Goal: Task Accomplishment & Management: Manage account settings

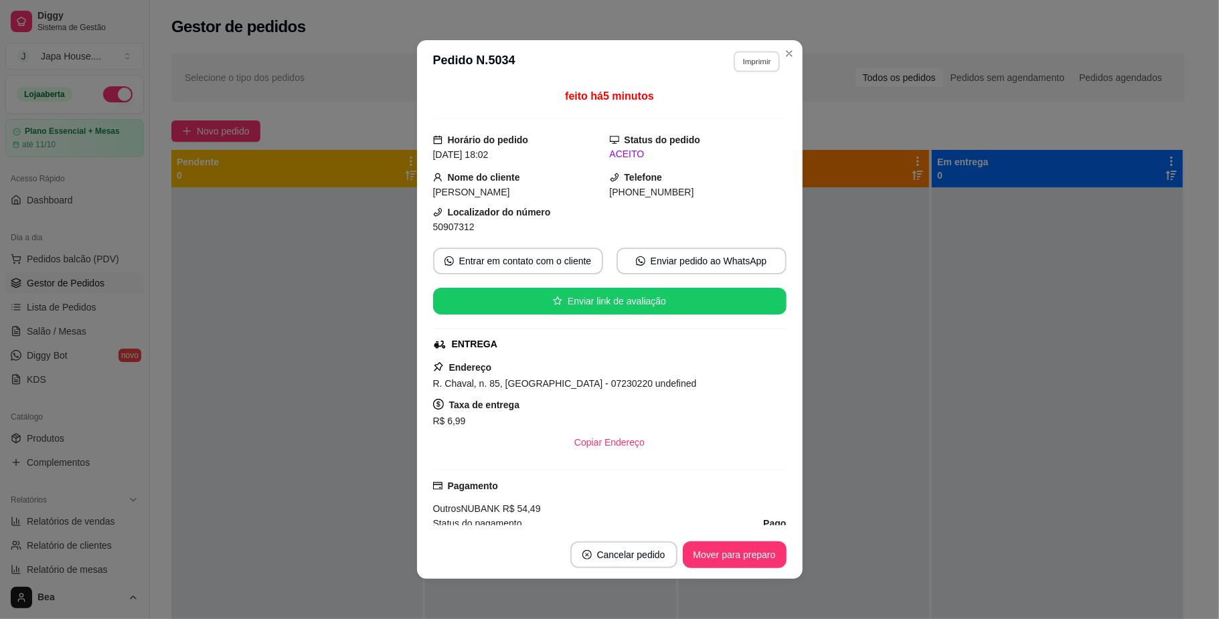
click at [748, 57] on button "Imprimir" at bounding box center [757, 61] width 46 height 21
click at [732, 135] on button "IMPRESSORA" at bounding box center [729, 133] width 90 height 20
click at [751, 66] on button "Imprimir" at bounding box center [757, 61] width 46 height 21
click at [737, 132] on button "IMPRESSORA" at bounding box center [726, 134] width 94 height 21
click at [739, 65] on button "Imprimir" at bounding box center [757, 61] width 46 height 21
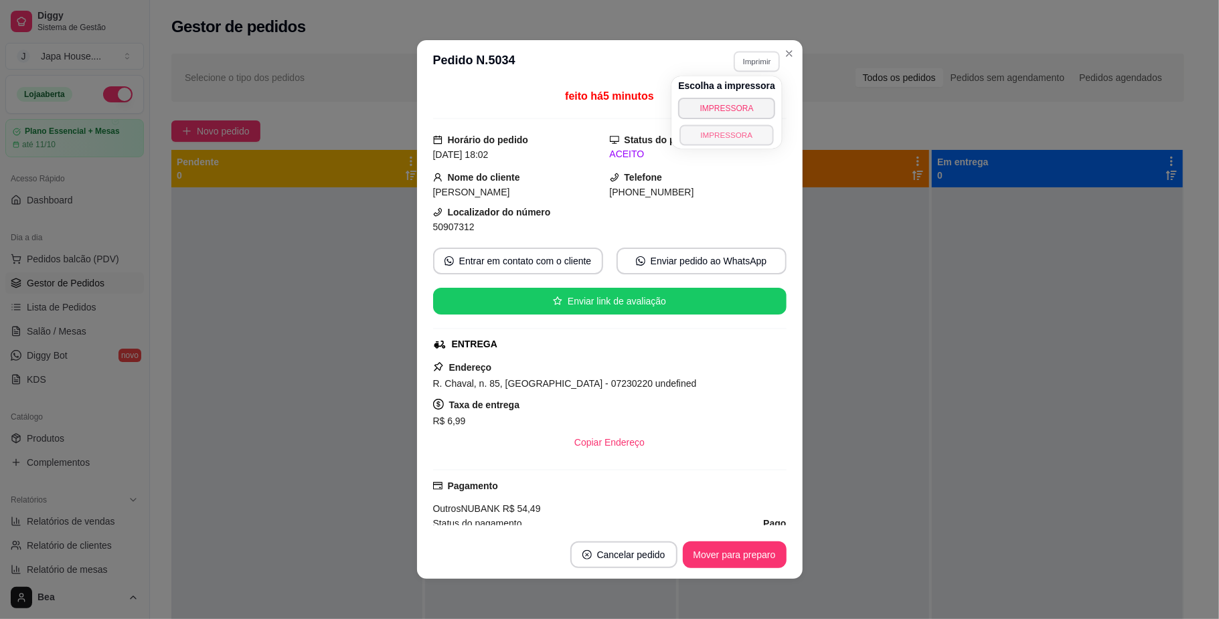
click at [737, 142] on button "IMPRESSORA" at bounding box center [726, 134] width 94 height 21
click at [745, 54] on button "Imprimir" at bounding box center [757, 61] width 46 height 21
click at [740, 137] on button "IMPRESSORA" at bounding box center [726, 134] width 94 height 21
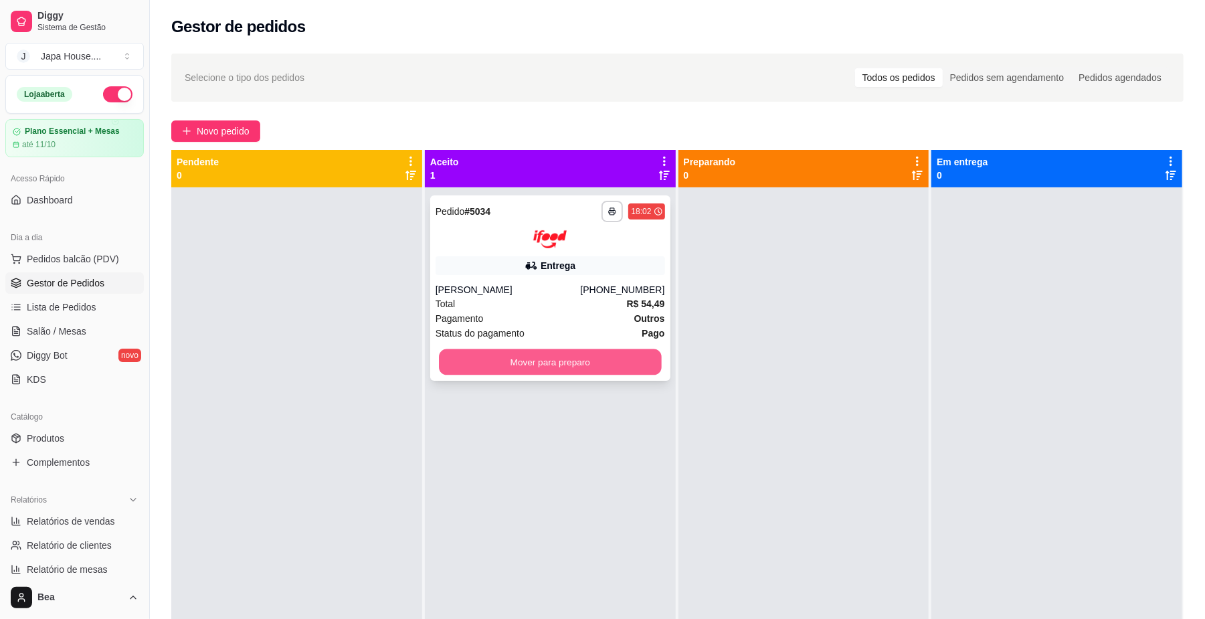
click at [595, 359] on button "Mover para preparo" at bounding box center [550, 362] width 222 height 26
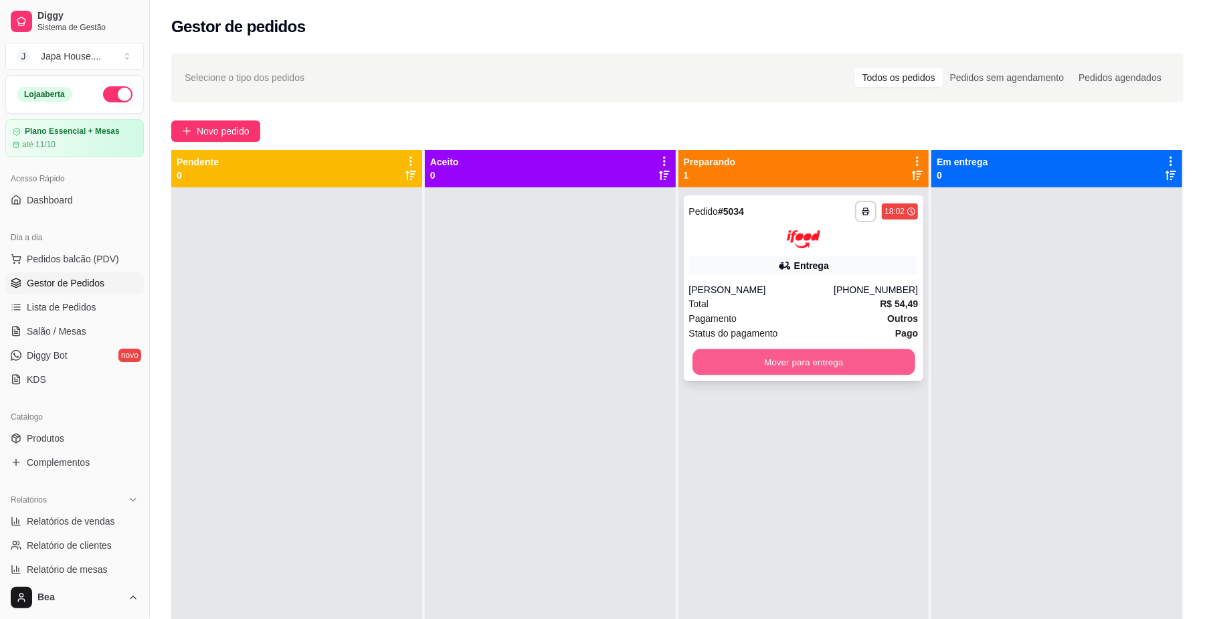
click at [759, 356] on button "Mover para entrega" at bounding box center [804, 362] width 222 height 26
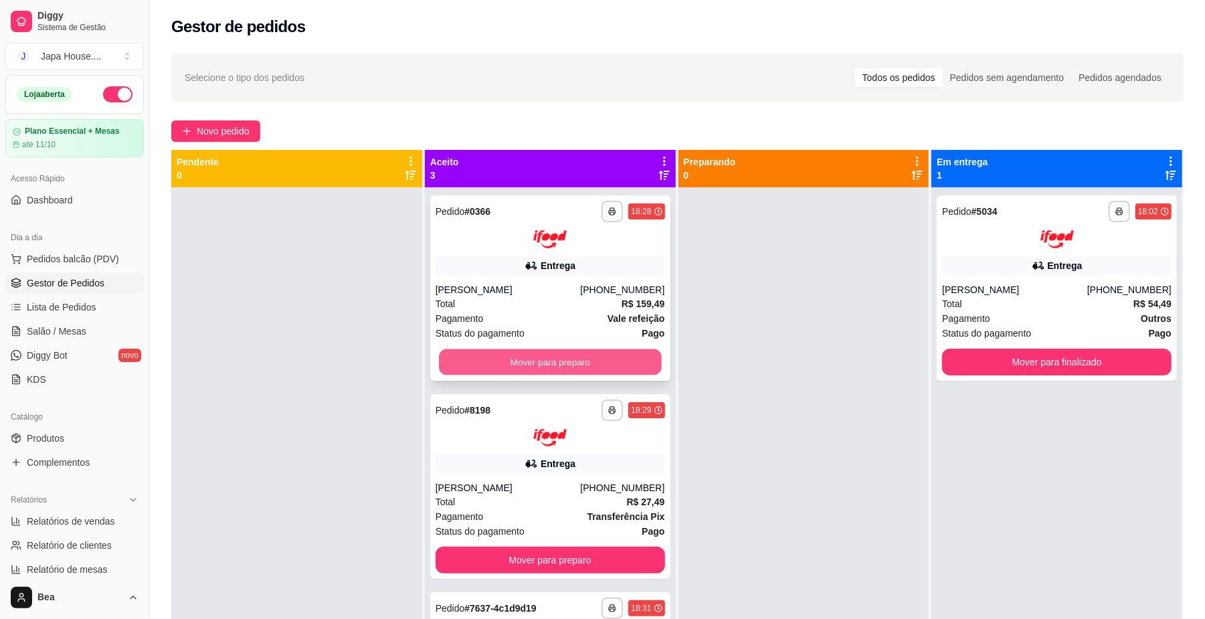
click at [622, 357] on button "Mover para preparo" at bounding box center [550, 362] width 222 height 26
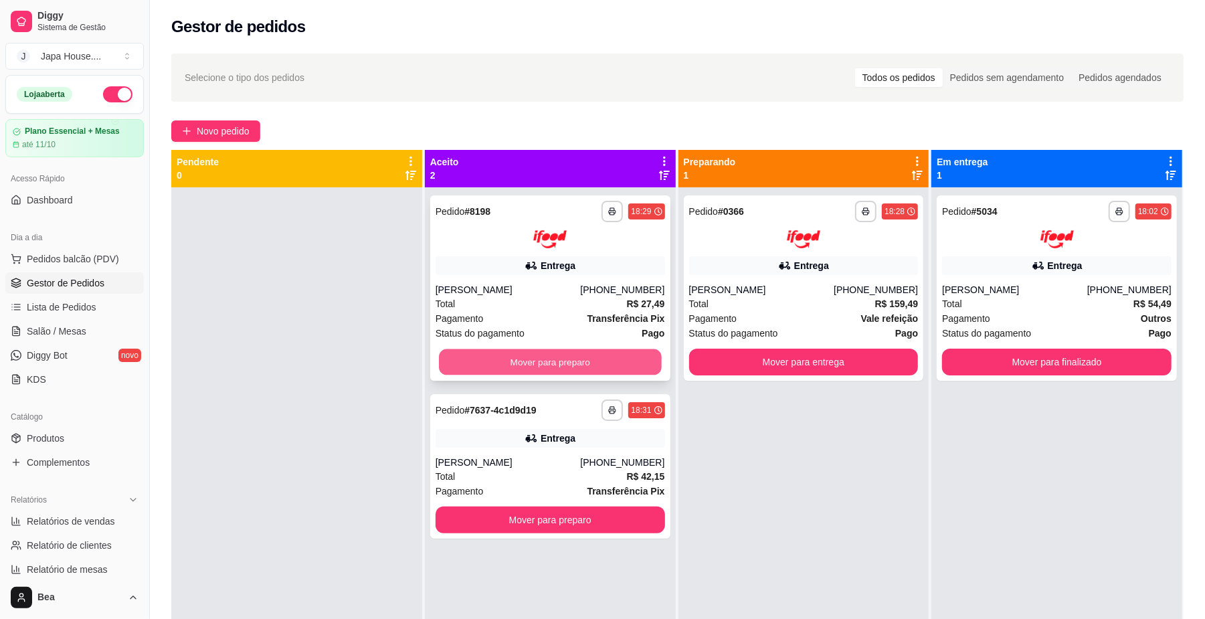
click at [602, 363] on button "Mover para preparo" at bounding box center [550, 362] width 222 height 26
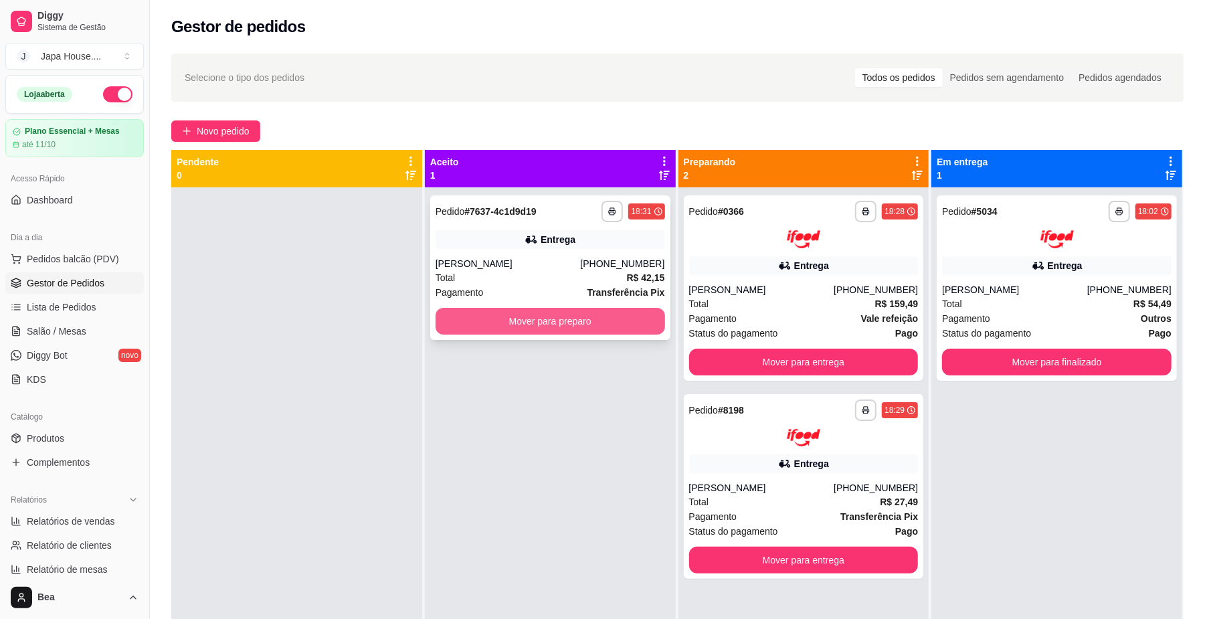
click at [598, 325] on button "Mover para preparo" at bounding box center [551, 321] width 230 height 27
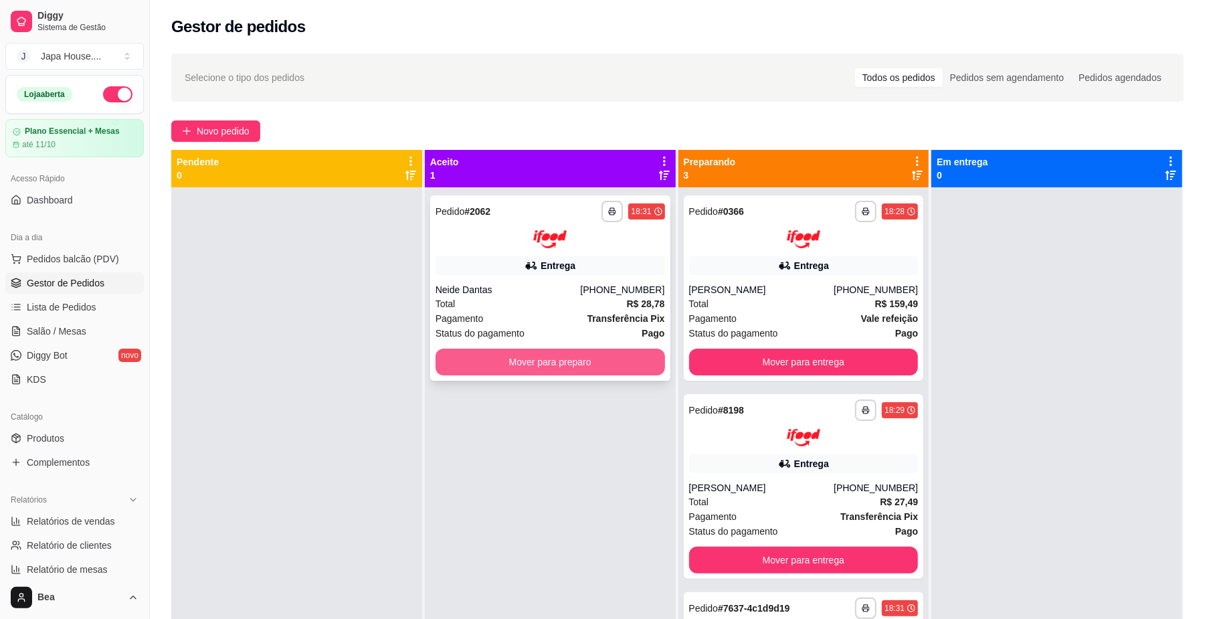
click at [533, 353] on button "Mover para preparo" at bounding box center [551, 362] width 230 height 27
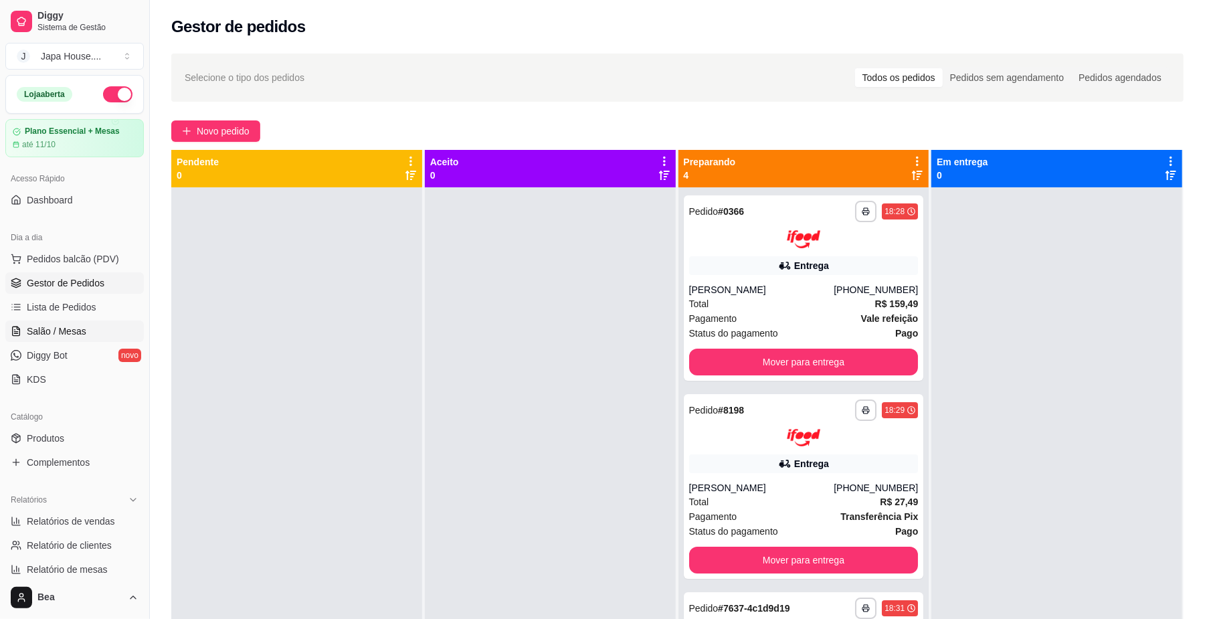
click at [81, 333] on span "Salão / Mesas" at bounding box center [57, 331] width 60 height 13
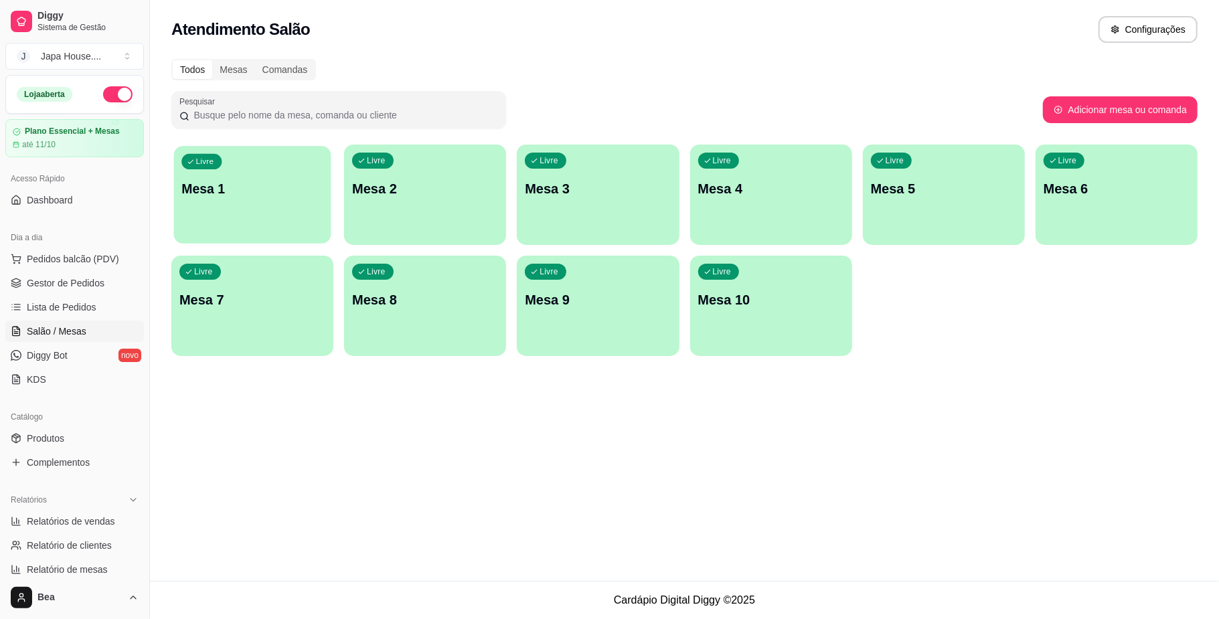
click at [236, 201] on div "Livre Mesa 1" at bounding box center [252, 187] width 157 height 82
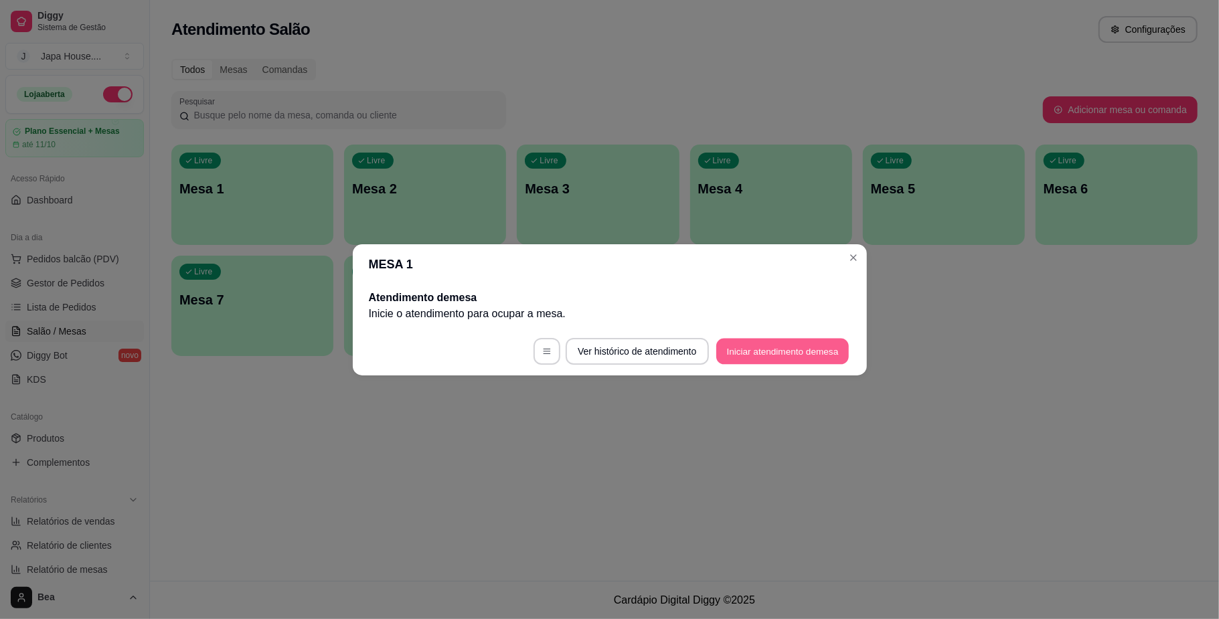
click at [730, 352] on button "Iniciar atendimento de mesa" at bounding box center [782, 351] width 133 height 26
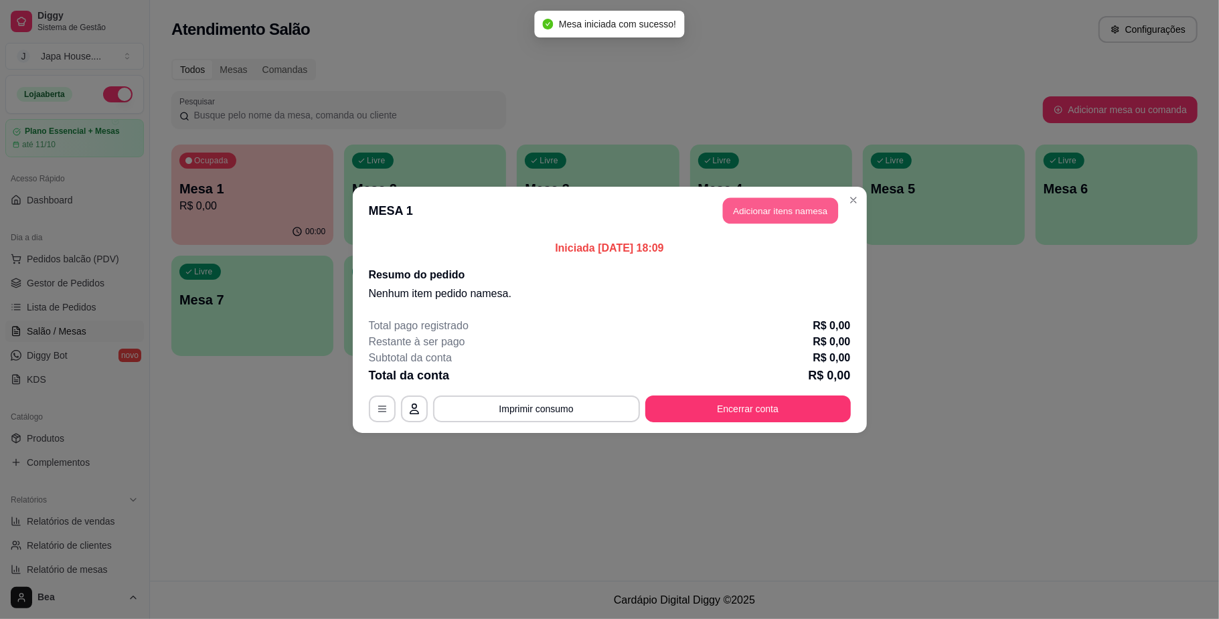
click at [756, 206] on button "Adicionar itens na mesa" at bounding box center [780, 210] width 115 height 26
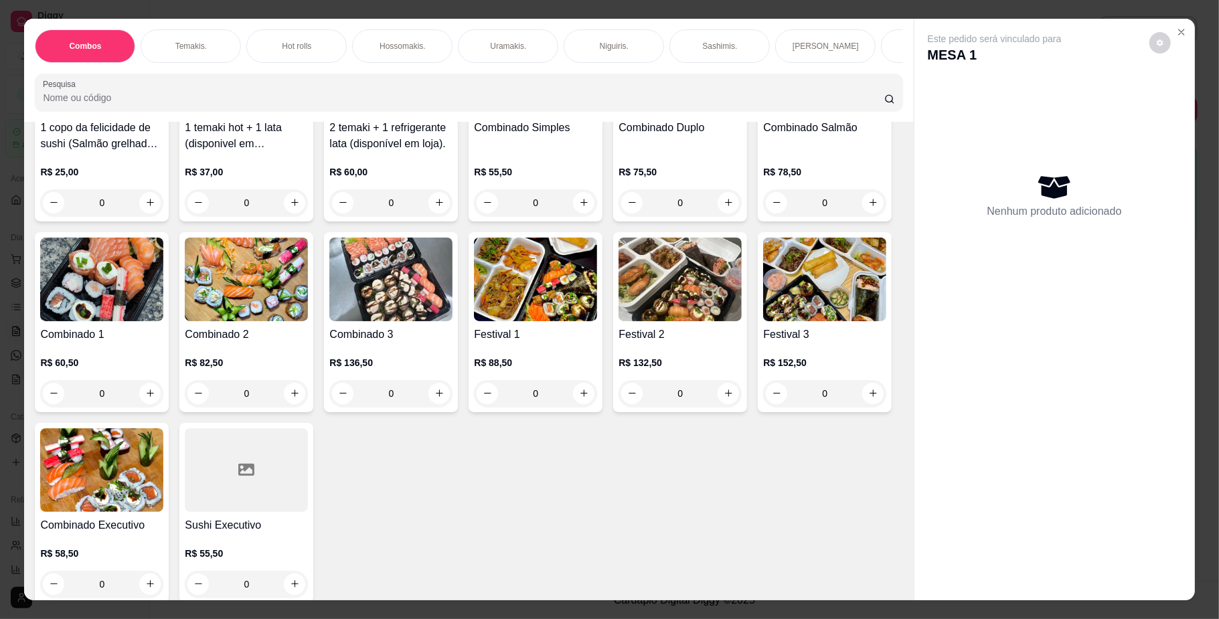
scroll to position [228, 0]
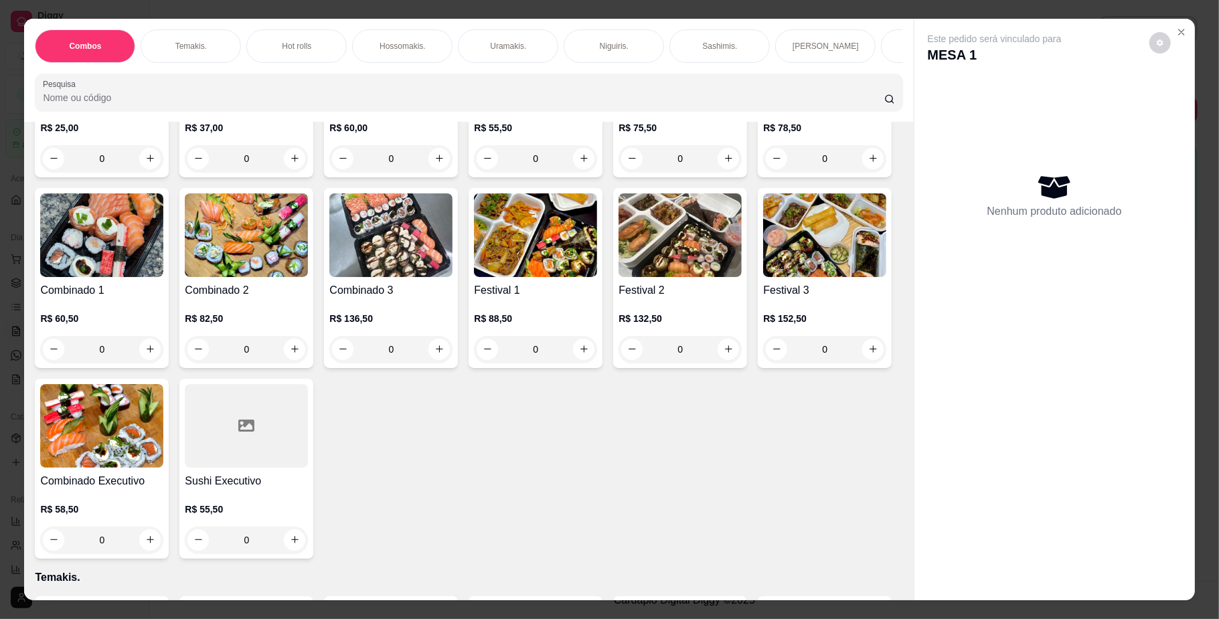
click at [618, 277] on img at bounding box center [679, 235] width 123 height 84
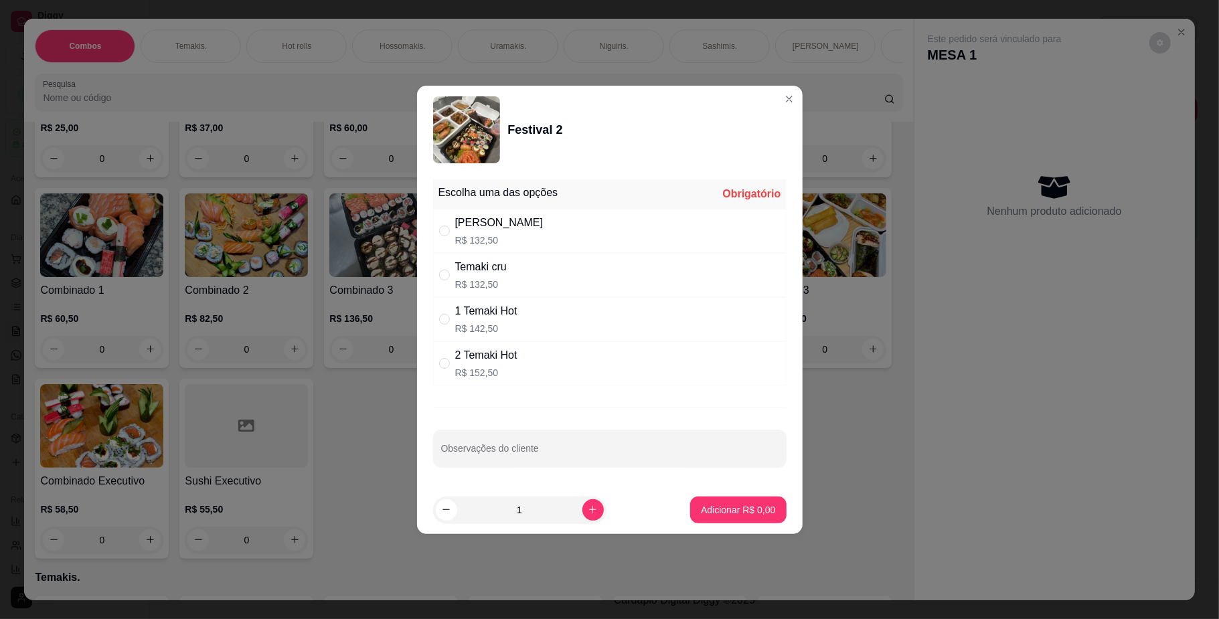
click at [527, 268] on div "Temaki cru R$ 132,50" at bounding box center [609, 275] width 353 height 44
radio input "true"
click at [544, 451] on input "Observações do cliente" at bounding box center [609, 453] width 337 height 13
type input "R"
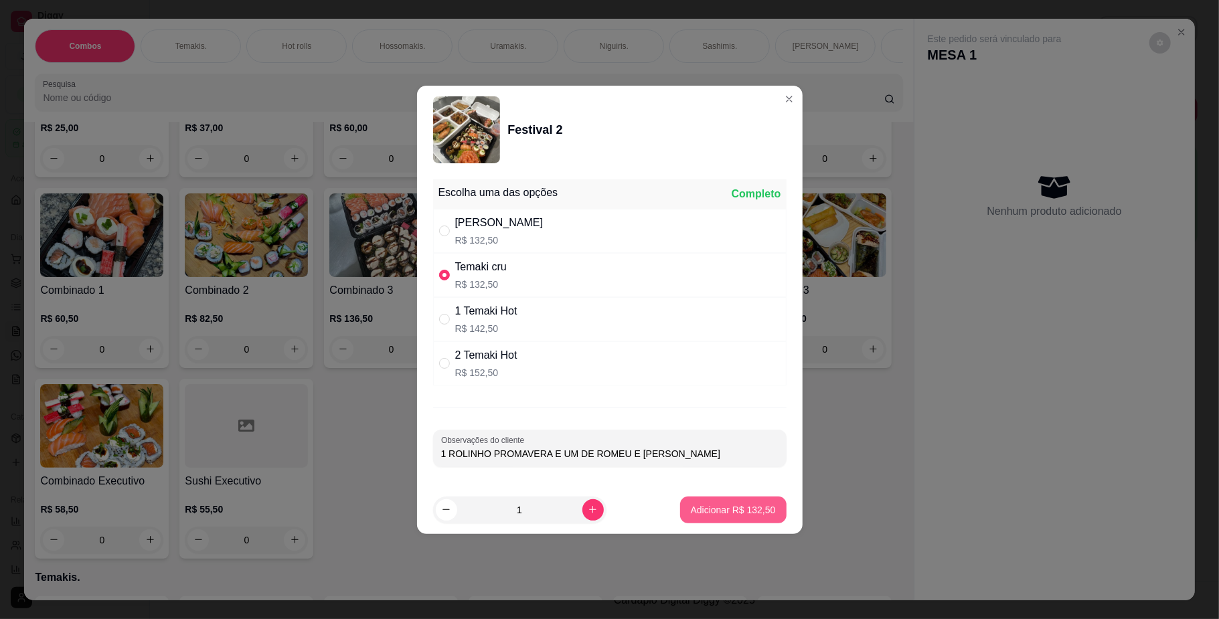
type input "1 ROLINHO PROMAVERA E UM DE ROMEU E [PERSON_NAME]"
click at [711, 505] on p "Adicionar R$ 132,50" at bounding box center [733, 509] width 82 height 13
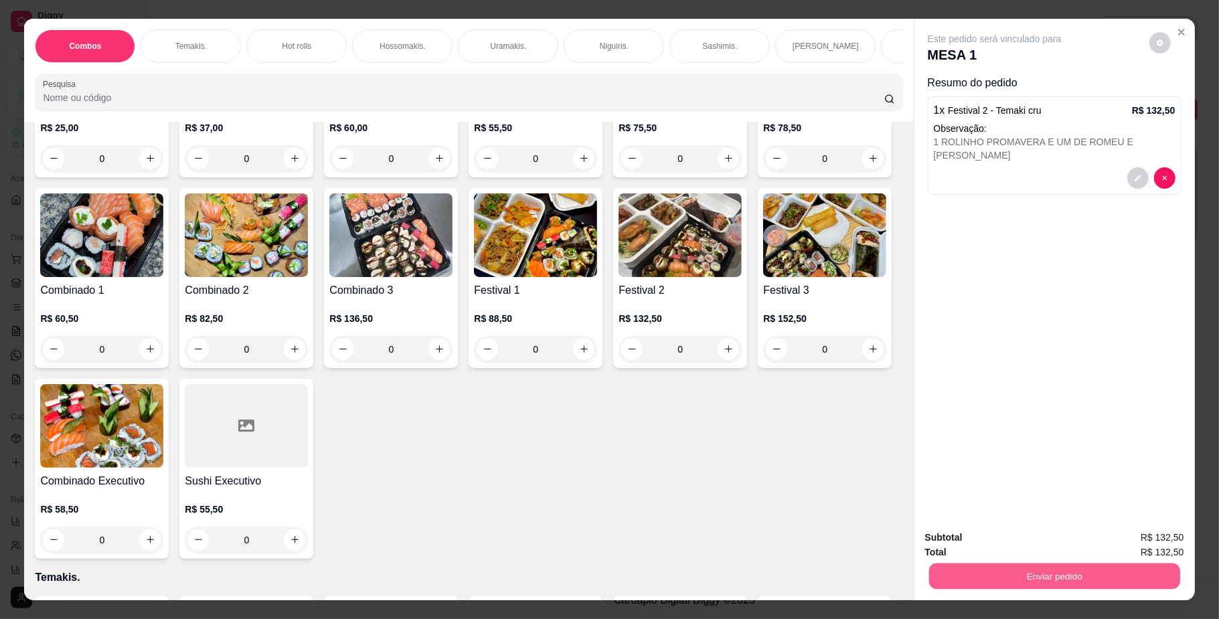
click at [951, 564] on button "Enviar pedido" at bounding box center [1053, 577] width 251 height 26
click at [954, 541] on button "Não registrar e enviar pedido" at bounding box center [1008, 543] width 135 height 25
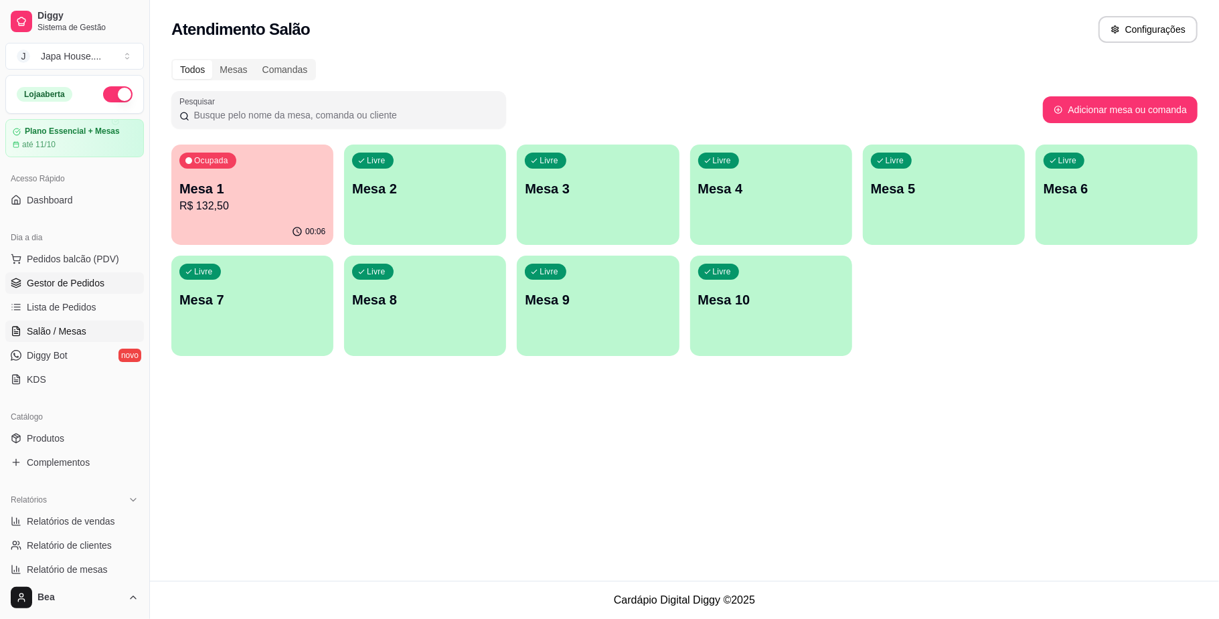
click at [84, 290] on link "Gestor de Pedidos" at bounding box center [74, 282] width 139 height 21
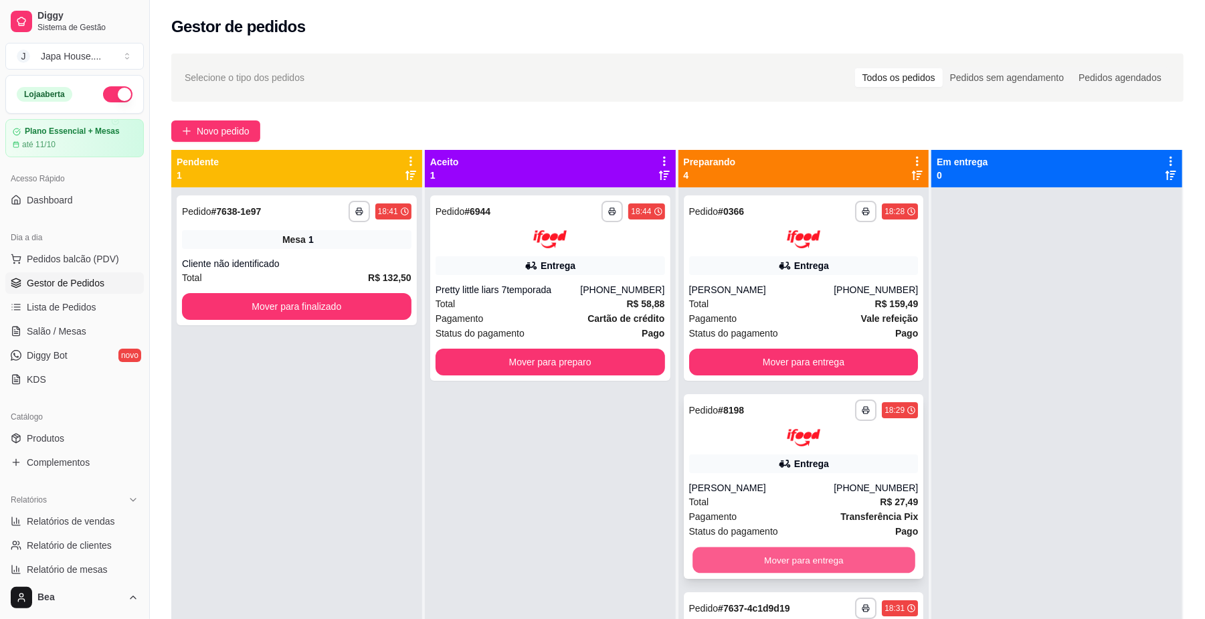
click at [863, 555] on button "Mover para entrega" at bounding box center [804, 560] width 222 height 26
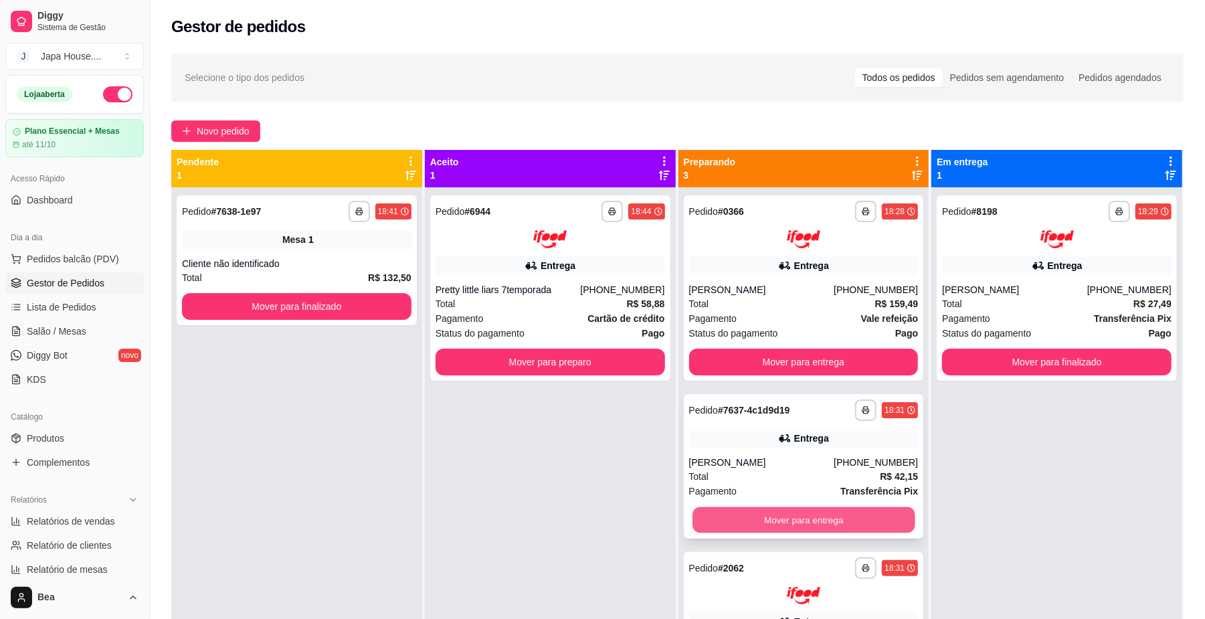
click at [769, 513] on button "Mover para entrega" at bounding box center [804, 520] width 222 height 26
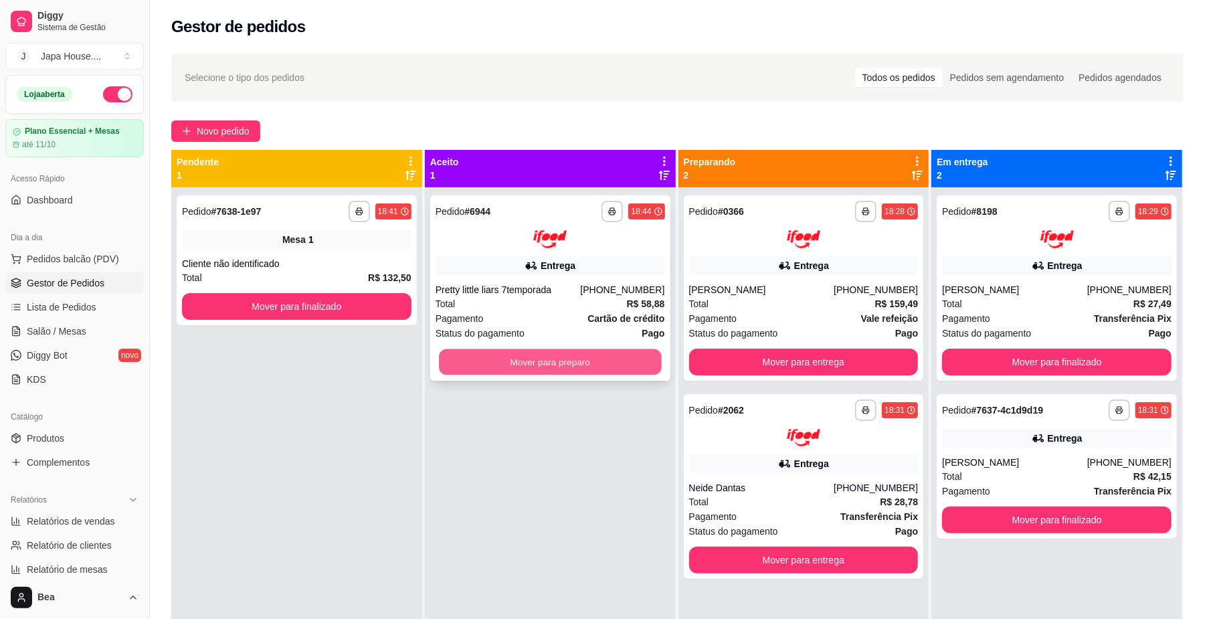
click at [614, 361] on button "Mover para preparo" at bounding box center [550, 362] width 222 height 26
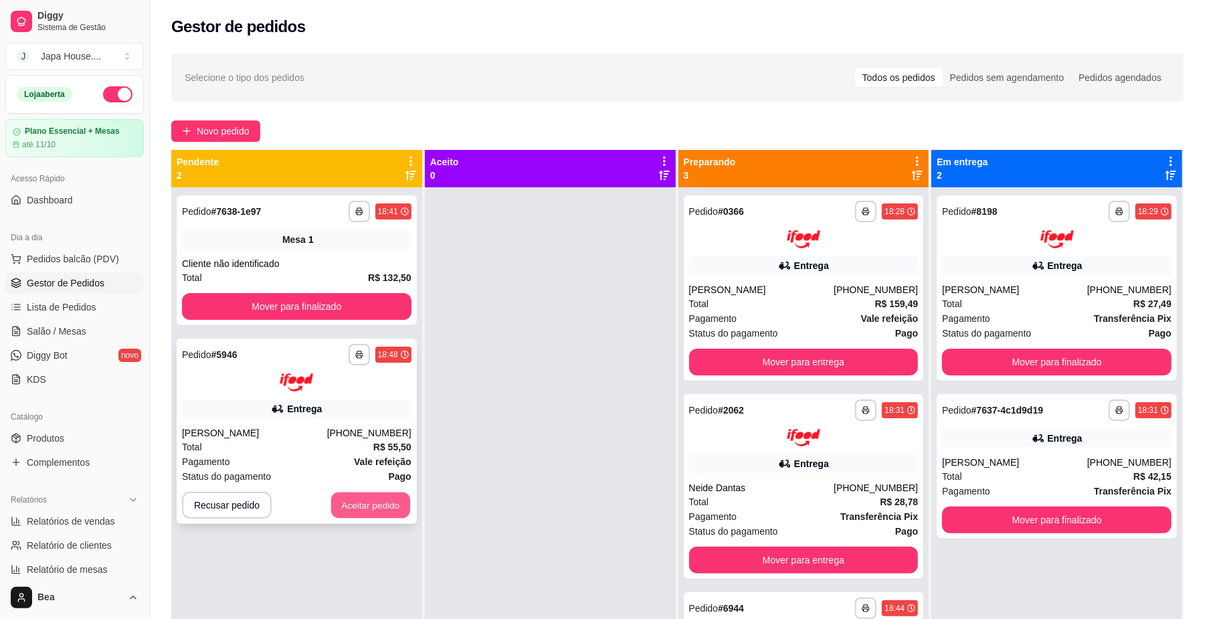
click at [391, 504] on button "Aceitar pedido" at bounding box center [370, 505] width 79 height 26
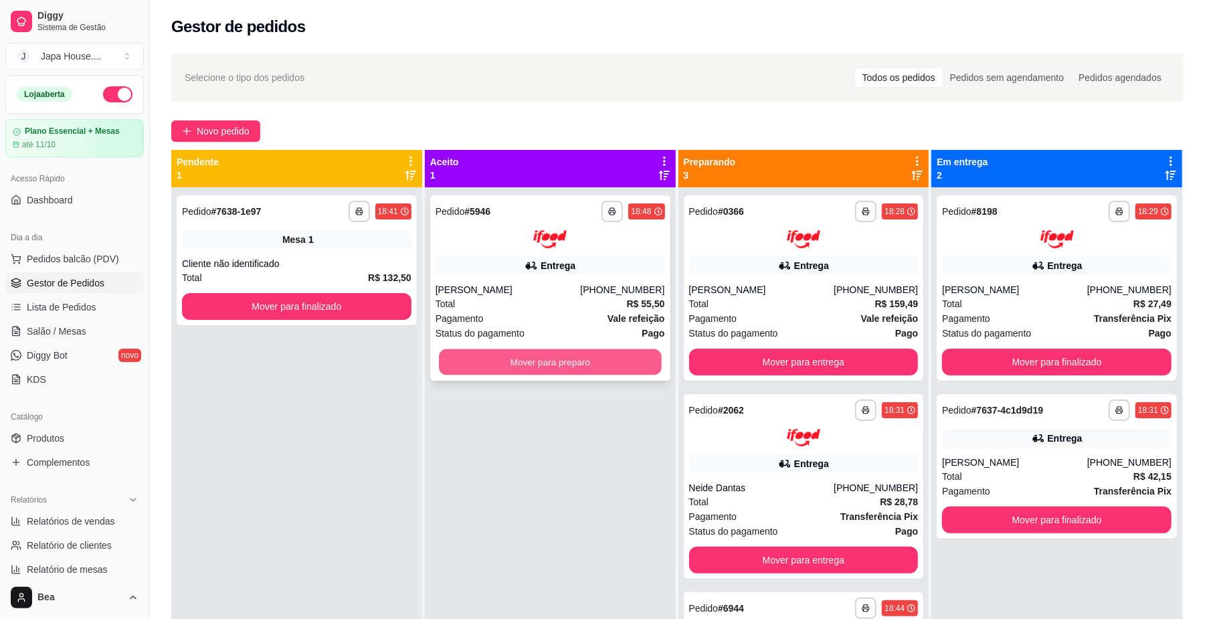
click at [547, 359] on button "Mover para preparo" at bounding box center [550, 362] width 222 height 26
click at [520, 373] on button "Mover para preparo" at bounding box center [550, 362] width 222 height 26
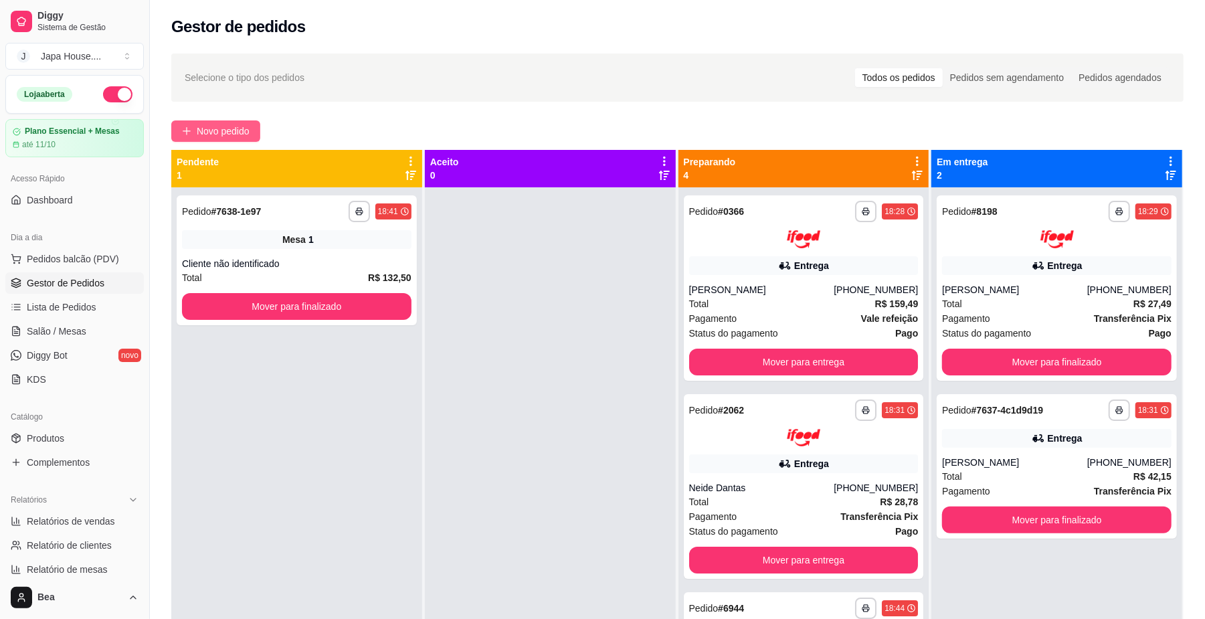
click at [203, 134] on span "Novo pedido" at bounding box center [223, 131] width 53 height 15
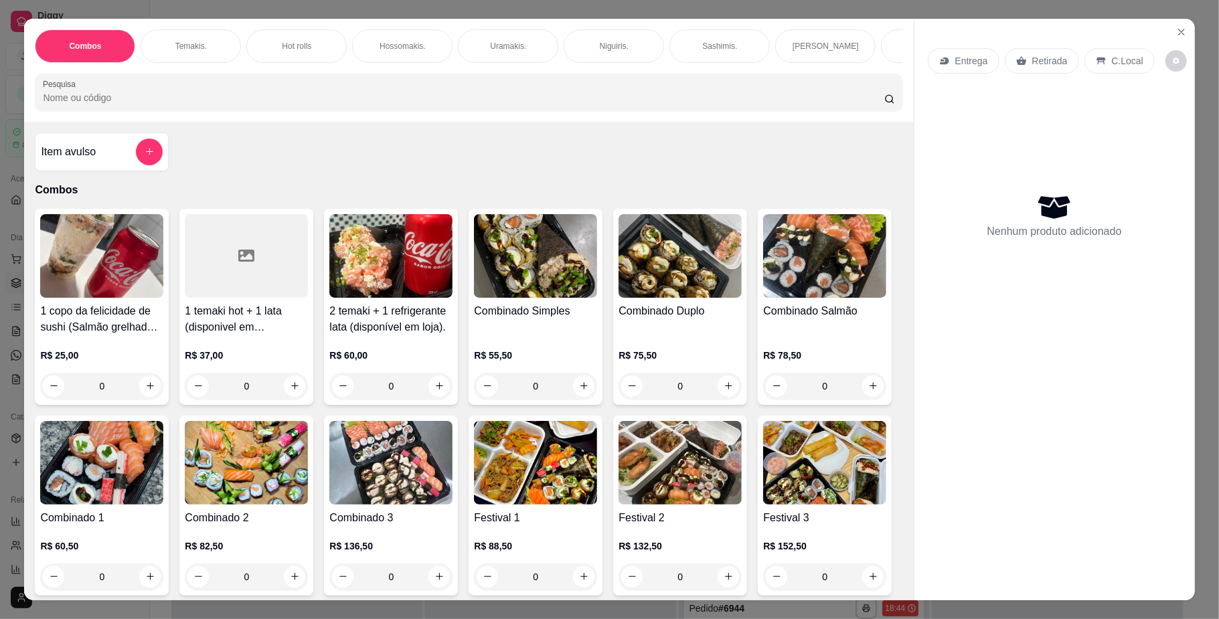
scroll to position [0, 759]
click at [479, 41] on p "Yakisoba" at bounding box center [489, 46] width 32 height 11
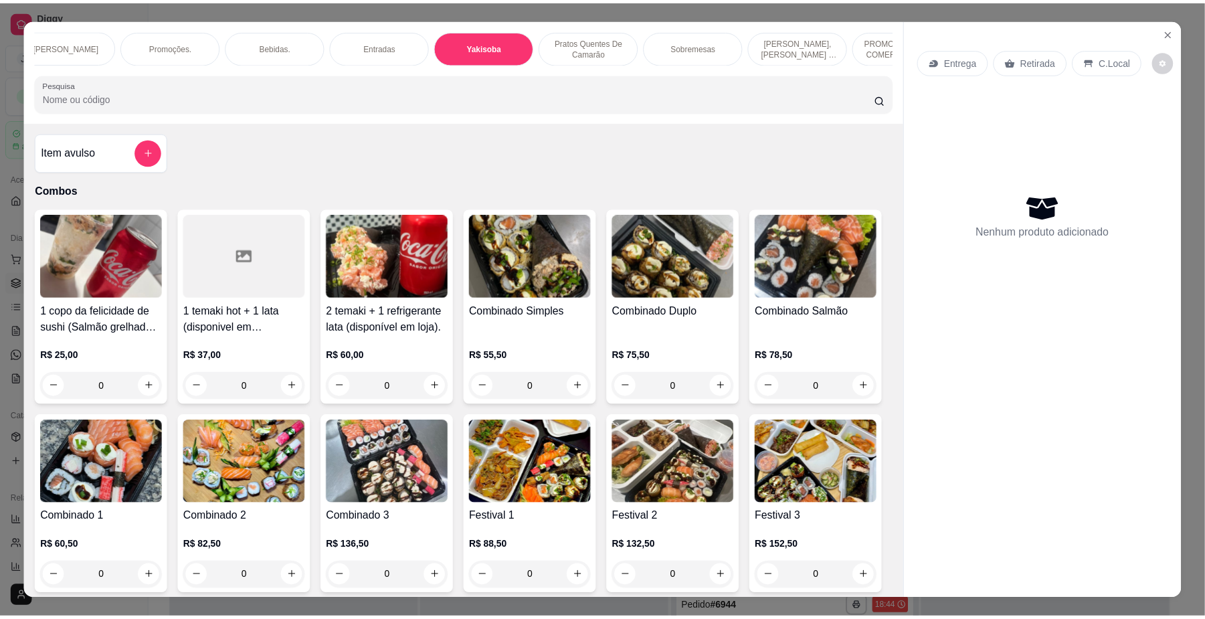
scroll to position [24, 0]
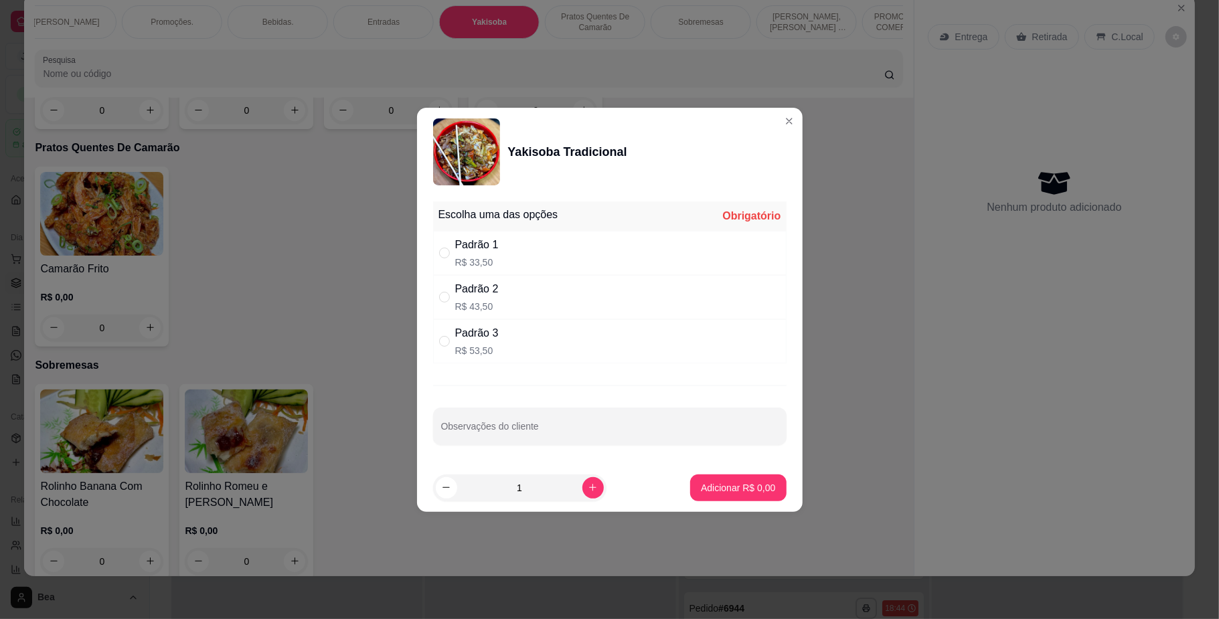
click at [528, 254] on div "Padrão 1 R$ 33,50" at bounding box center [609, 253] width 353 height 44
radio input "true"
click at [720, 485] on p "Adicionar R$ 33,50" at bounding box center [736, 487] width 78 height 13
type input "1"
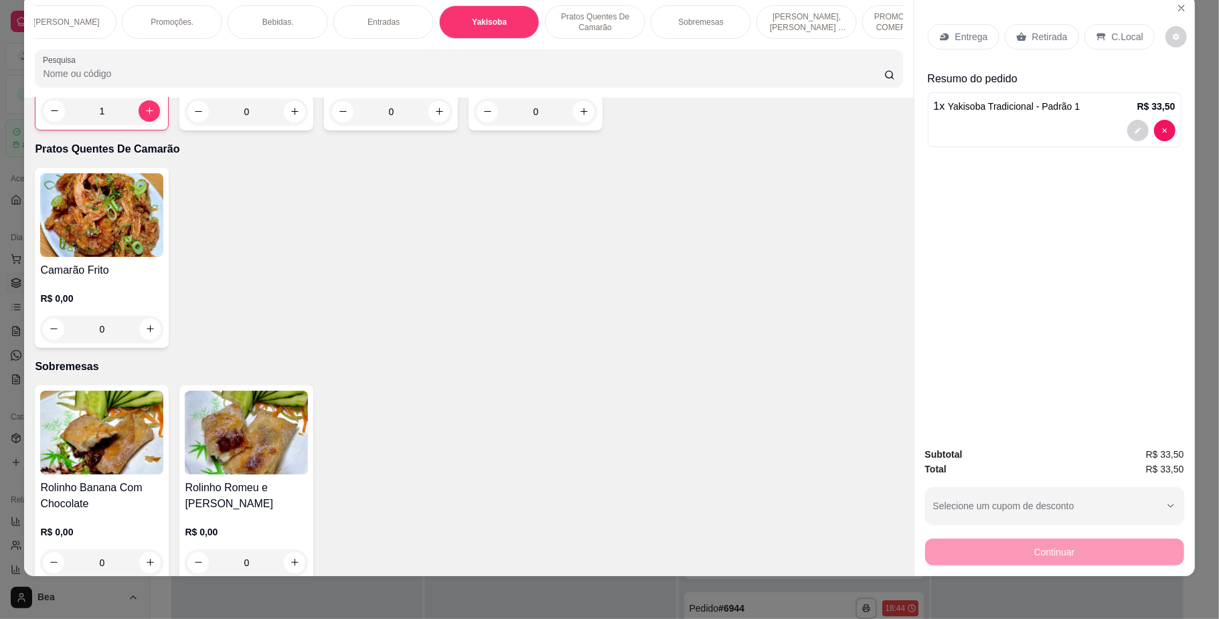
click at [1032, 30] on p "Retirada" at bounding box center [1049, 36] width 35 height 13
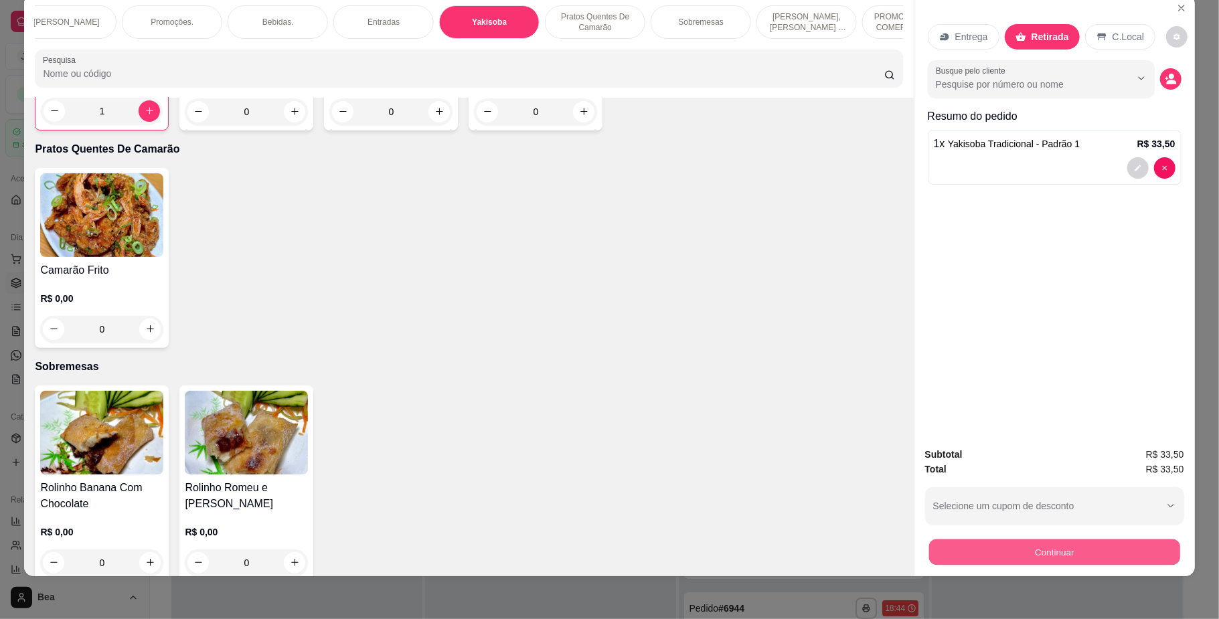
click at [975, 556] on button "Continuar" at bounding box center [1053, 552] width 251 height 26
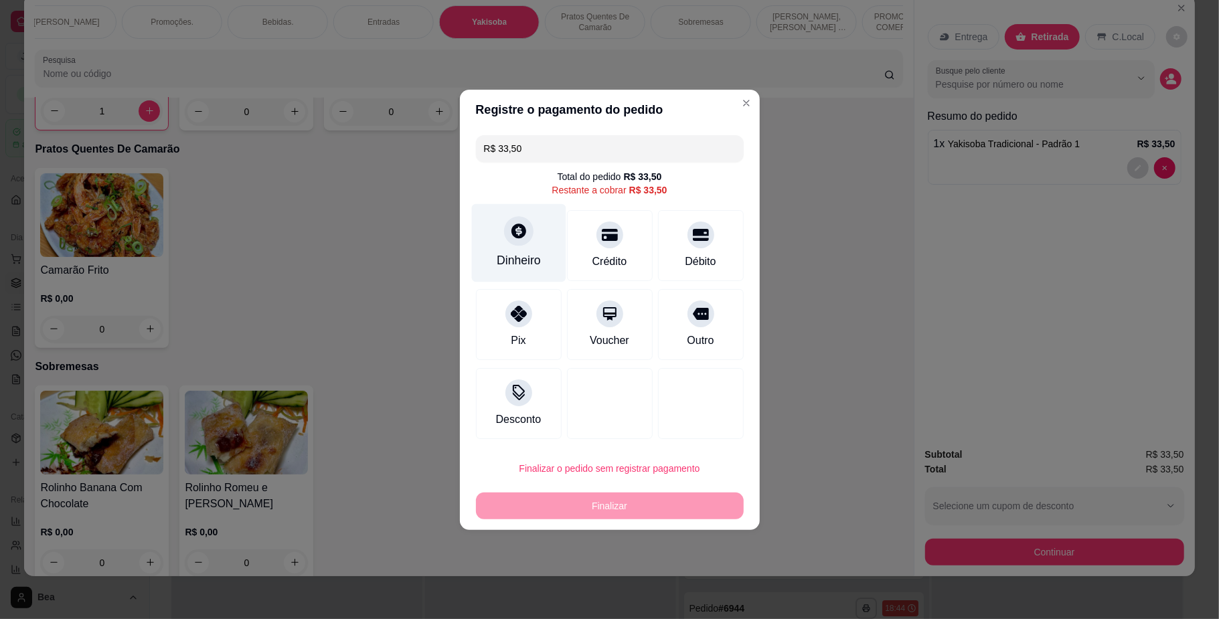
click at [535, 252] on div "Dinheiro" at bounding box center [519, 260] width 44 height 17
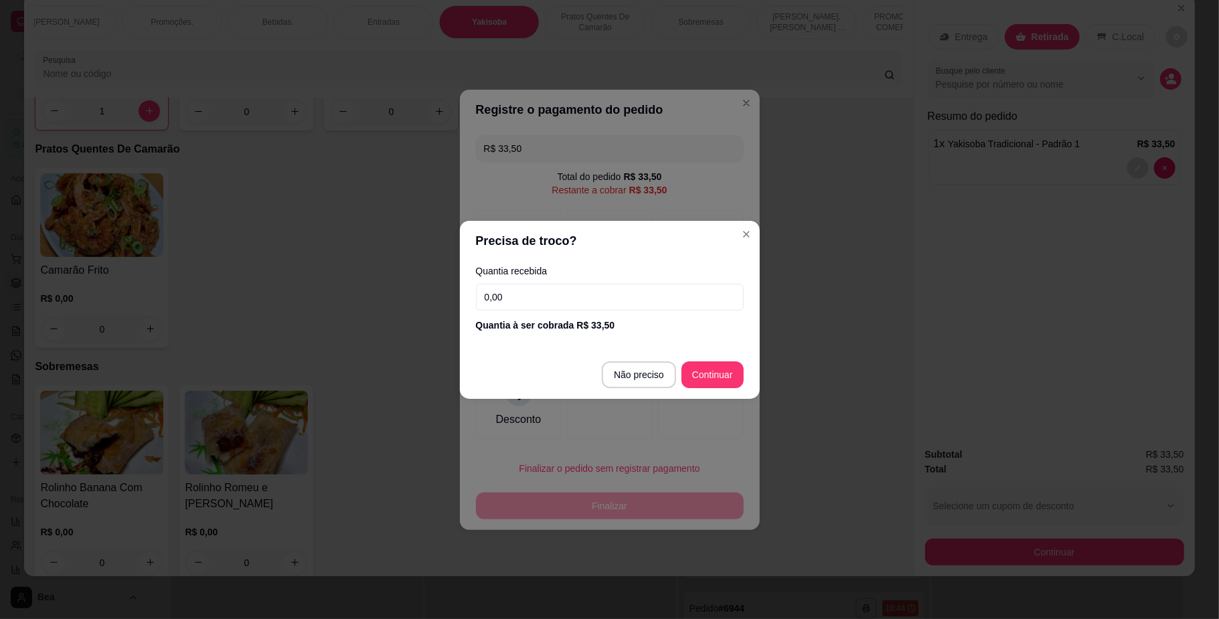
click at [541, 303] on input "0,00" at bounding box center [610, 297] width 268 height 27
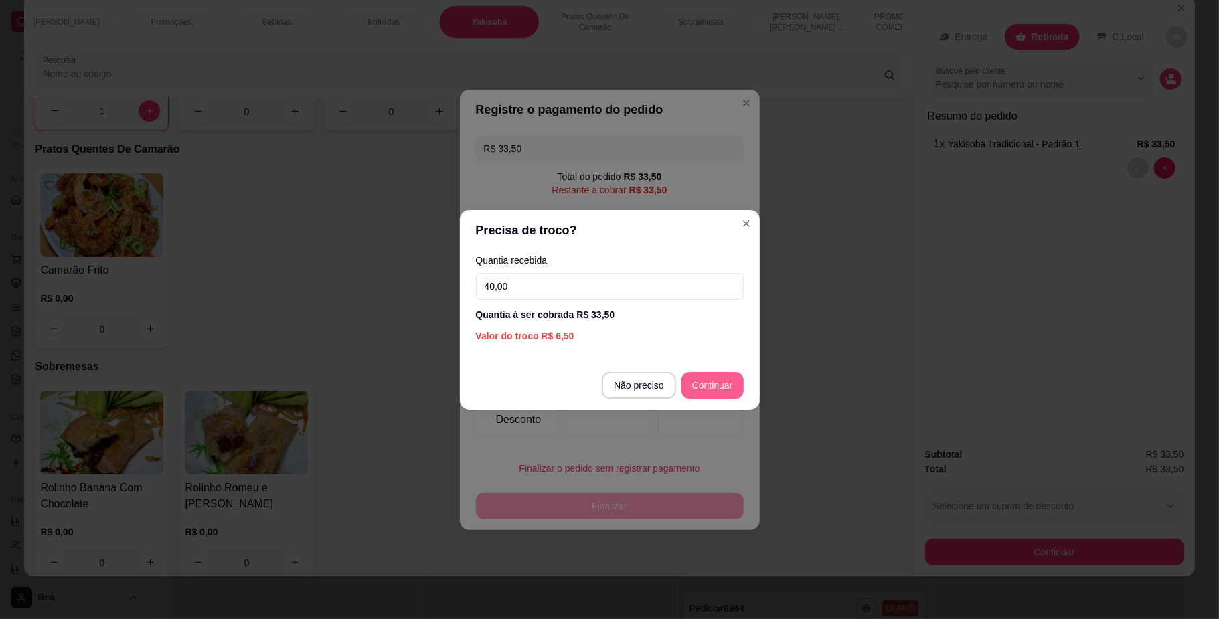
type input "40,00"
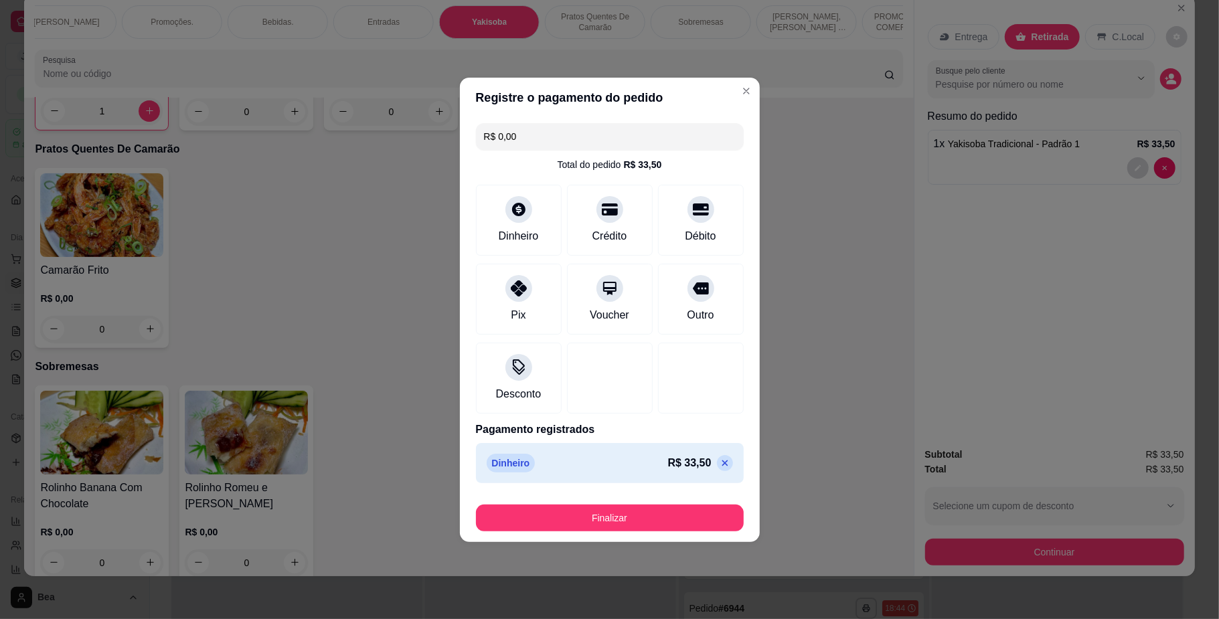
type input "R$ 0,00"
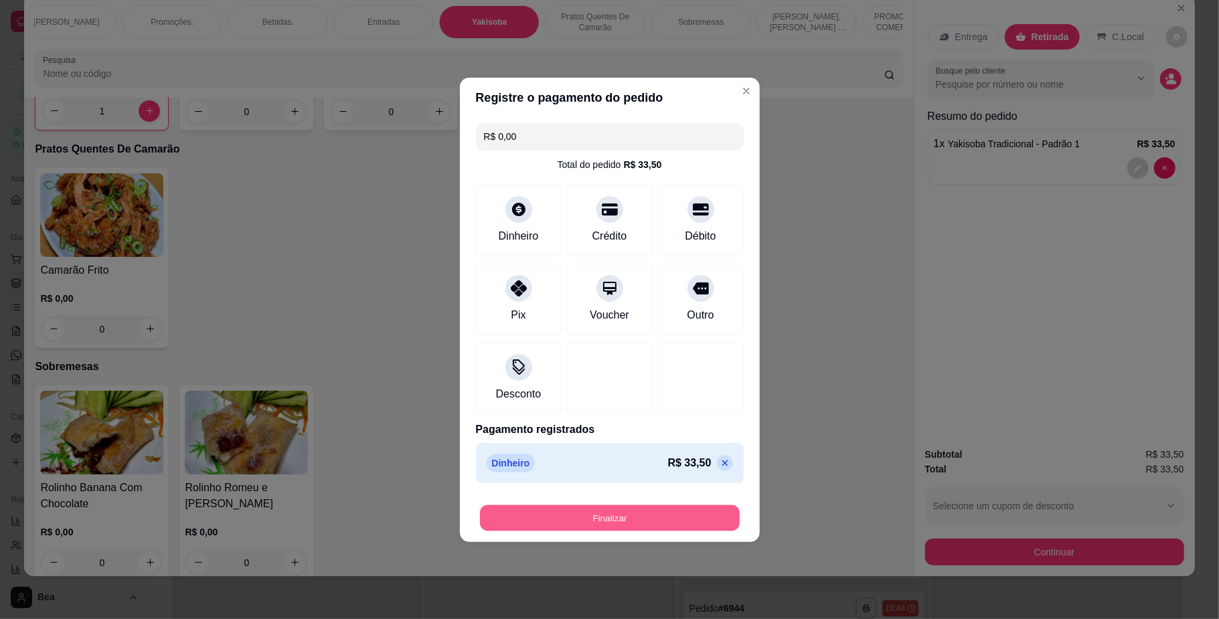
click at [643, 517] on button "Finalizar" at bounding box center [610, 518] width 260 height 26
type input "0"
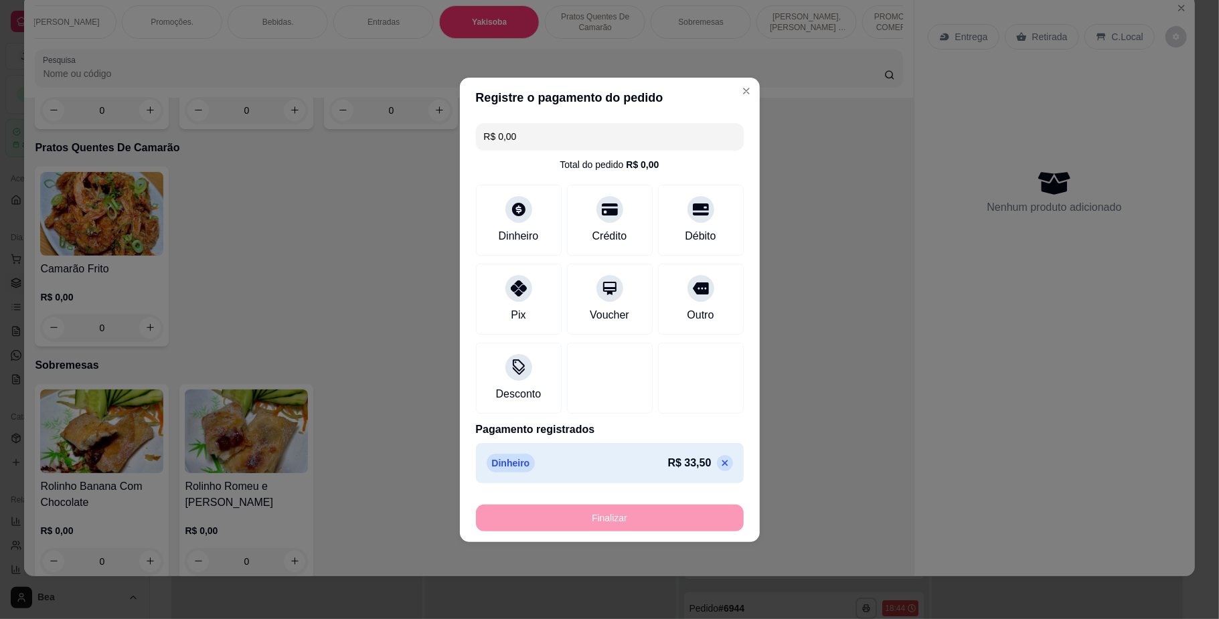
type input "-R$ 33,50"
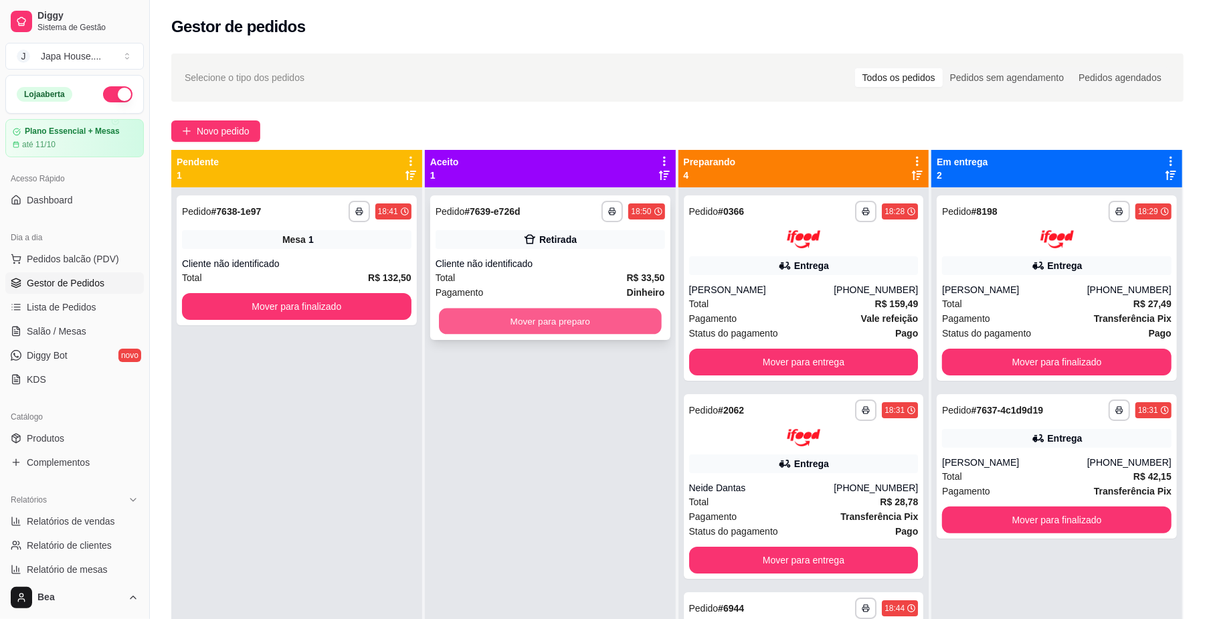
click at [592, 324] on button "Mover para preparo" at bounding box center [550, 322] width 222 height 26
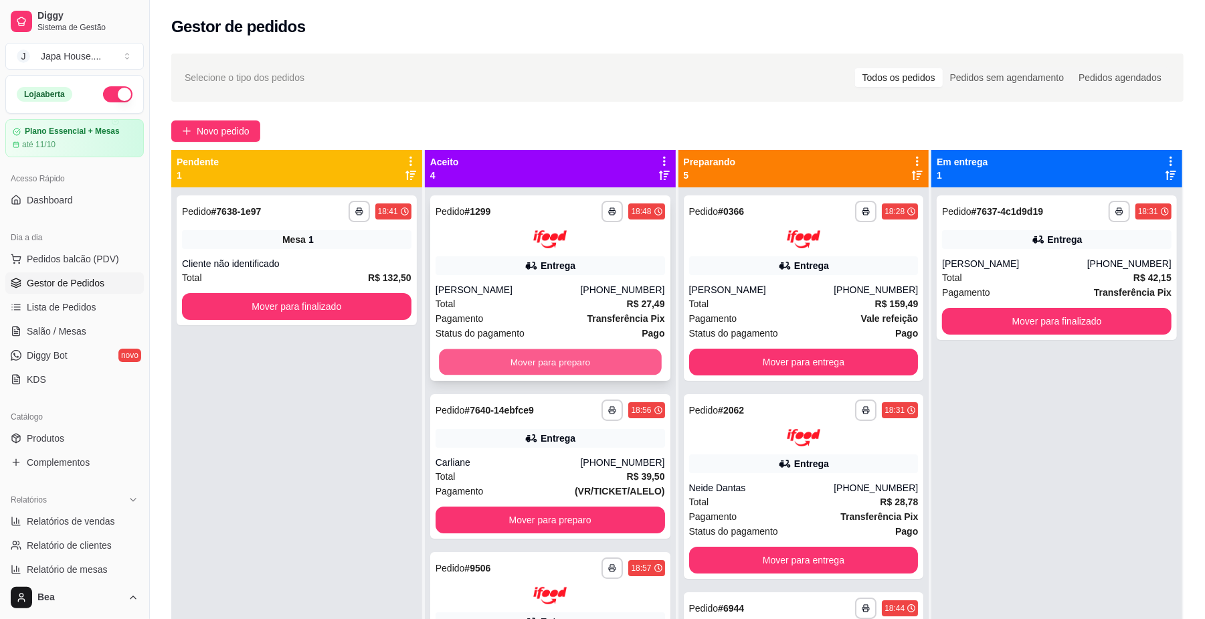
click at [536, 363] on button "Mover para preparo" at bounding box center [550, 362] width 222 height 26
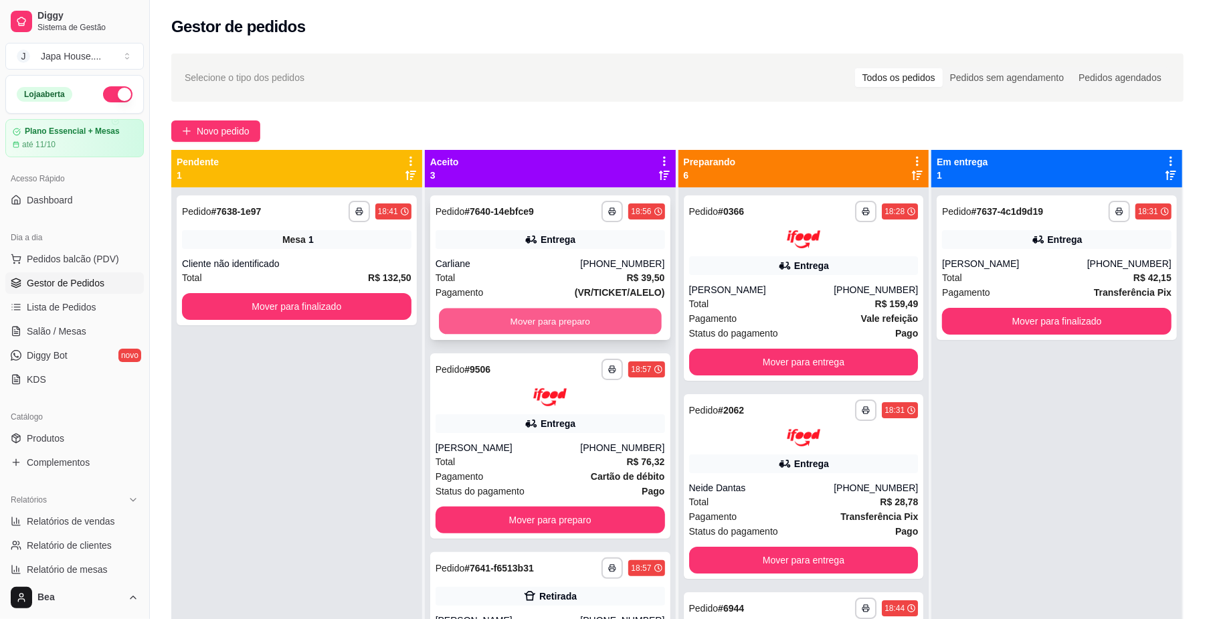
click at [523, 325] on button "Mover para preparo" at bounding box center [550, 322] width 222 height 26
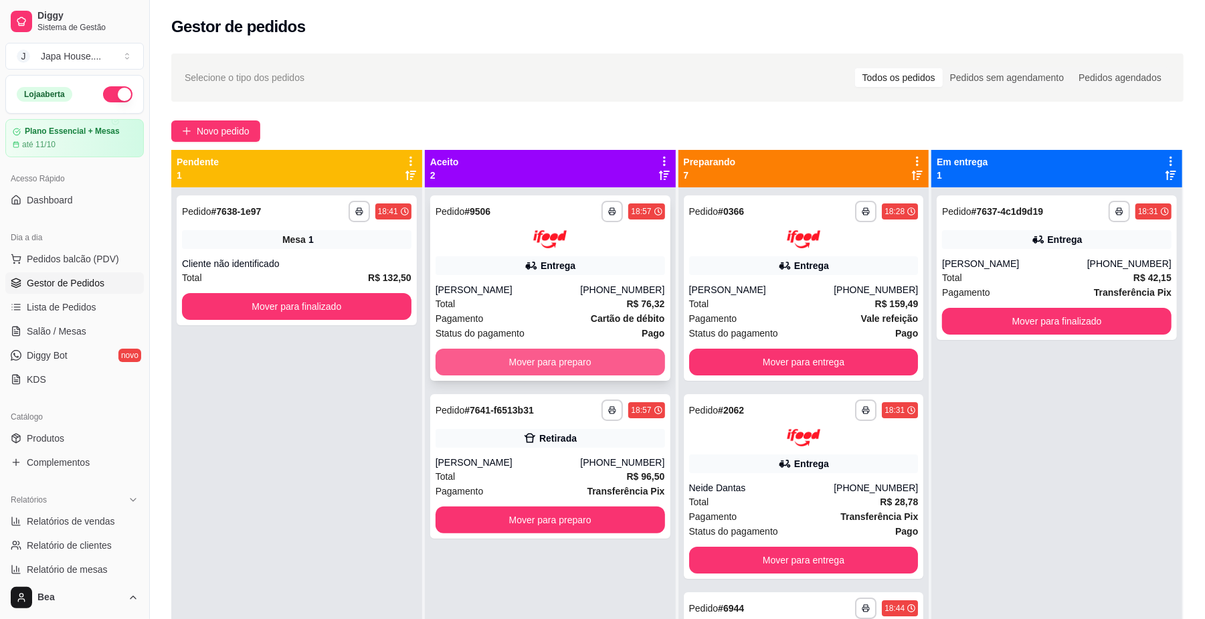
click at [530, 362] on button "Mover para preparo" at bounding box center [551, 362] width 230 height 27
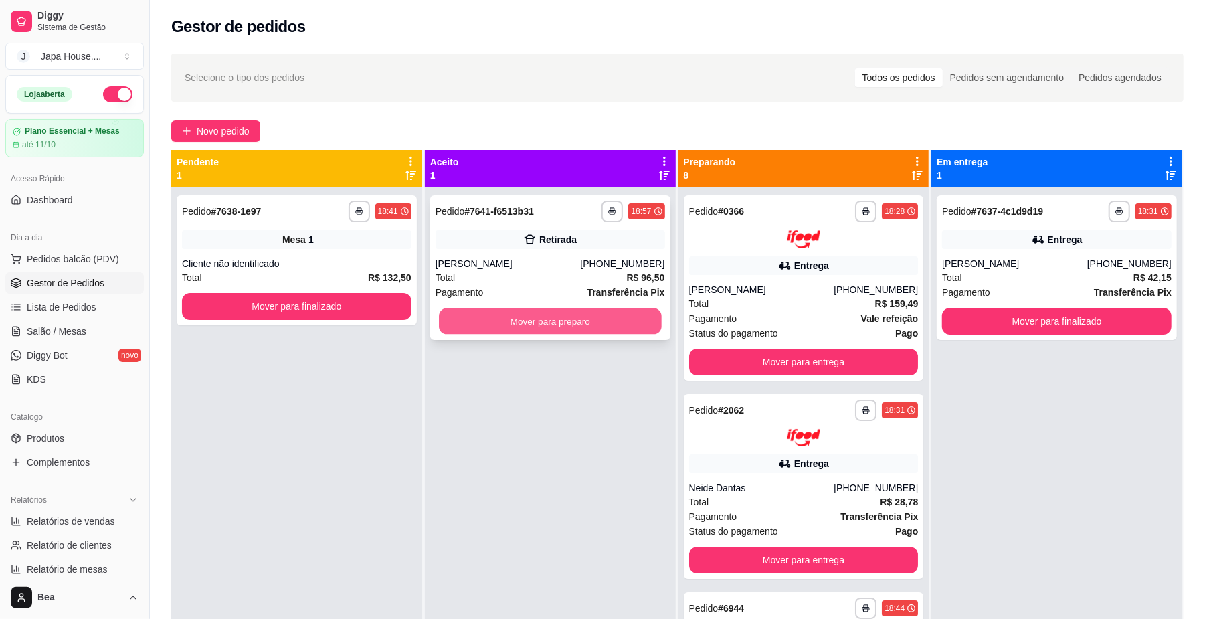
click at [518, 330] on button "Mover para preparo" at bounding box center [550, 322] width 222 height 26
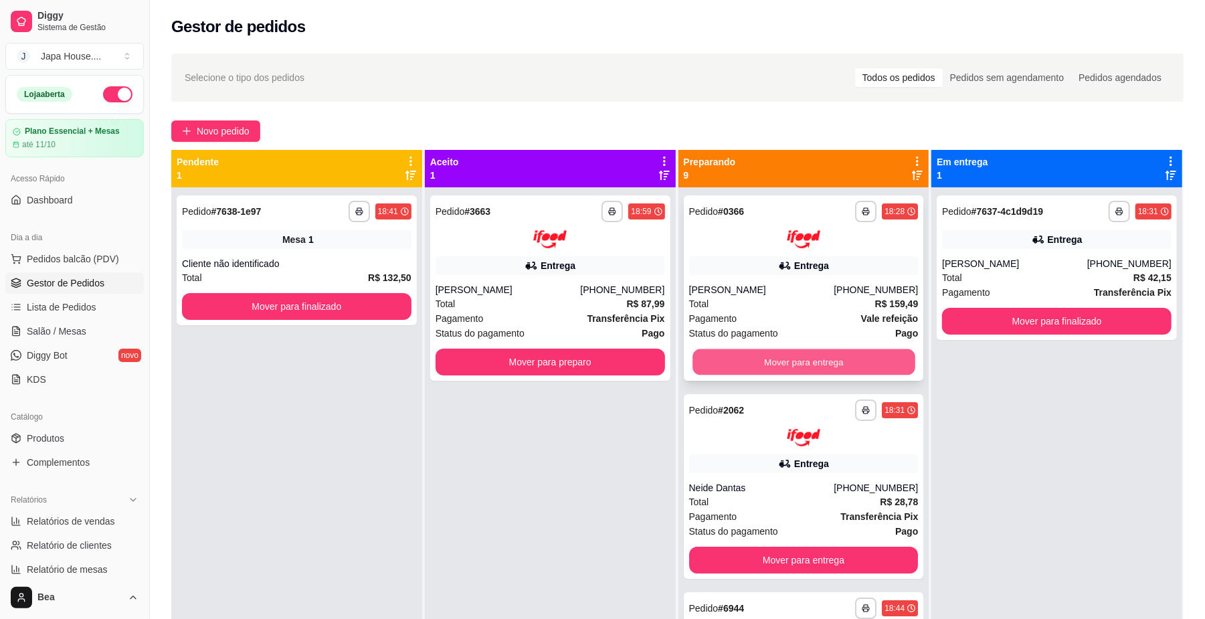
click at [799, 351] on button "Mover para entrega" at bounding box center [804, 362] width 222 height 26
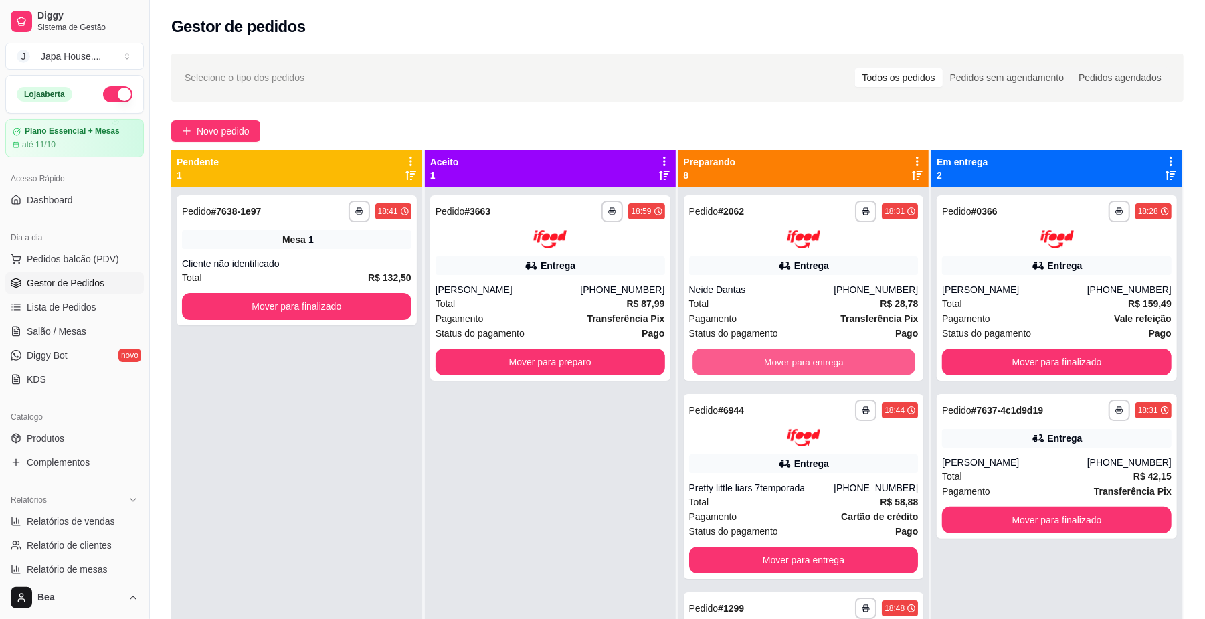
click at [799, 351] on button "Mover para entrega" at bounding box center [804, 362] width 222 height 26
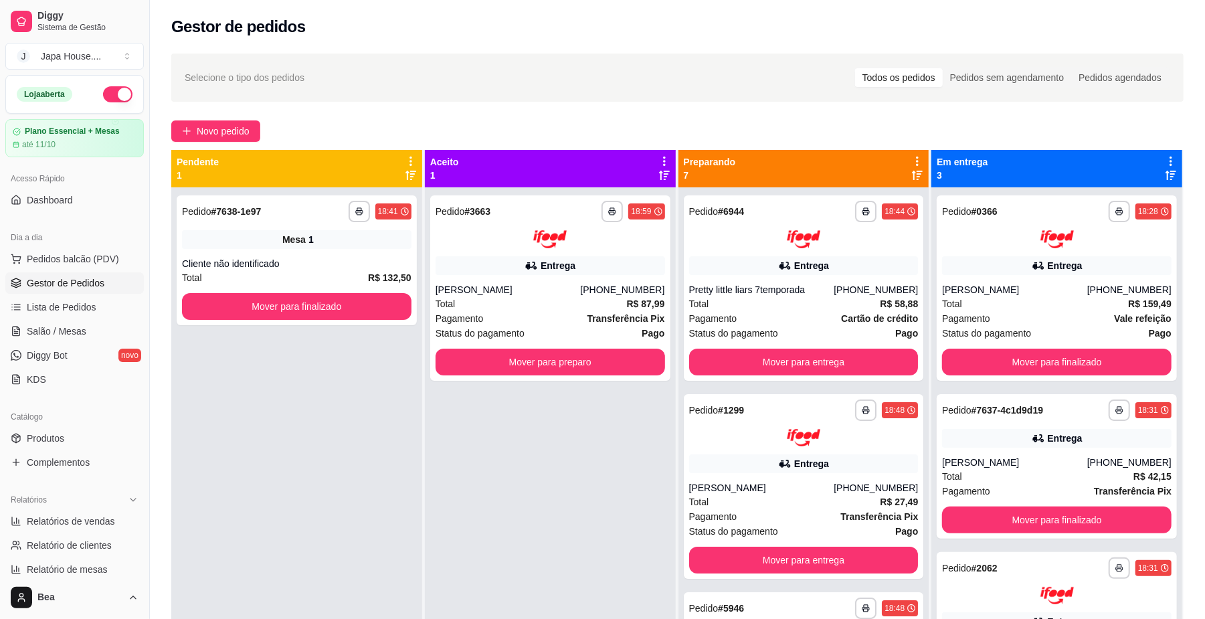
scroll to position [204, 0]
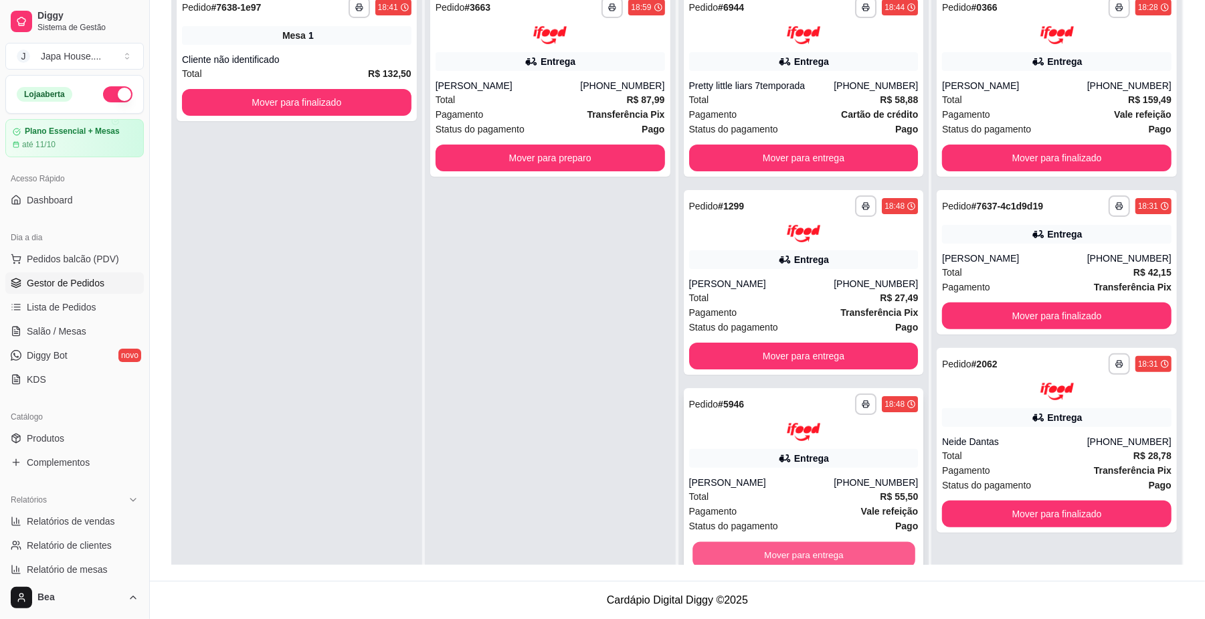
click at [835, 553] on button "Mover para entrega" at bounding box center [804, 554] width 222 height 26
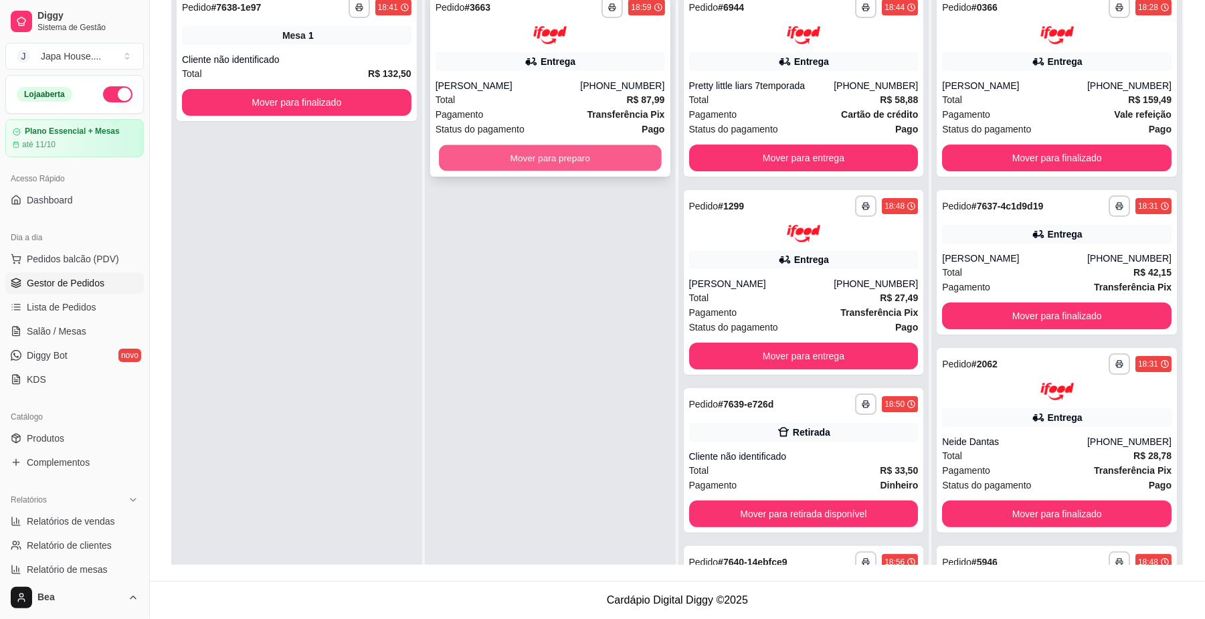
click at [644, 164] on button "Mover para preparo" at bounding box center [550, 158] width 222 height 26
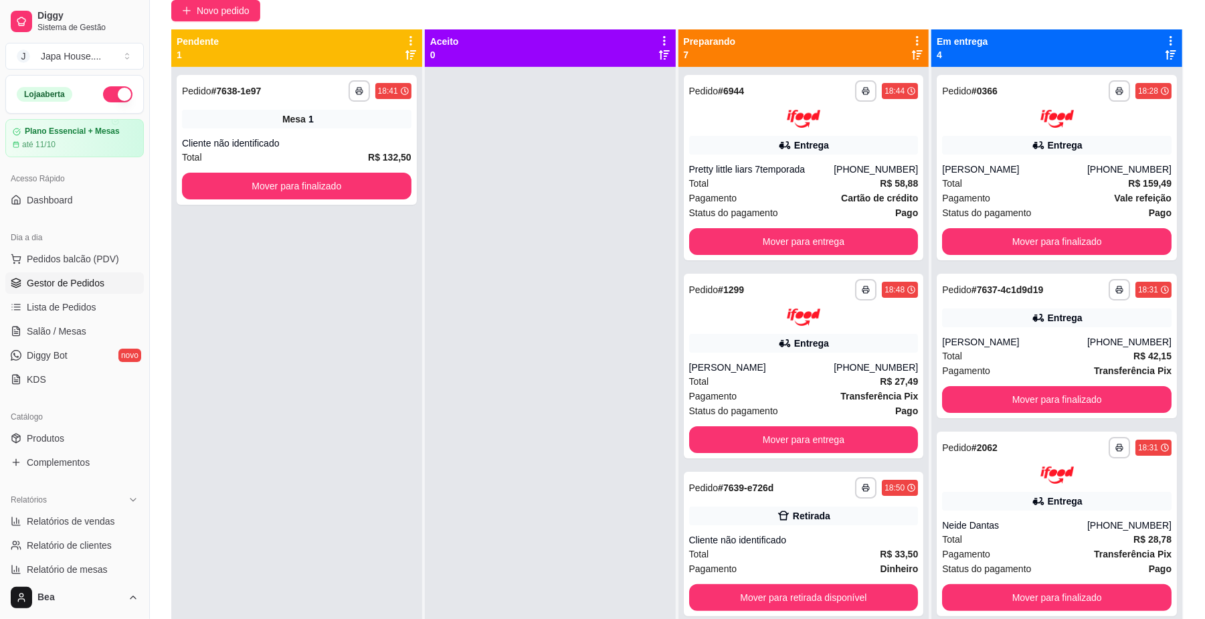
scroll to position [194, 0]
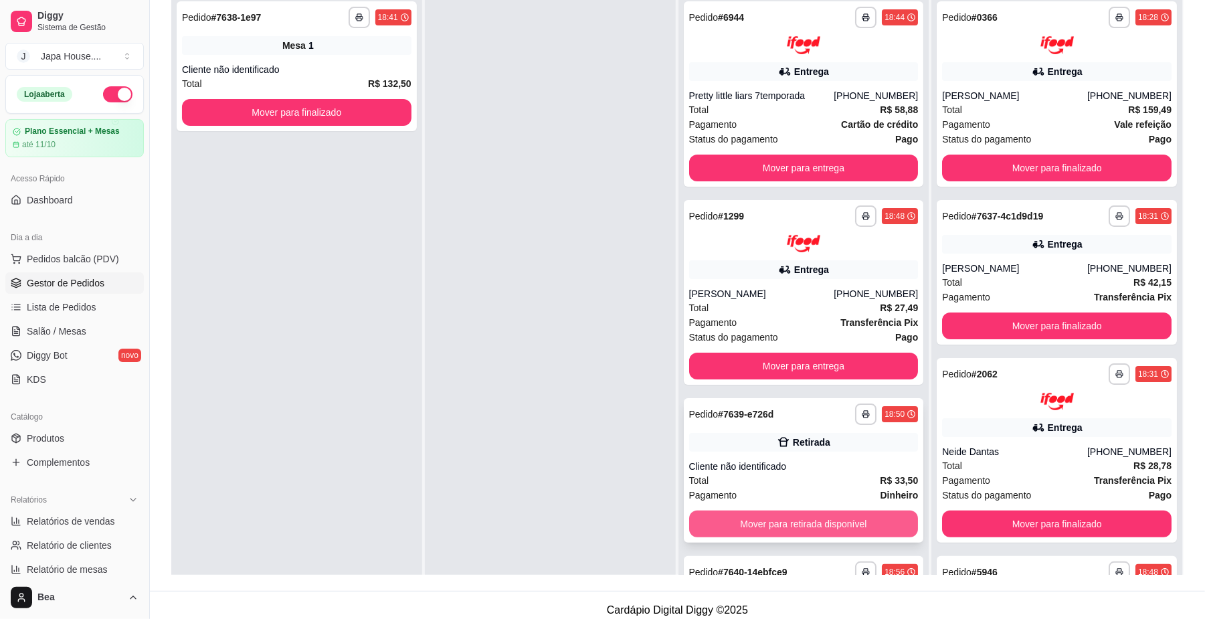
click at [860, 519] on button "Mover para retirada disponível" at bounding box center [804, 524] width 230 height 27
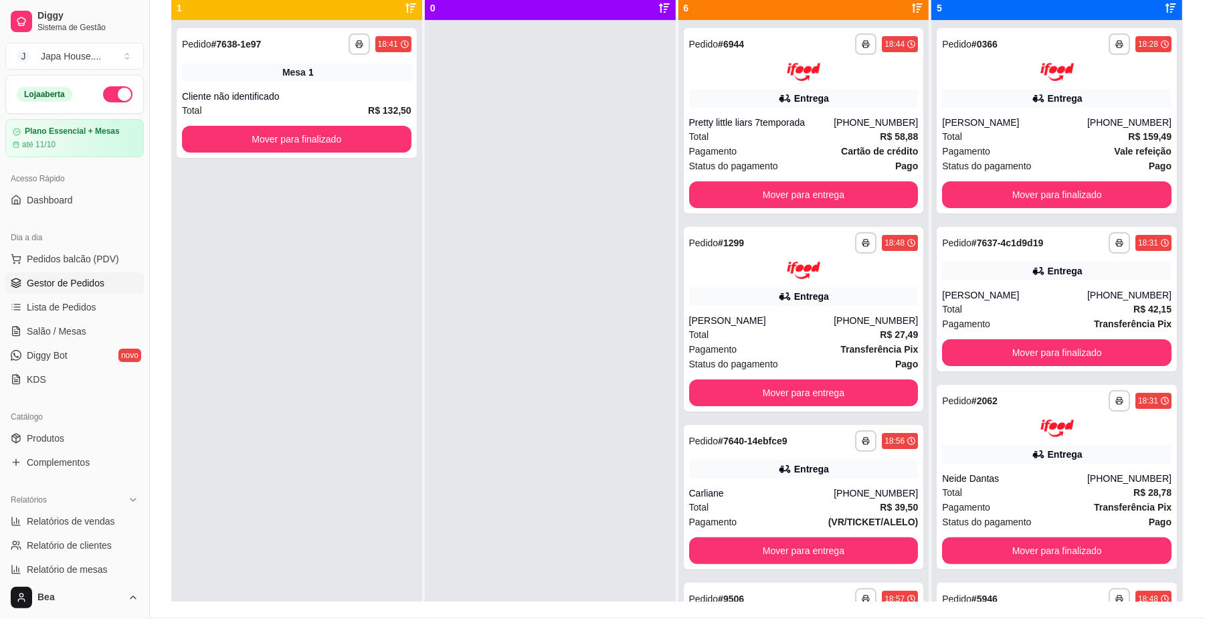
scroll to position [204, 0]
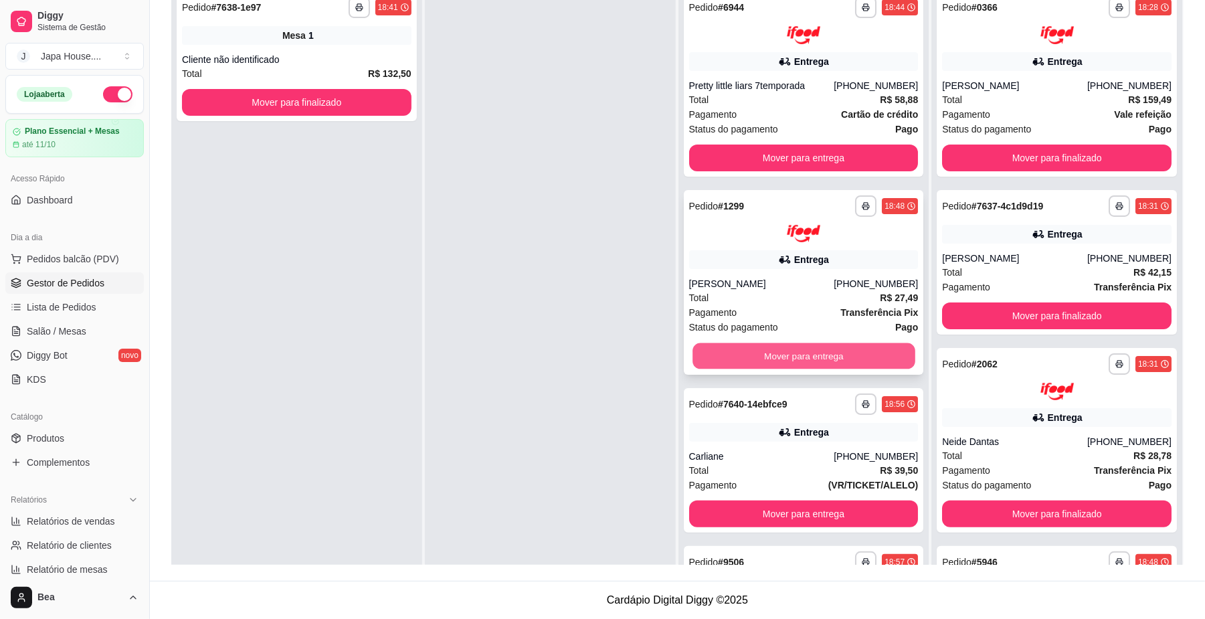
click at [831, 347] on button "Mover para entrega" at bounding box center [804, 356] width 222 height 26
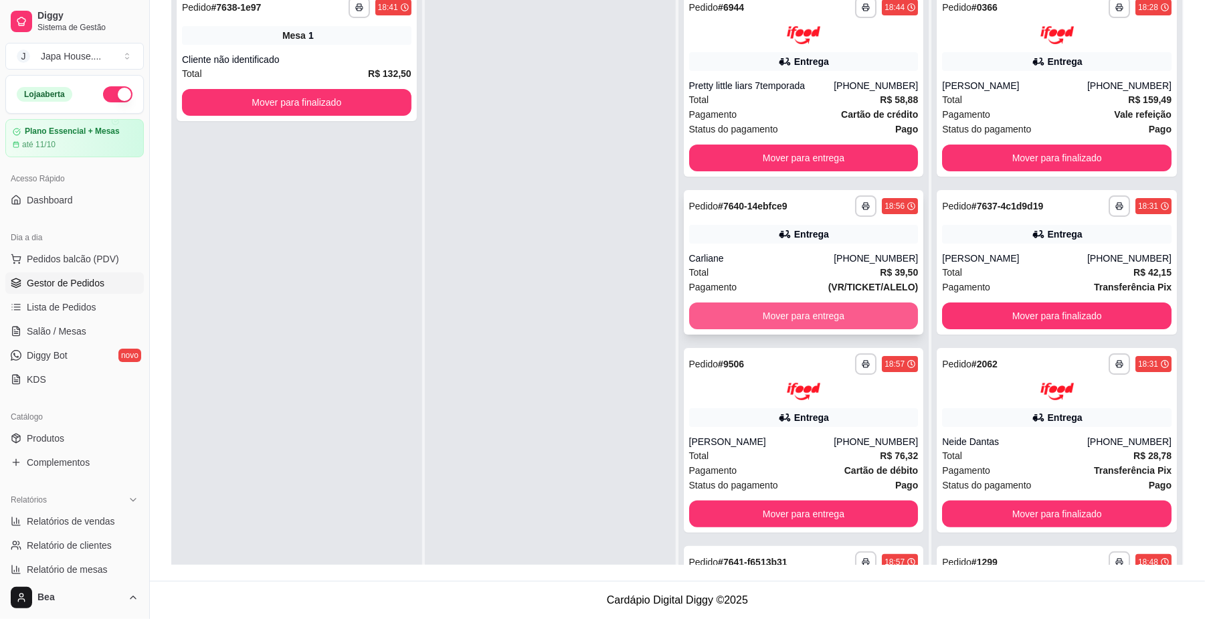
click at [802, 311] on button "Mover para entrega" at bounding box center [804, 316] width 230 height 27
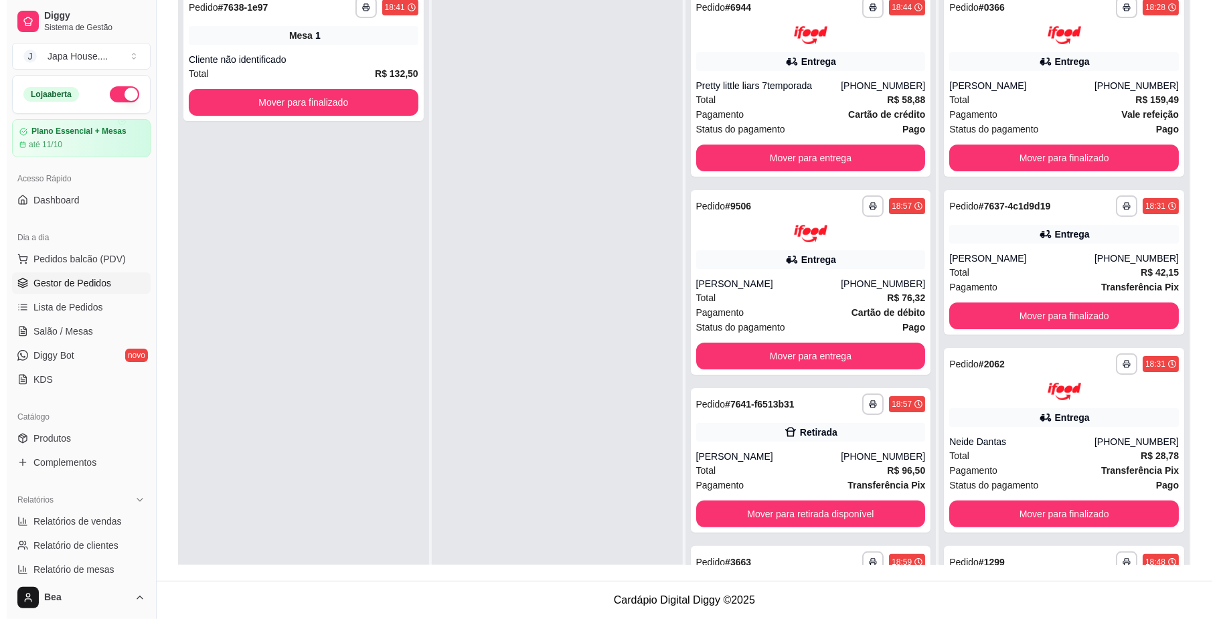
scroll to position [0, 0]
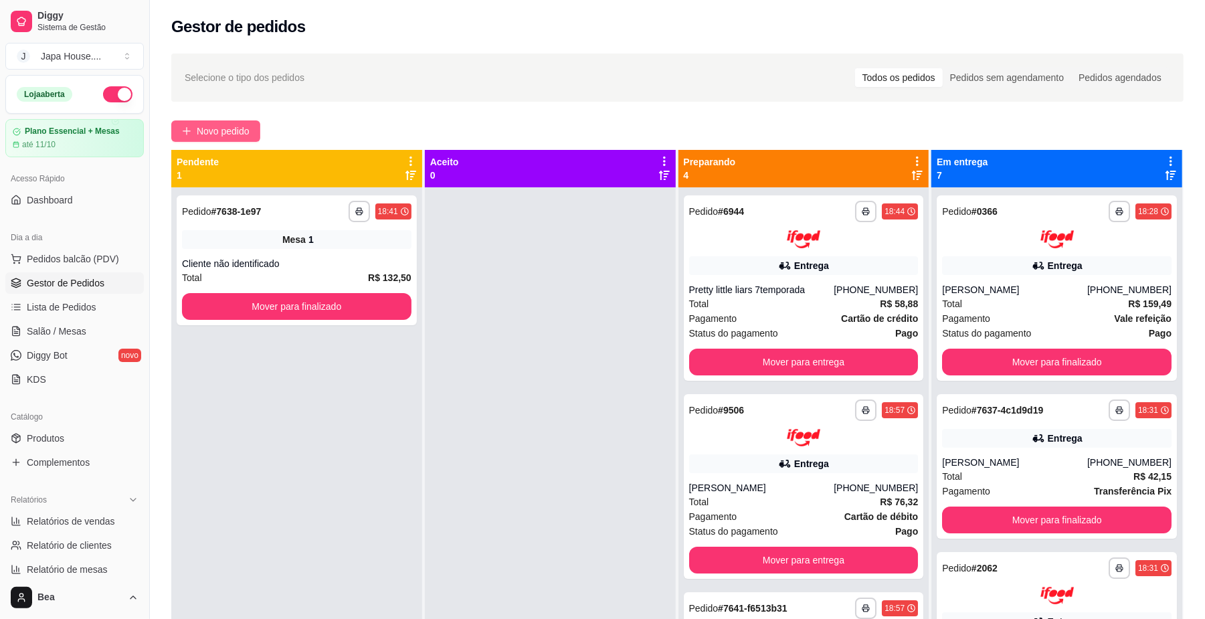
click at [211, 123] on button "Novo pedido" at bounding box center [215, 130] width 89 height 21
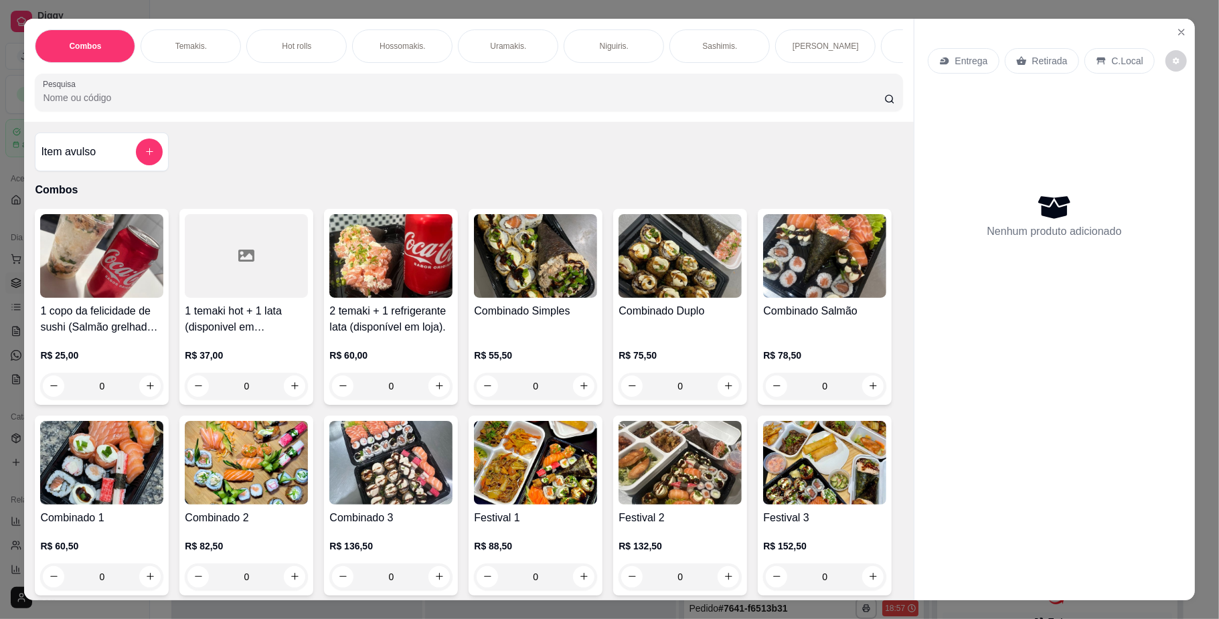
scroll to position [0, 759]
click at [464, 51] on div "Yakisoba" at bounding box center [489, 45] width 100 height 33
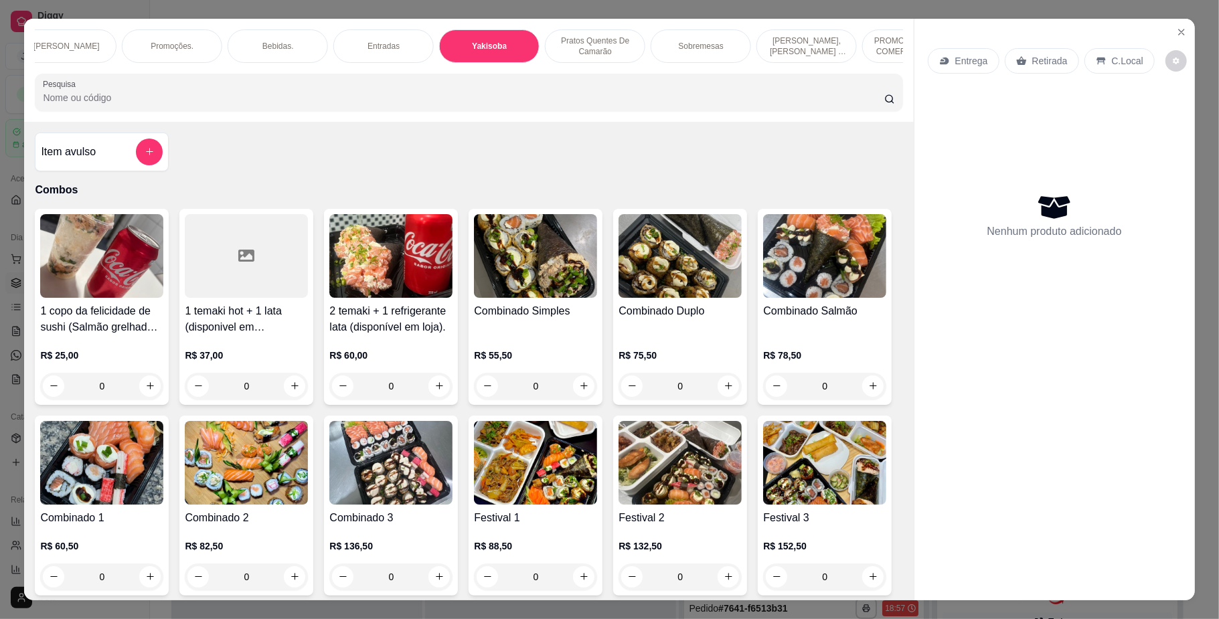
scroll to position [24, 0]
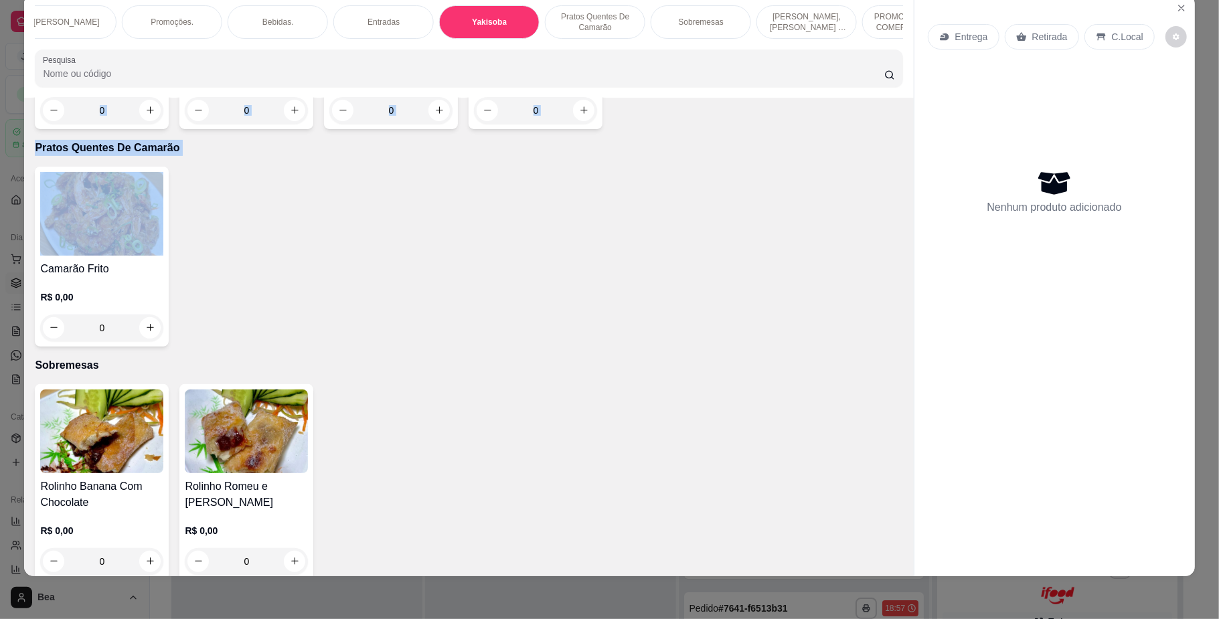
drag, startPoint x: 279, startPoint y: 122, endPoint x: 547, endPoint y: 399, distance: 385.3
click at [547, 399] on div "Item avulso Combos 1 copo da felicidade de sushi (Salmão grelhado) 200ml + 1 la…" at bounding box center [468, 337] width 889 height 479
click at [547, 347] on div "Camarão Frito R$ 0,00 0" at bounding box center [468, 257] width 867 height 180
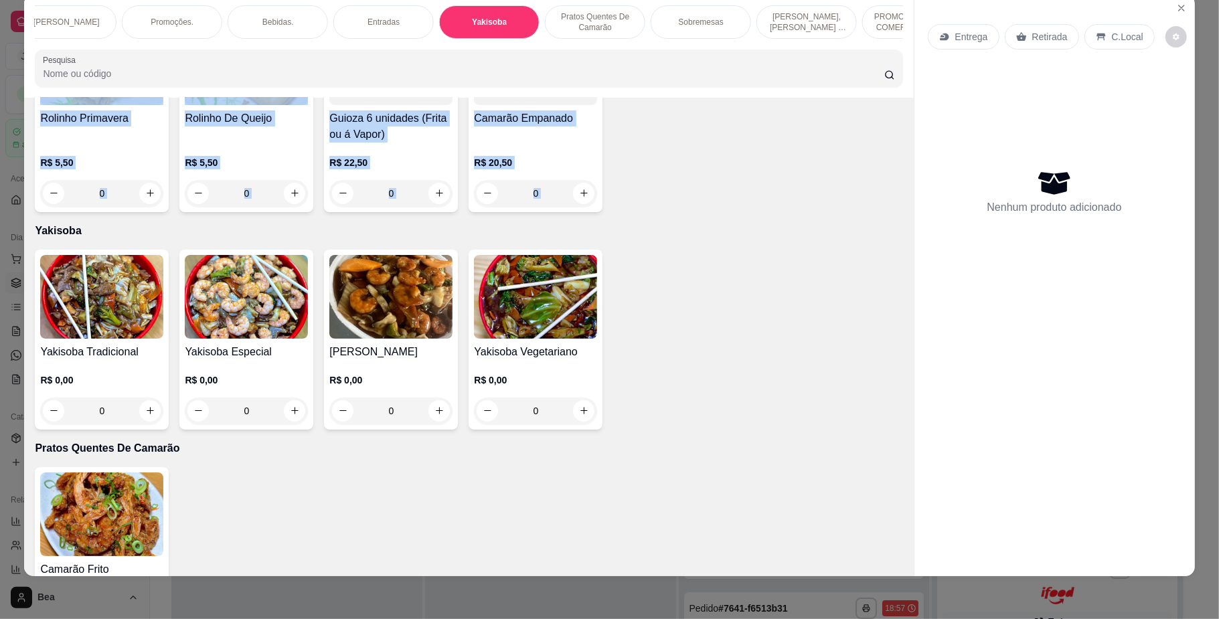
drag, startPoint x: 27, startPoint y: 113, endPoint x: 116, endPoint y: 110, distance: 89.7
click at [116, 110] on div "Combos [PERSON_NAME]. Hot rolls Hossomakis. [GEOGRAPHIC_DATA]. Niguiris. Sashim…" at bounding box center [468, 286] width 889 height 582
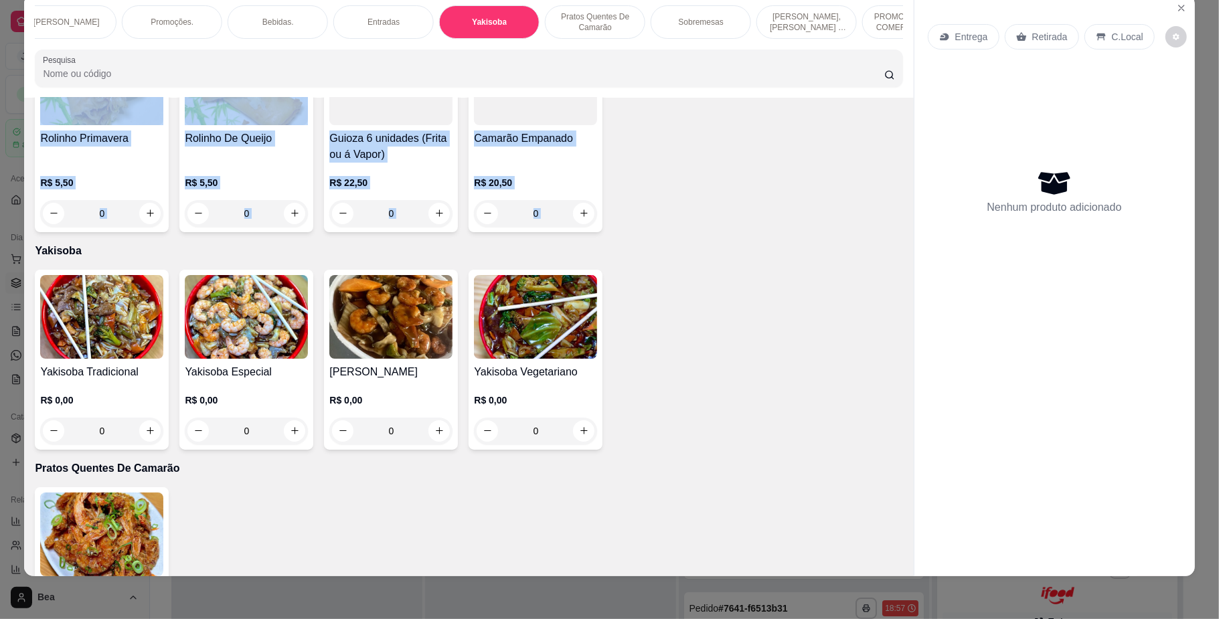
click at [660, 232] on div "Rolinho Primavera R$ 5,50 0 Rolinho De Queijo R$ 5,50 0 Guioza 6 unidades (Frit…" at bounding box center [468, 134] width 867 height 196
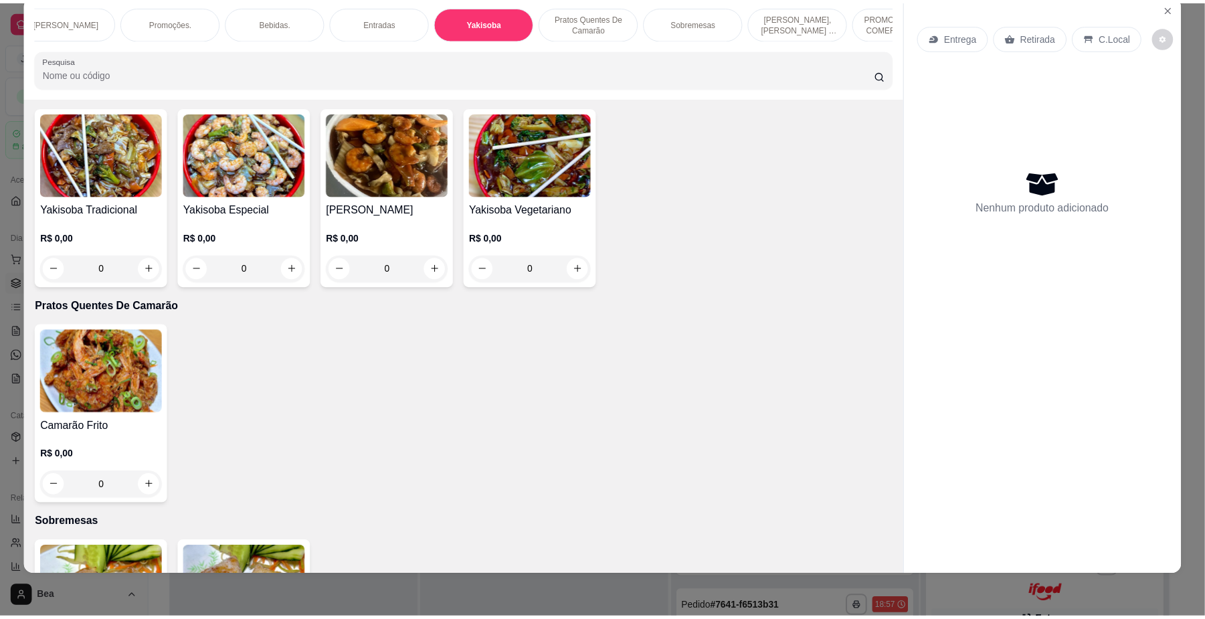
scroll to position [3781, 0]
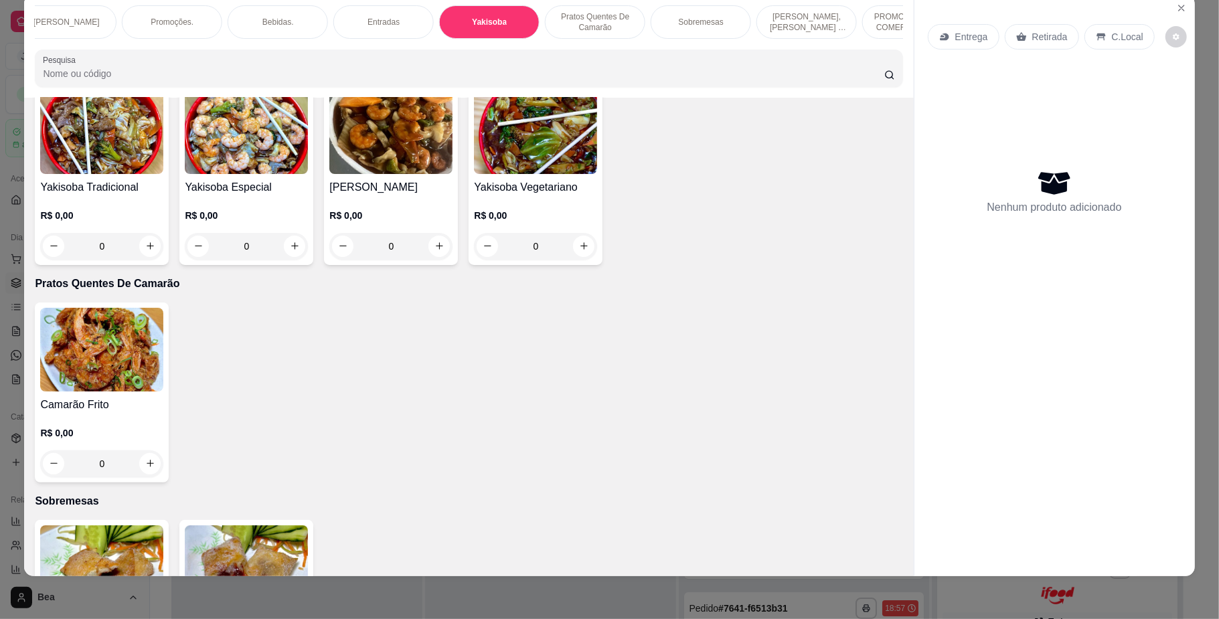
click at [260, 174] on img at bounding box center [246, 132] width 123 height 84
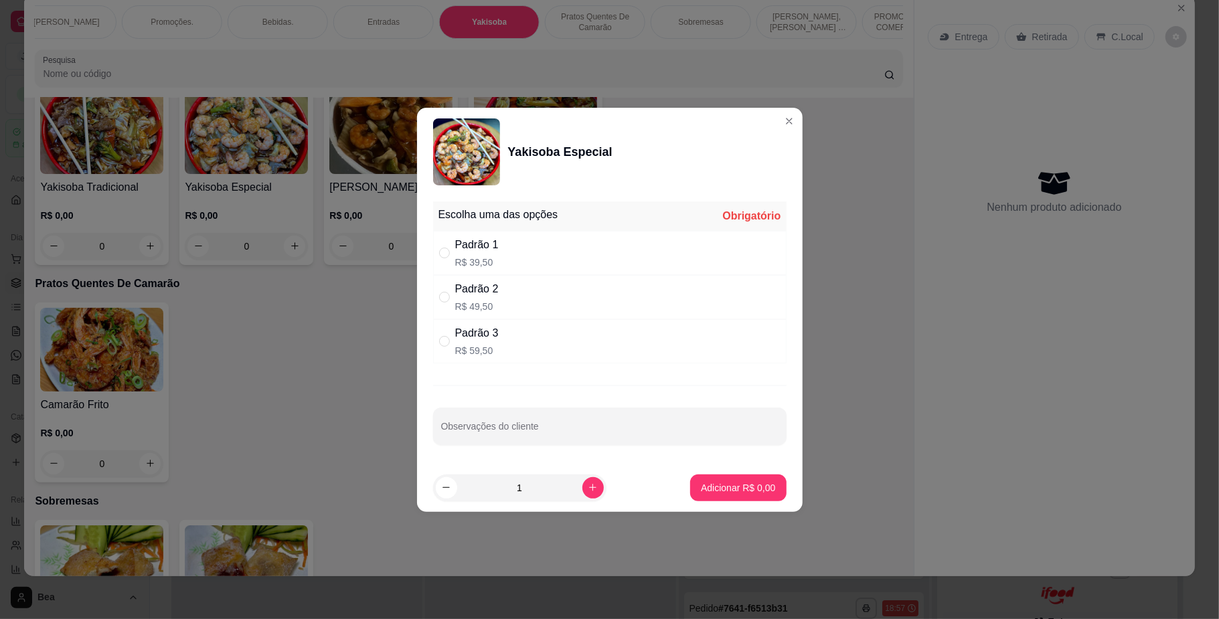
click at [510, 339] on div "Padrão 3 R$ 59,50" at bounding box center [609, 341] width 353 height 44
radio input "true"
click at [719, 485] on p "Adicionar R$ 59,50" at bounding box center [736, 487] width 78 height 13
type input "1"
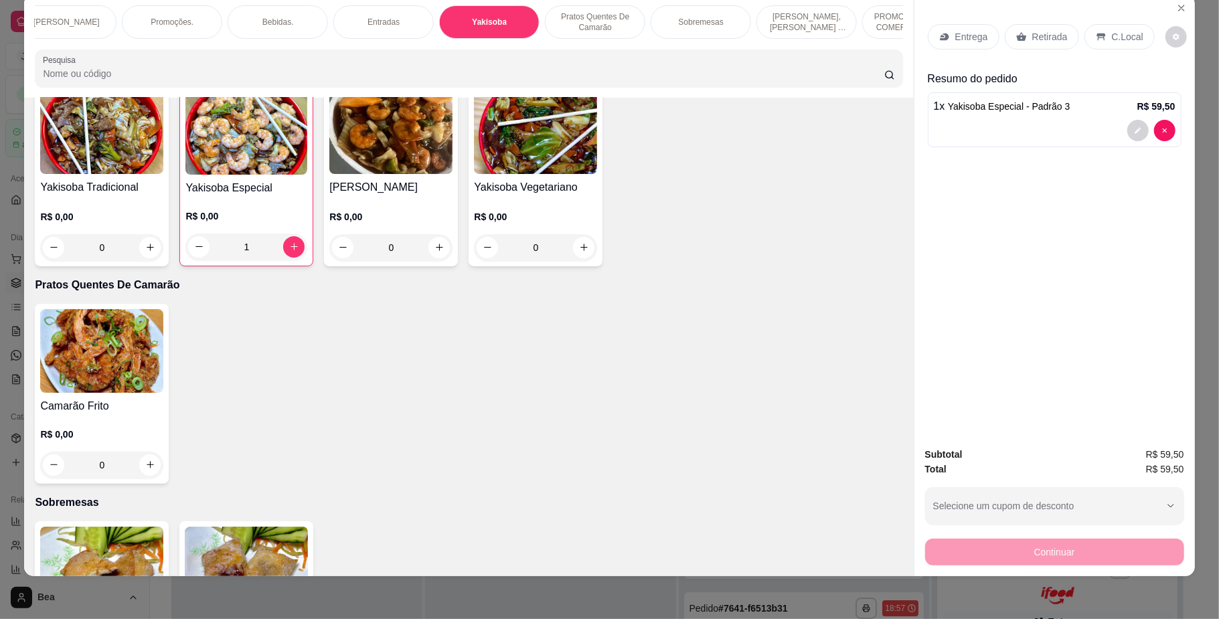
click at [1023, 37] on div "Retirada" at bounding box center [1042, 36] width 74 height 25
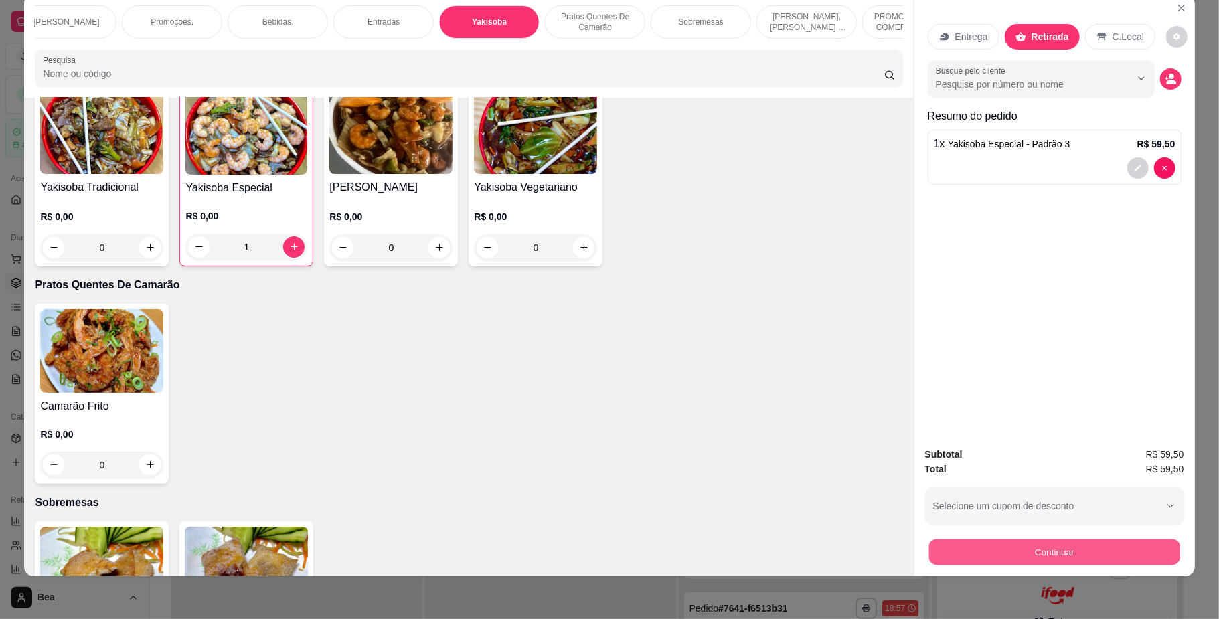
click at [1004, 549] on button "Continuar" at bounding box center [1053, 552] width 251 height 26
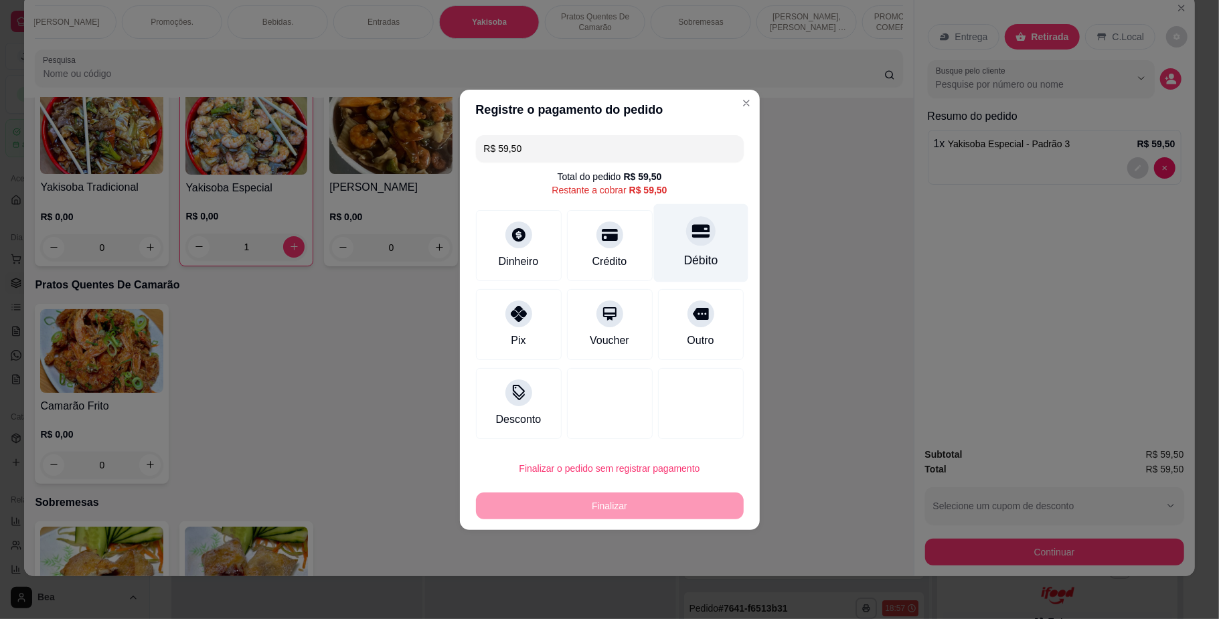
click at [700, 232] on div at bounding box center [700, 230] width 29 height 29
type input "R$ 0,00"
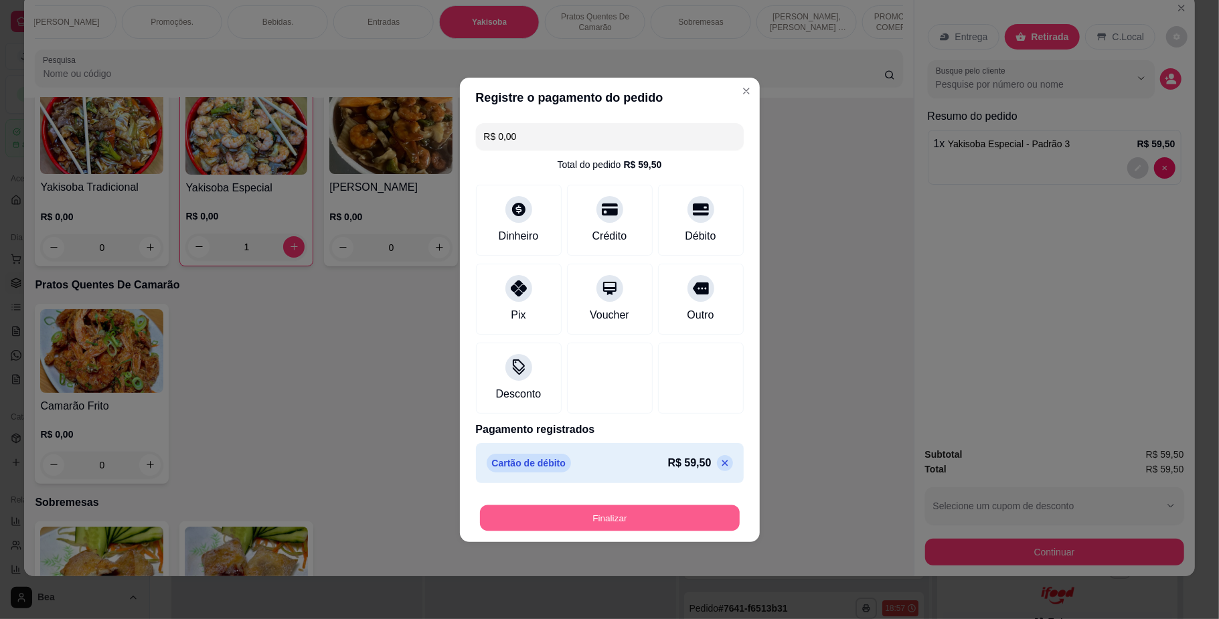
click at [646, 513] on button "Finalizar" at bounding box center [610, 518] width 260 height 26
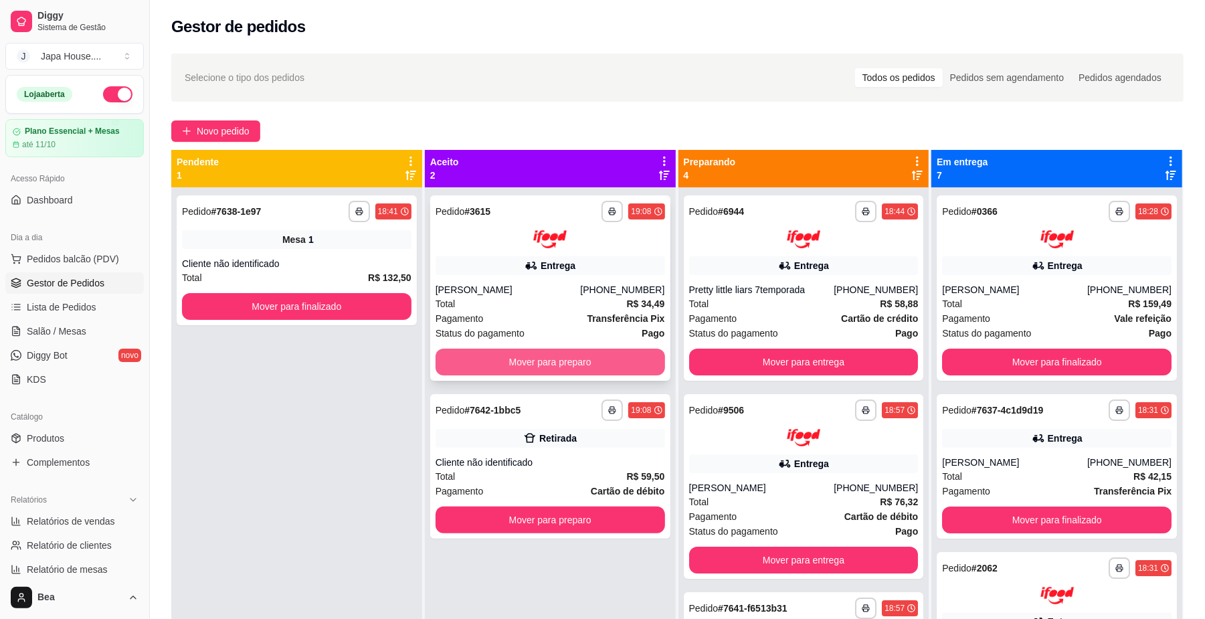
click at [590, 359] on button "Mover para preparo" at bounding box center [551, 362] width 230 height 27
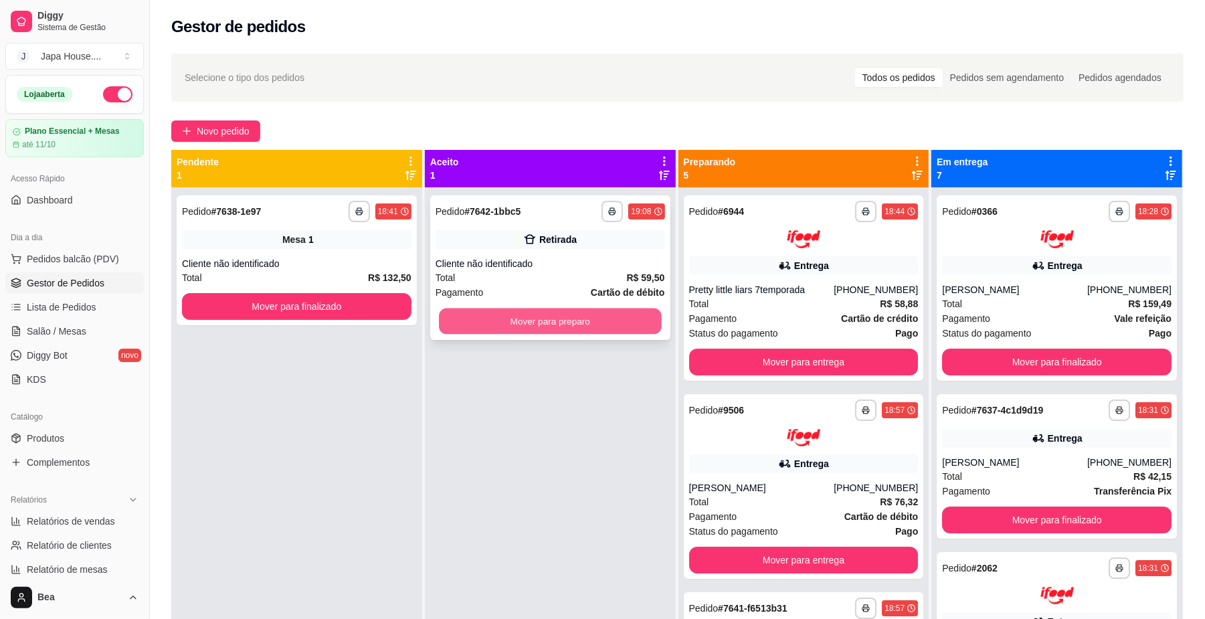
click at [600, 325] on button "Mover para preparo" at bounding box center [550, 322] width 222 height 26
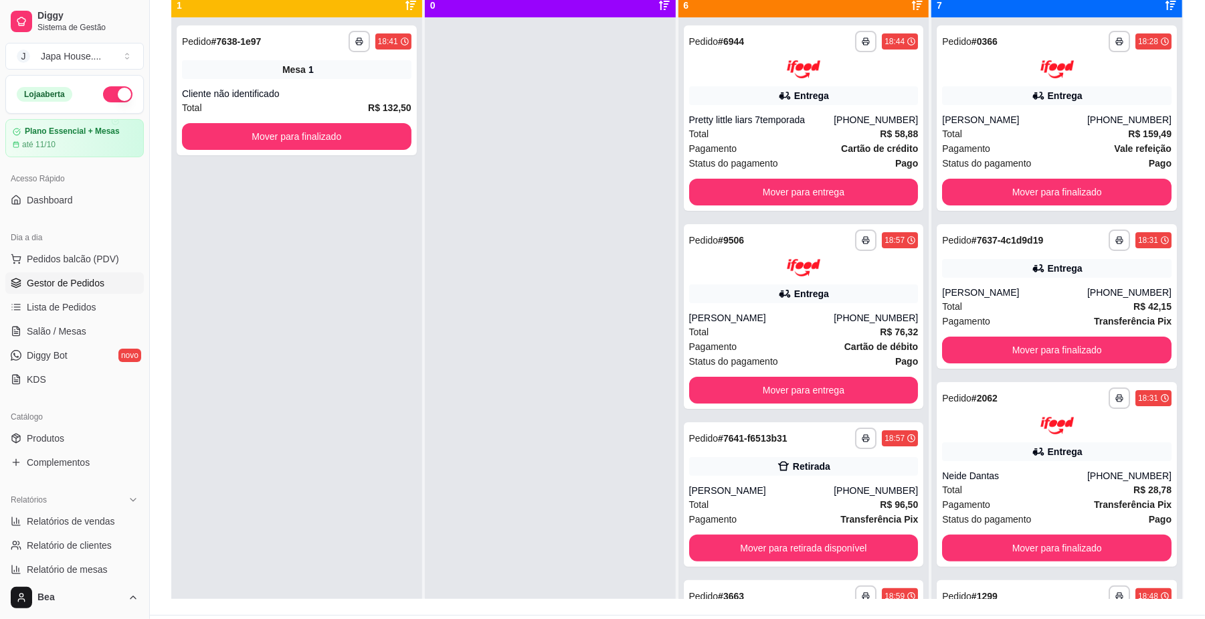
scroll to position [177, 0]
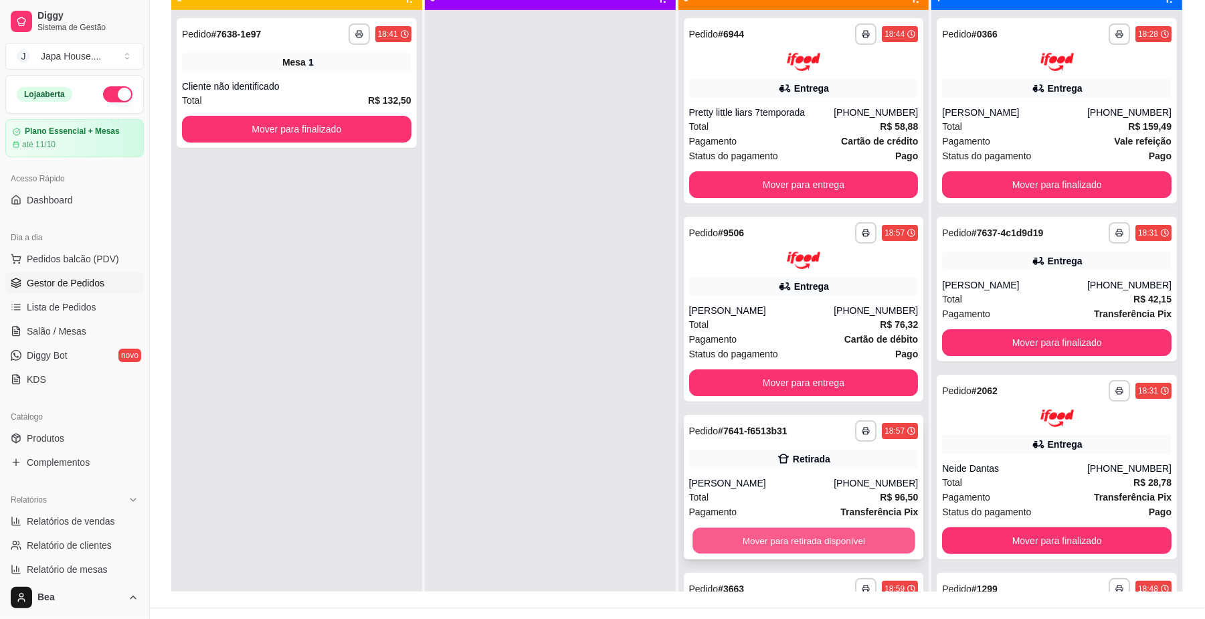
click at [831, 527] on div "Mover para retirada disponível" at bounding box center [804, 540] width 230 height 27
click at [868, 544] on button "Mover para retirada disponível" at bounding box center [804, 541] width 222 height 26
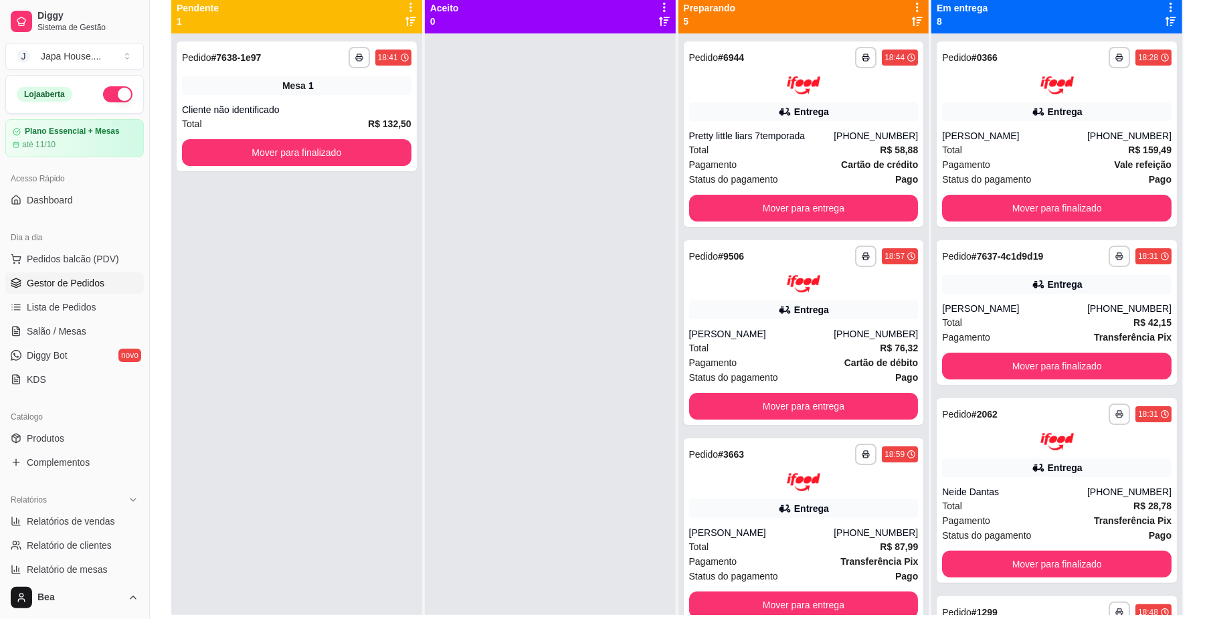
scroll to position [151, 0]
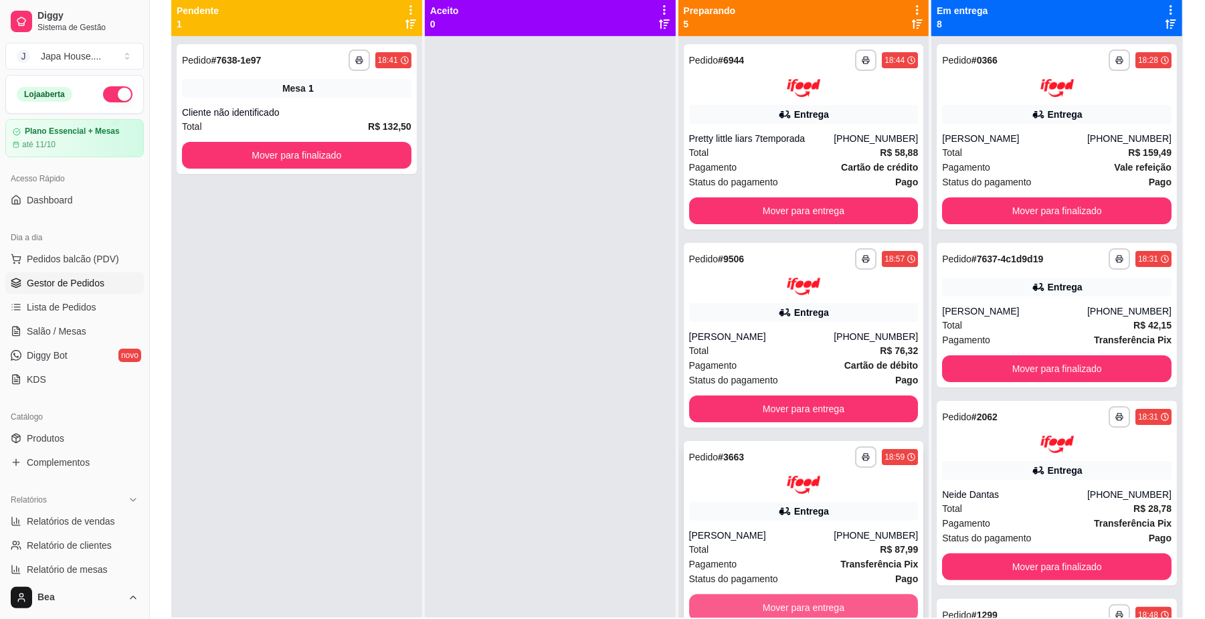
click at [850, 600] on button "Mover para entrega" at bounding box center [804, 607] width 230 height 27
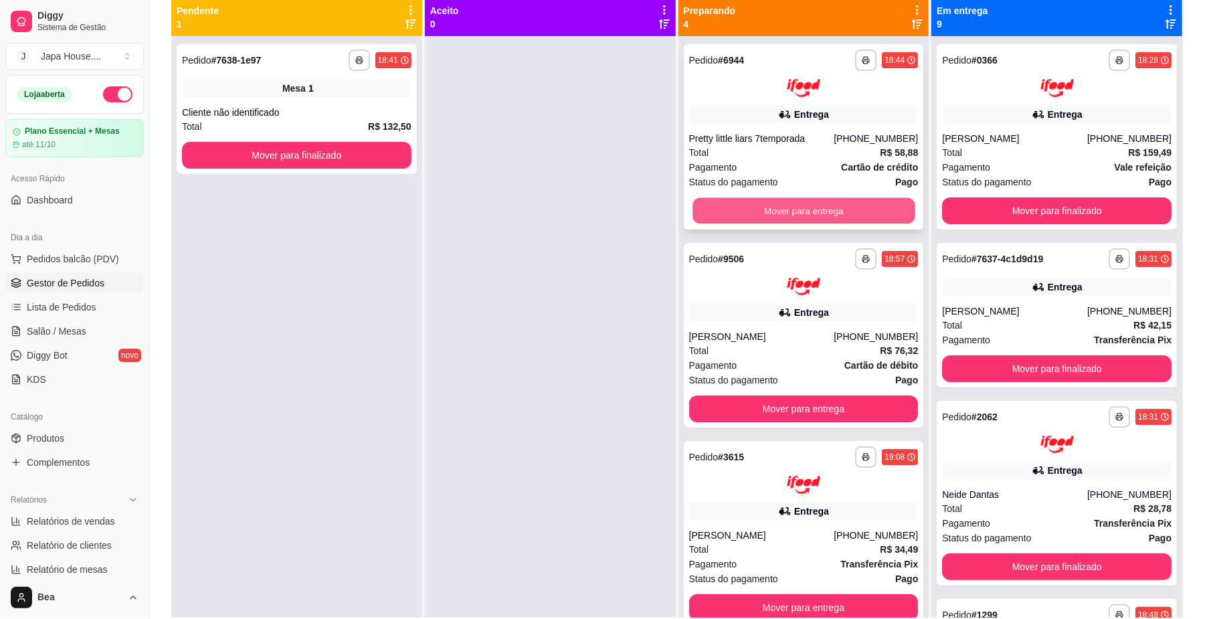
click at [823, 207] on button "Mover para entrega" at bounding box center [804, 210] width 222 height 26
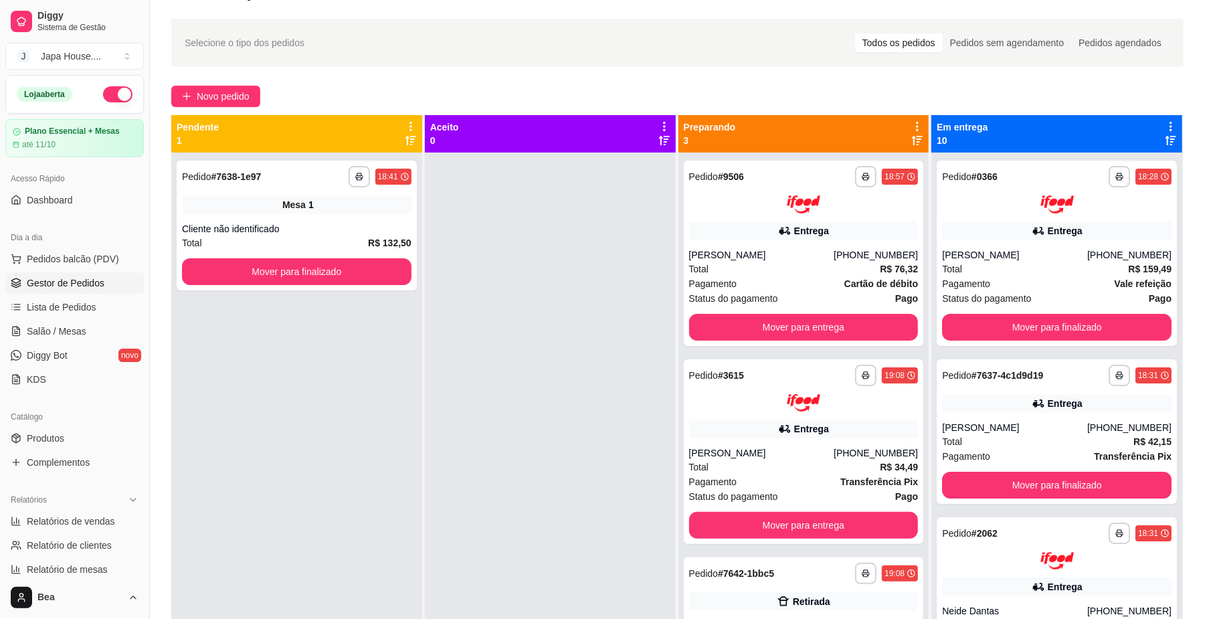
scroll to position [36, 0]
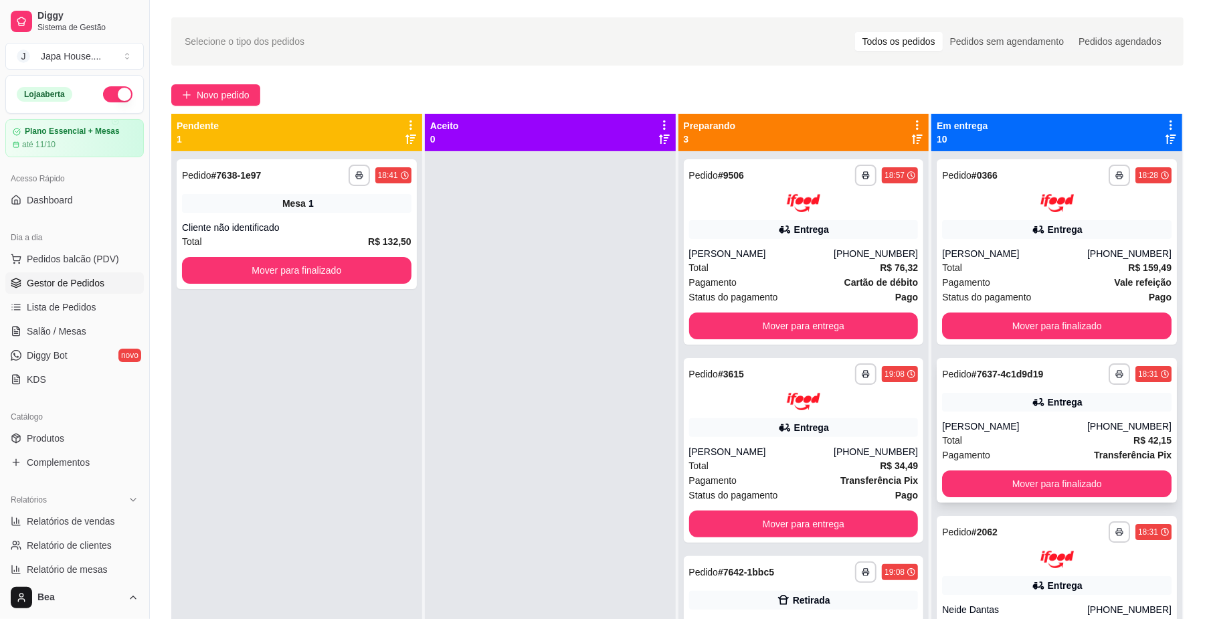
click at [1032, 426] on div "[PERSON_NAME]" at bounding box center [1014, 426] width 145 height 13
click at [1035, 482] on button "Mover para finalizado" at bounding box center [1057, 484] width 230 height 27
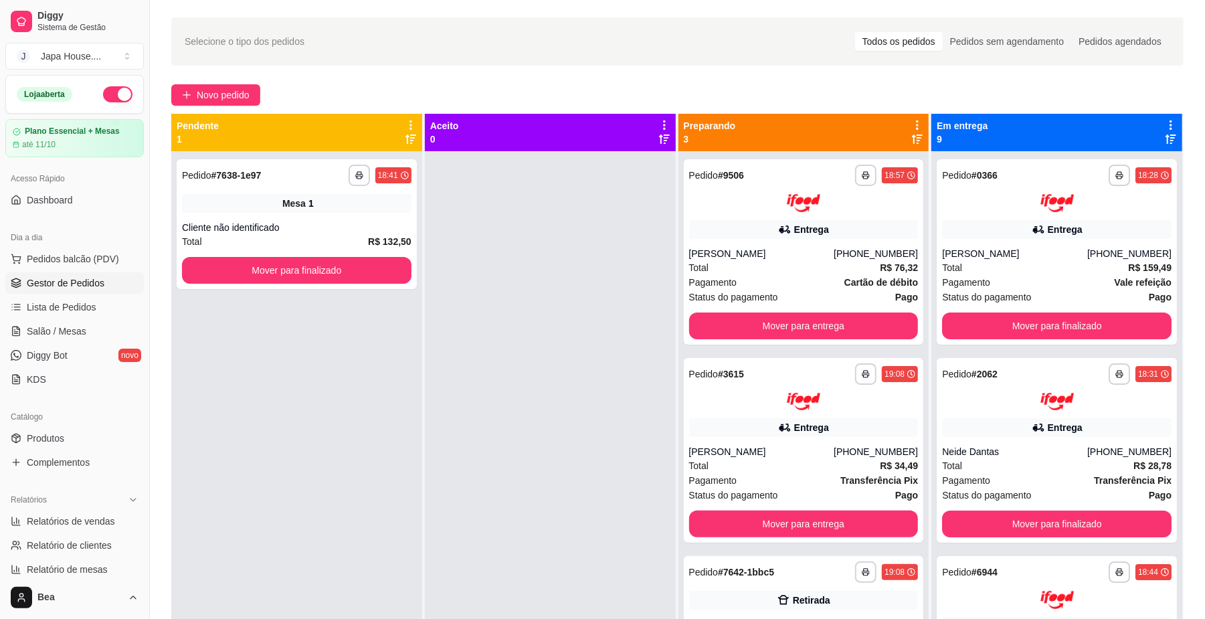
scroll to position [204, 0]
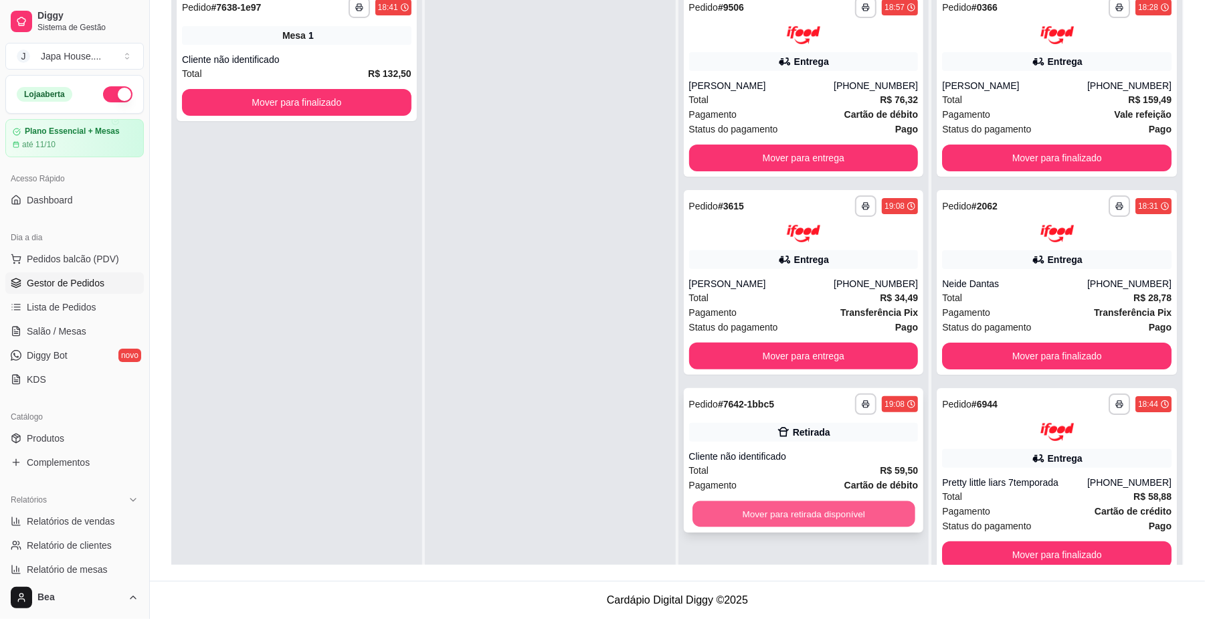
click at [871, 501] on button "Mover para retirada disponível" at bounding box center [804, 514] width 222 height 26
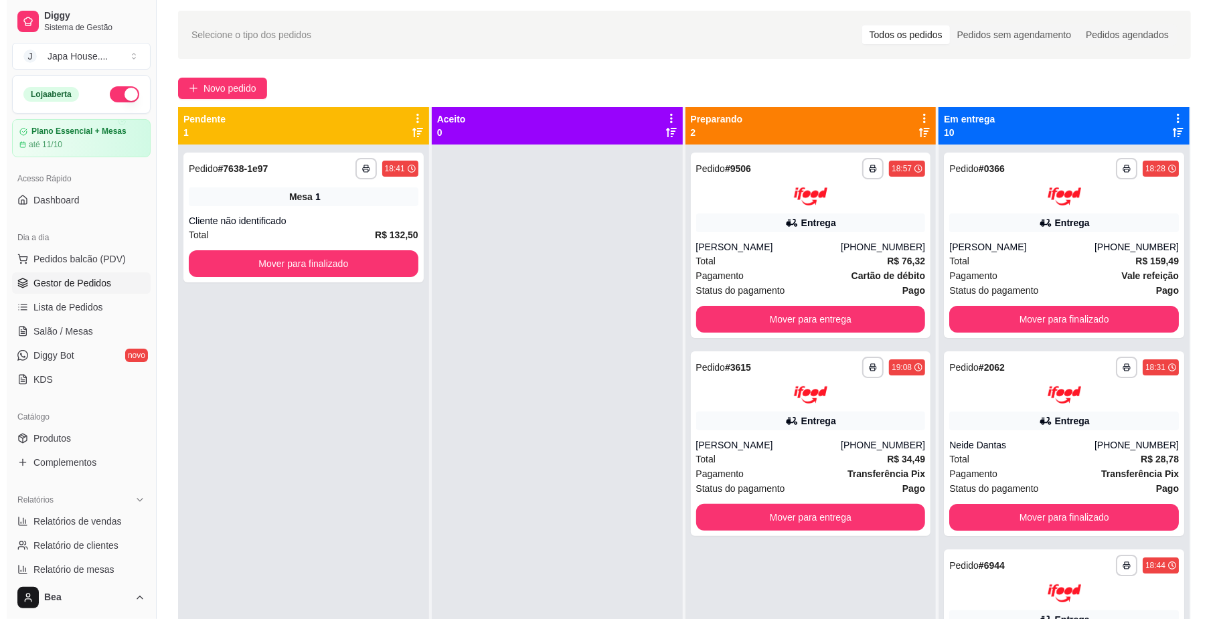
scroll to position [0, 0]
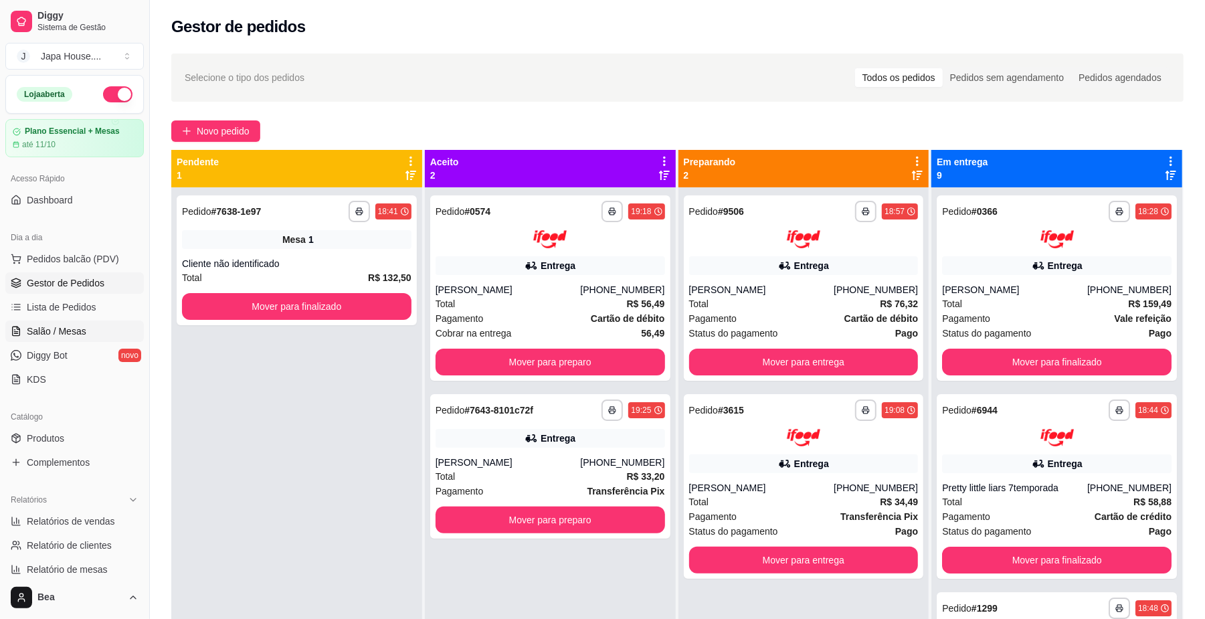
click at [88, 331] on link "Salão / Mesas" at bounding box center [74, 331] width 139 height 21
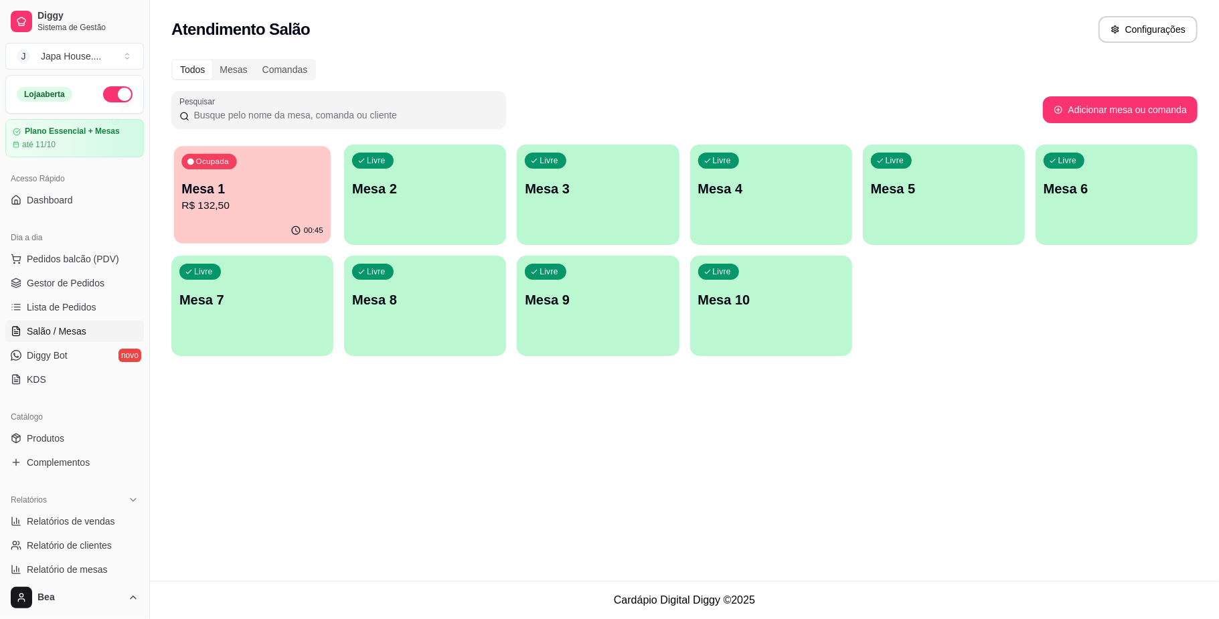
click at [266, 201] on p "R$ 132,50" at bounding box center [252, 205] width 142 height 15
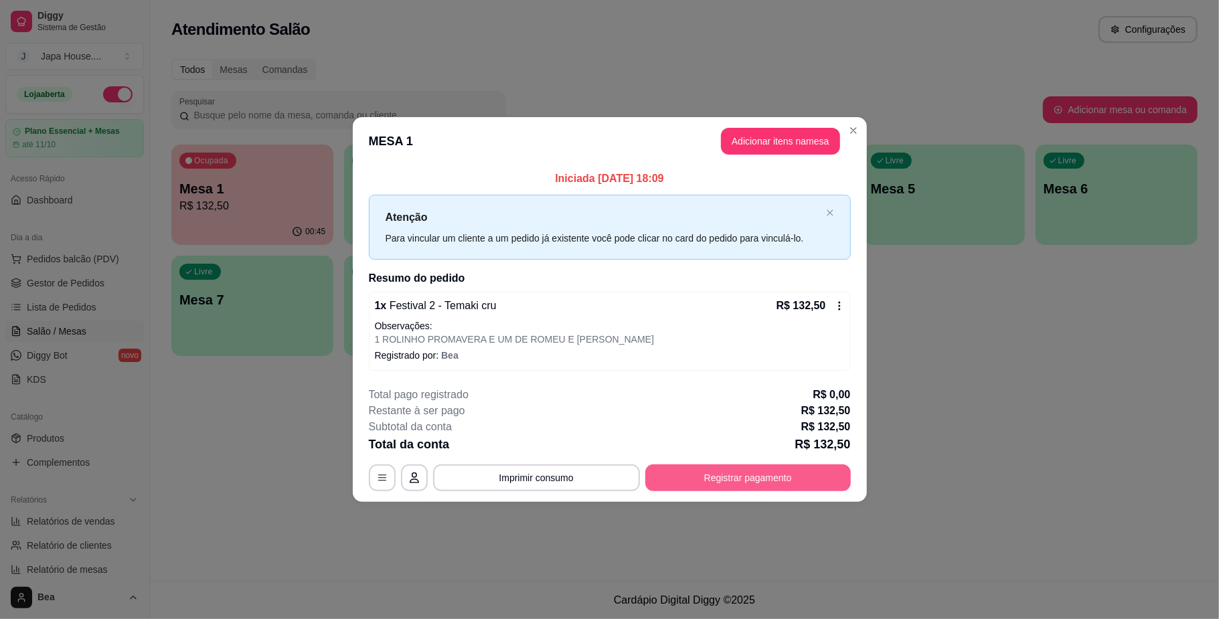
click at [728, 479] on button "Registrar pagamento" at bounding box center [747, 477] width 205 height 27
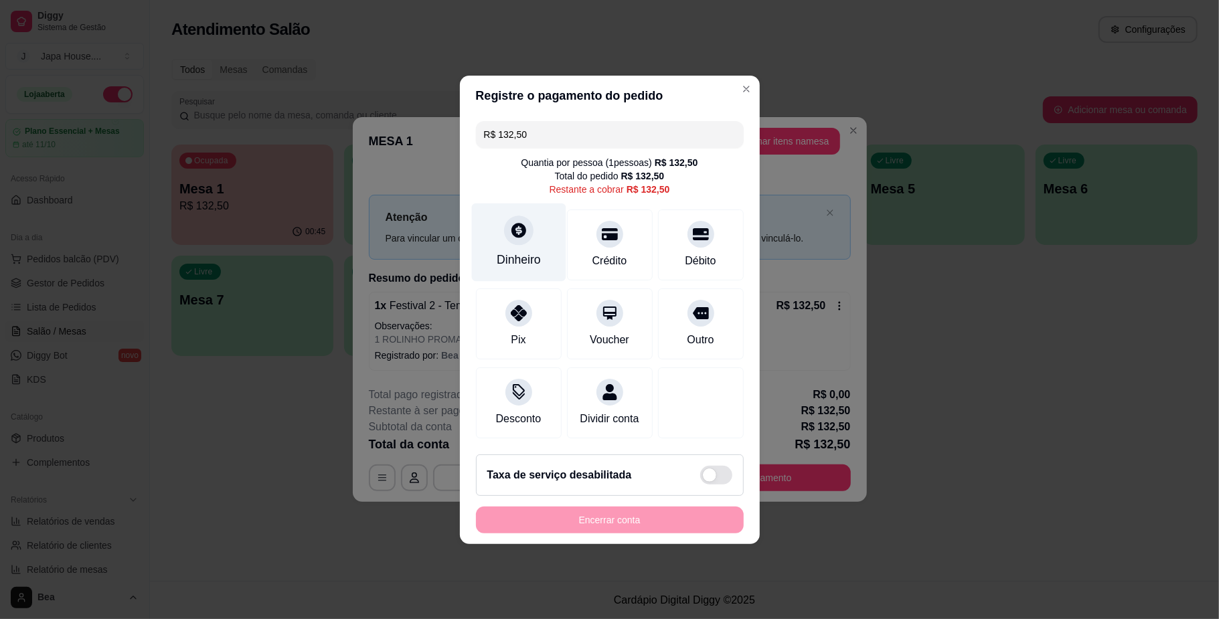
click at [501, 233] on div "Dinheiro" at bounding box center [518, 242] width 94 height 78
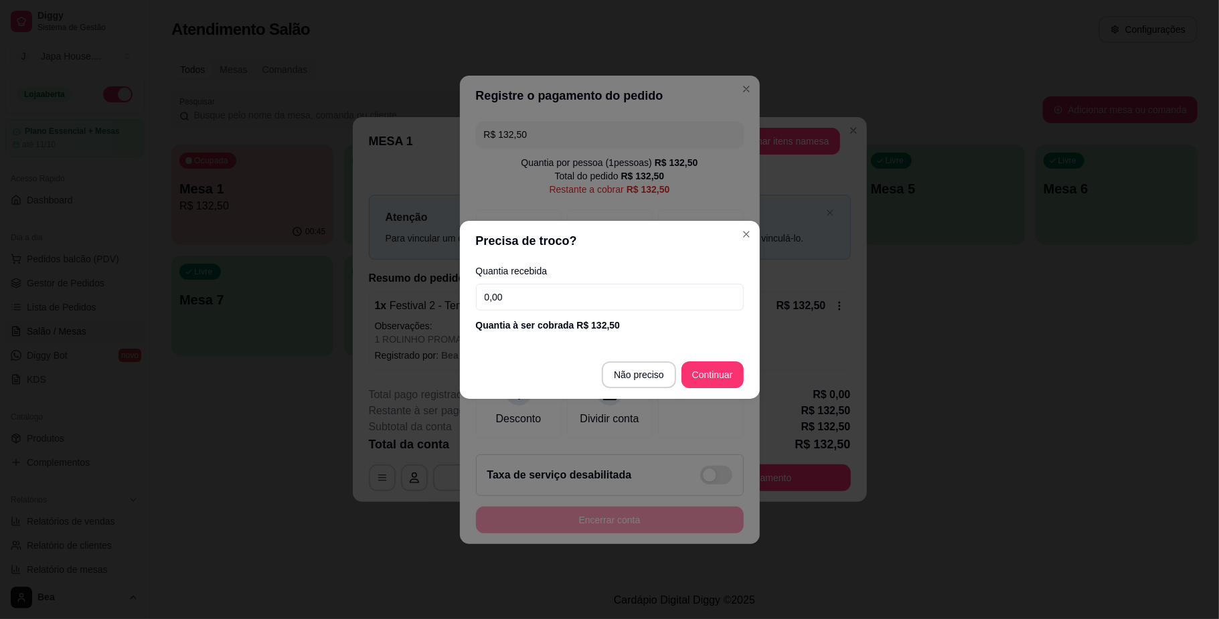
click at [525, 303] on input "0,00" at bounding box center [610, 297] width 268 height 27
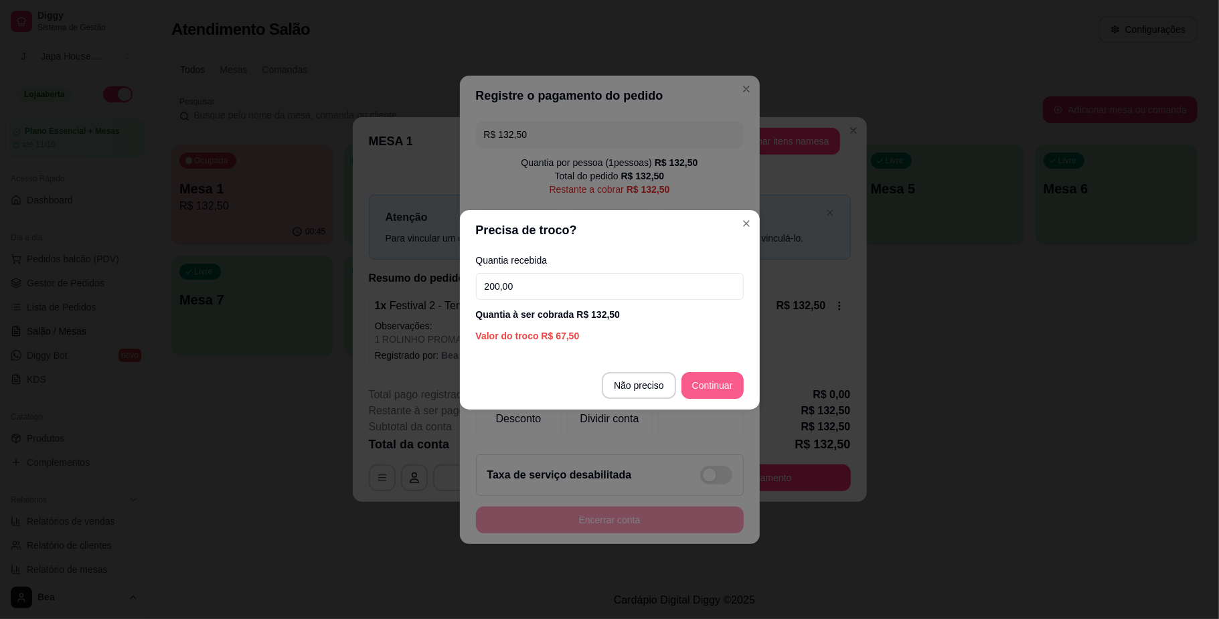
type input "200,00"
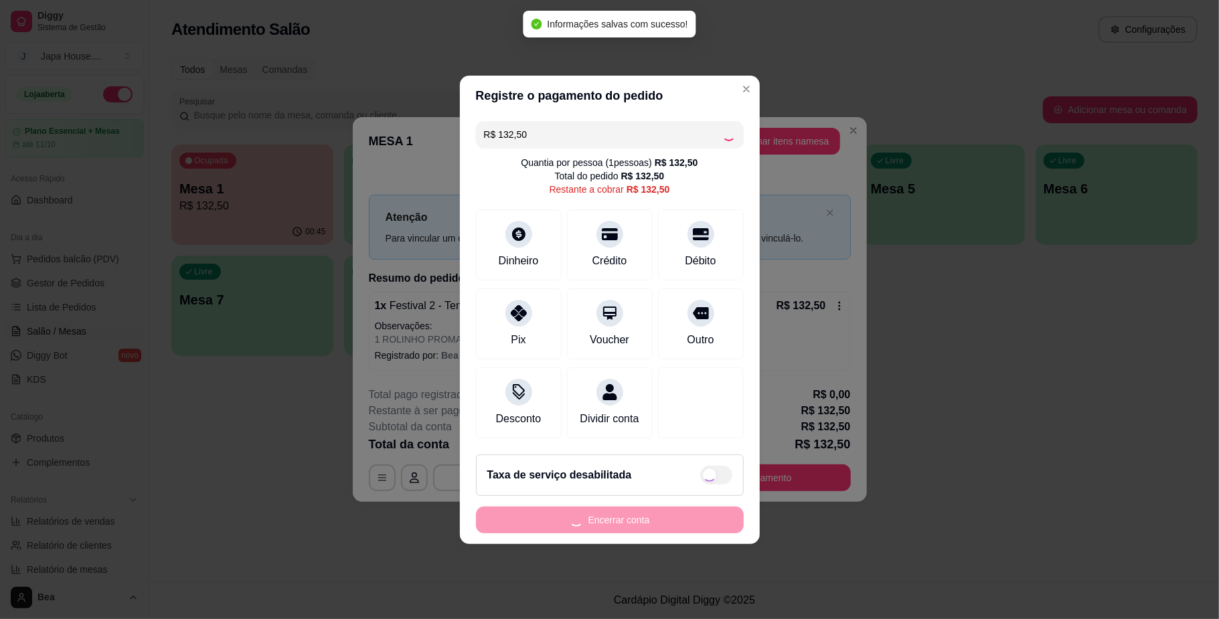
type input "R$ 0,00"
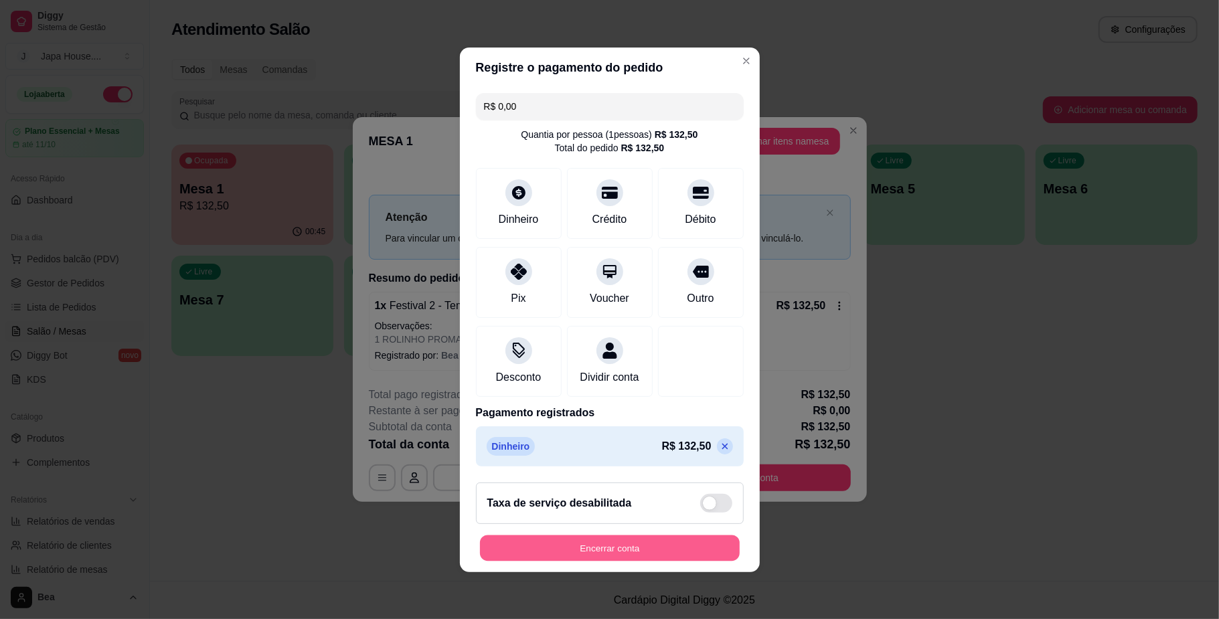
click at [572, 558] on button "Encerrar conta" at bounding box center [610, 548] width 260 height 26
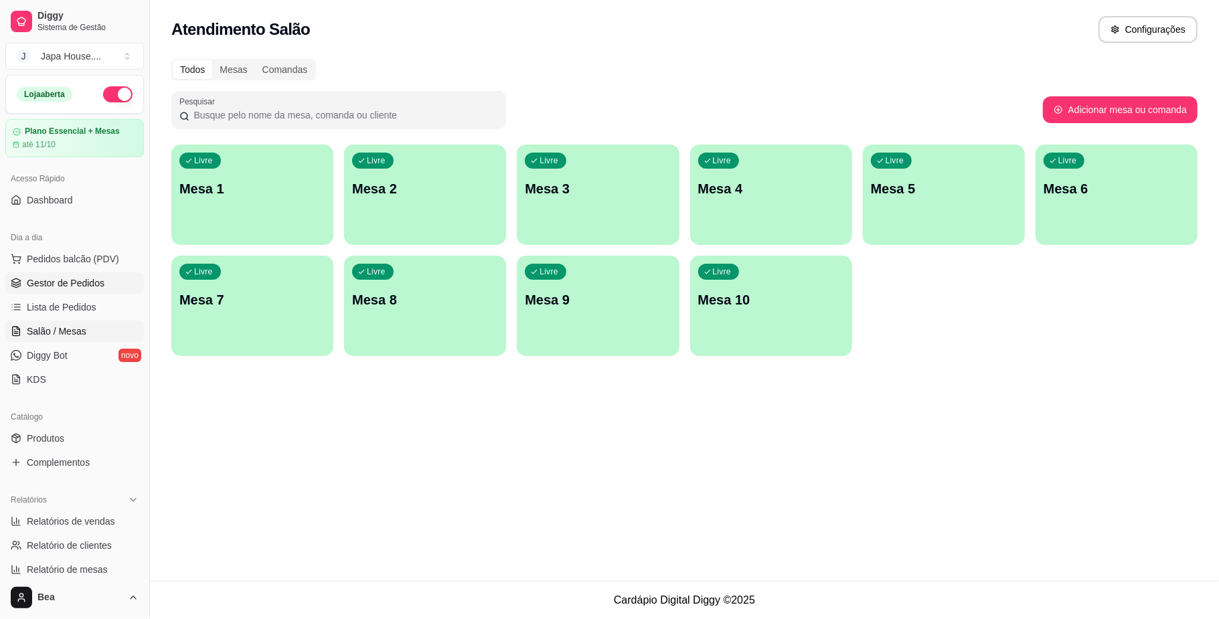
click at [70, 279] on span "Gestor de Pedidos" at bounding box center [66, 282] width 78 height 13
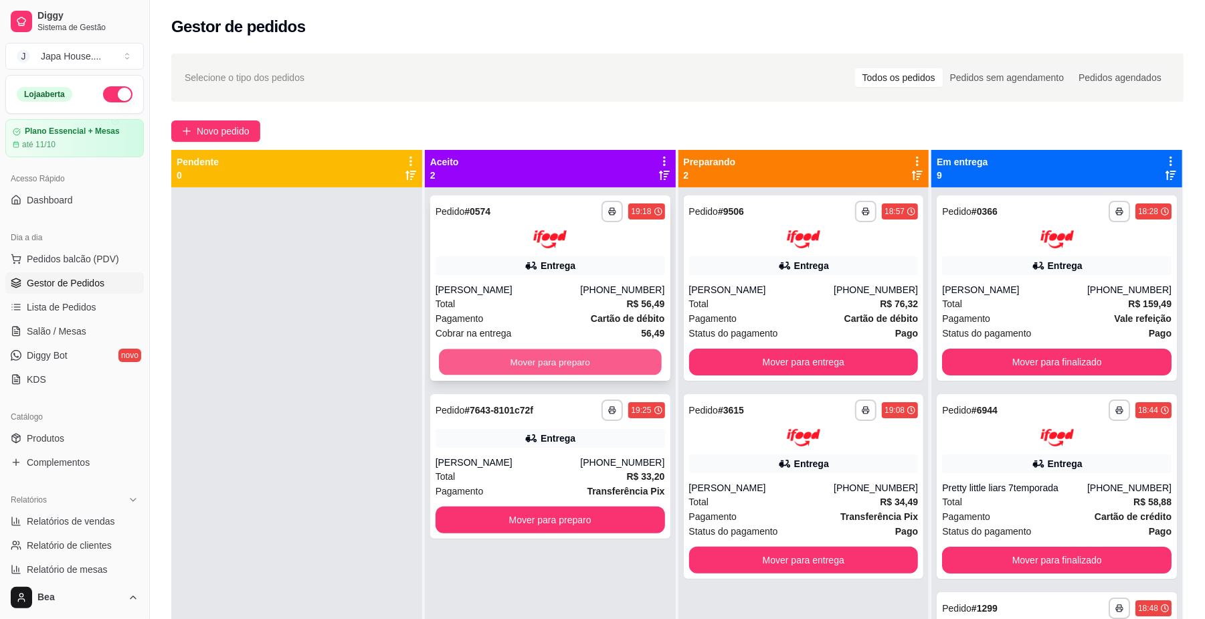
click at [527, 357] on button "Mover para preparo" at bounding box center [550, 362] width 222 height 26
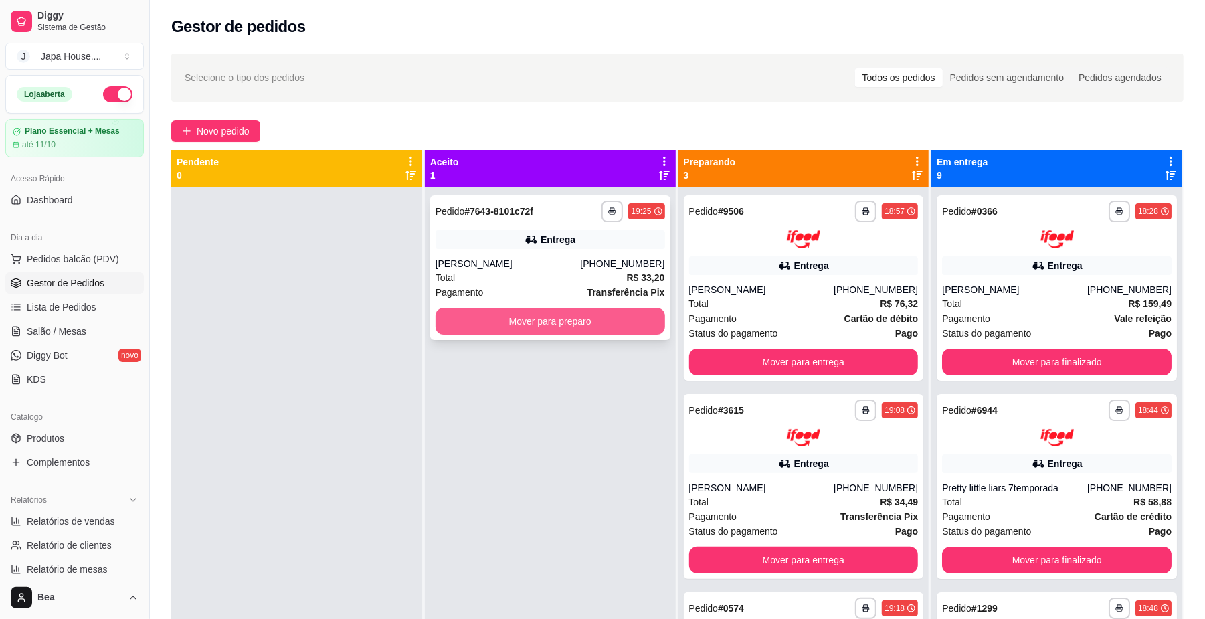
click at [560, 324] on button "Mover para preparo" at bounding box center [551, 321] width 230 height 27
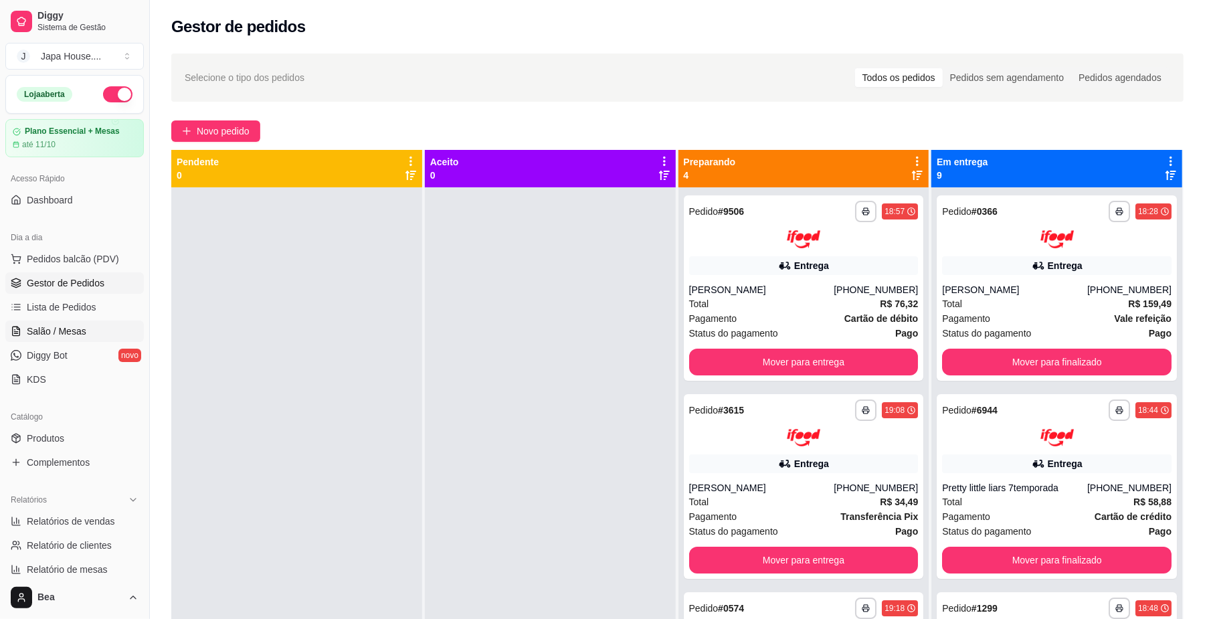
click at [75, 327] on span "Salão / Mesas" at bounding box center [57, 331] width 60 height 13
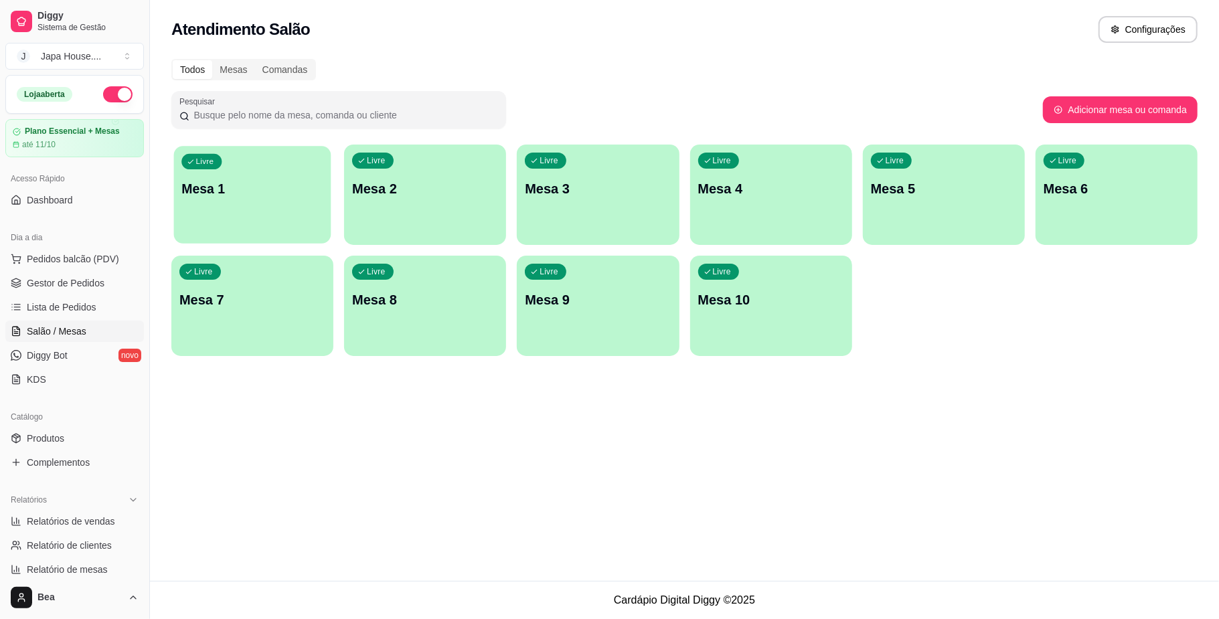
click at [207, 226] on div "Livre Mesa 1" at bounding box center [252, 187] width 157 height 82
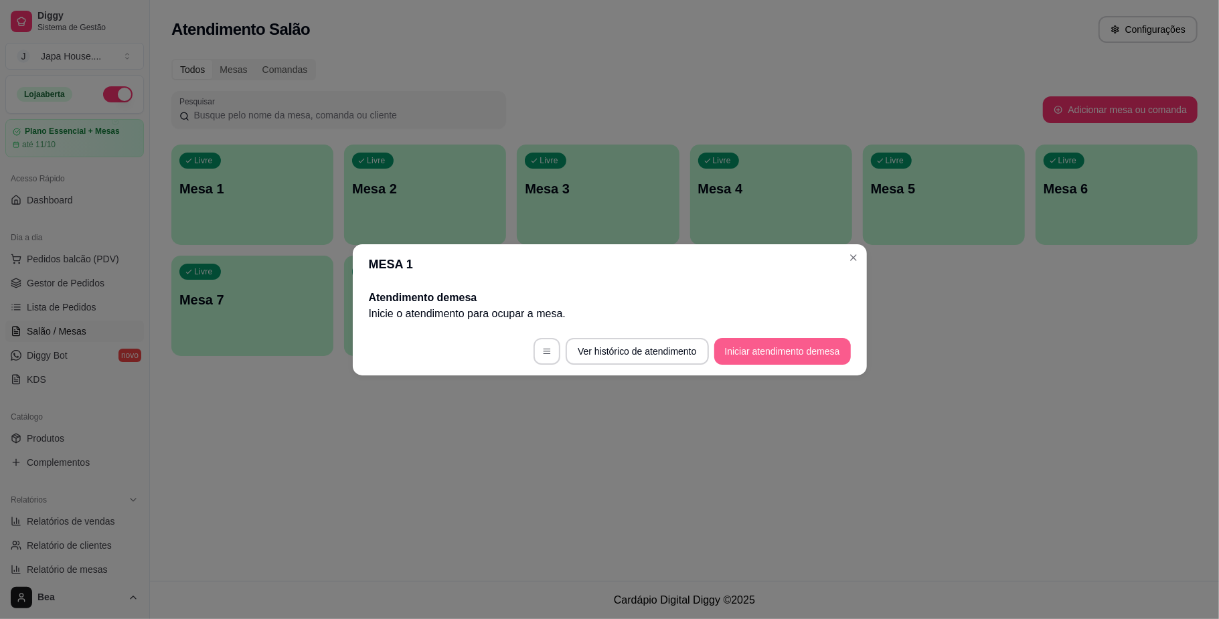
click at [799, 349] on button "Iniciar atendimento de mesa" at bounding box center [782, 351] width 137 height 27
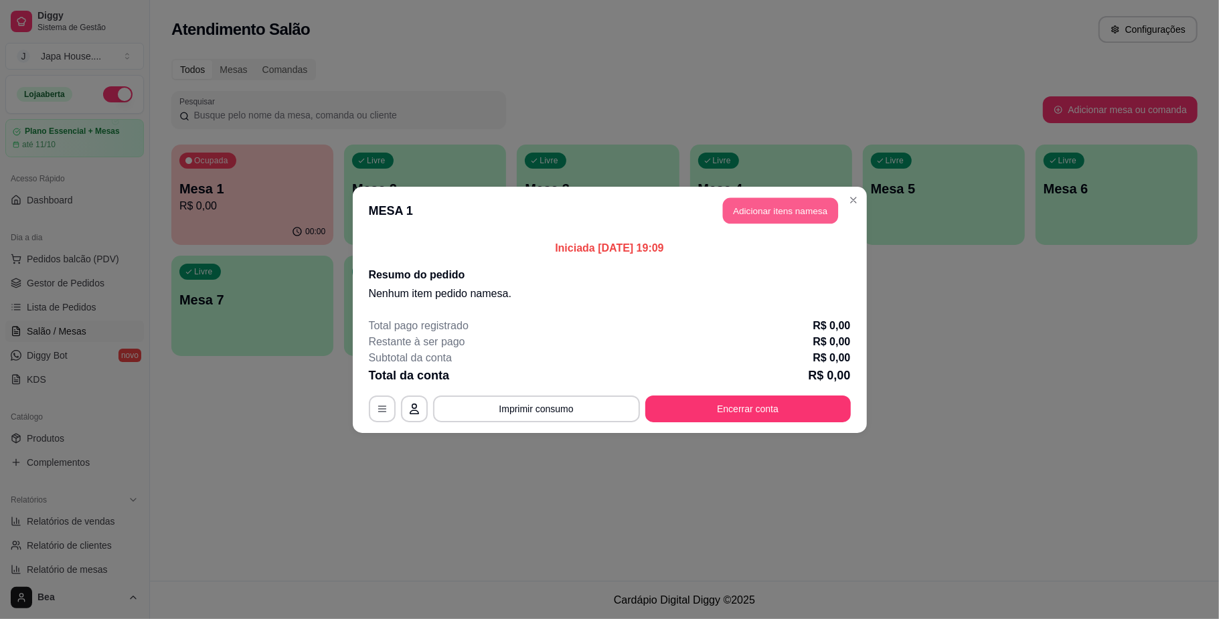
click at [768, 213] on button "Adicionar itens na mesa" at bounding box center [780, 210] width 115 height 26
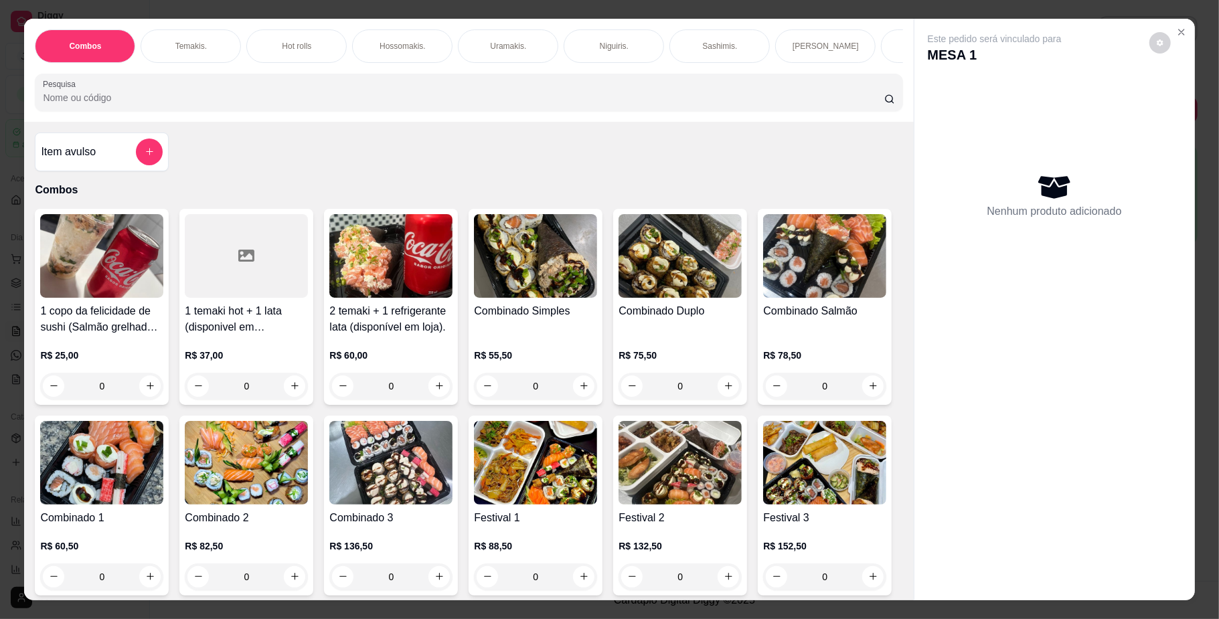
click at [846, 76] on div "Combos [PERSON_NAME]. Hot rolls Hossomakis. [GEOGRAPHIC_DATA]. Niguiris. Sashim…" at bounding box center [468, 70] width 889 height 103
drag, startPoint x: 846, startPoint y: 76, endPoint x: 851, endPoint y: 70, distance: 8.6
click at [851, 70] on div "Combos [PERSON_NAME]. Hot rolls Hossomakis. [GEOGRAPHIC_DATA]. Niguiris. Sashim…" at bounding box center [468, 70] width 889 height 103
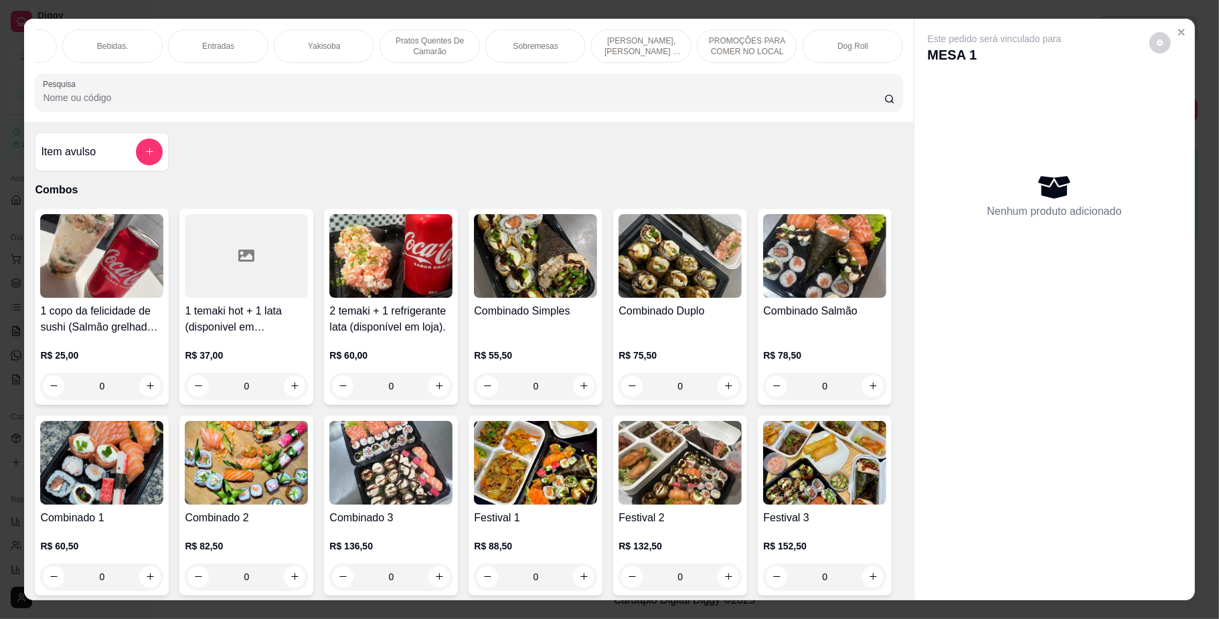
click at [323, 46] on p "Yakisoba" at bounding box center [324, 46] width 32 height 11
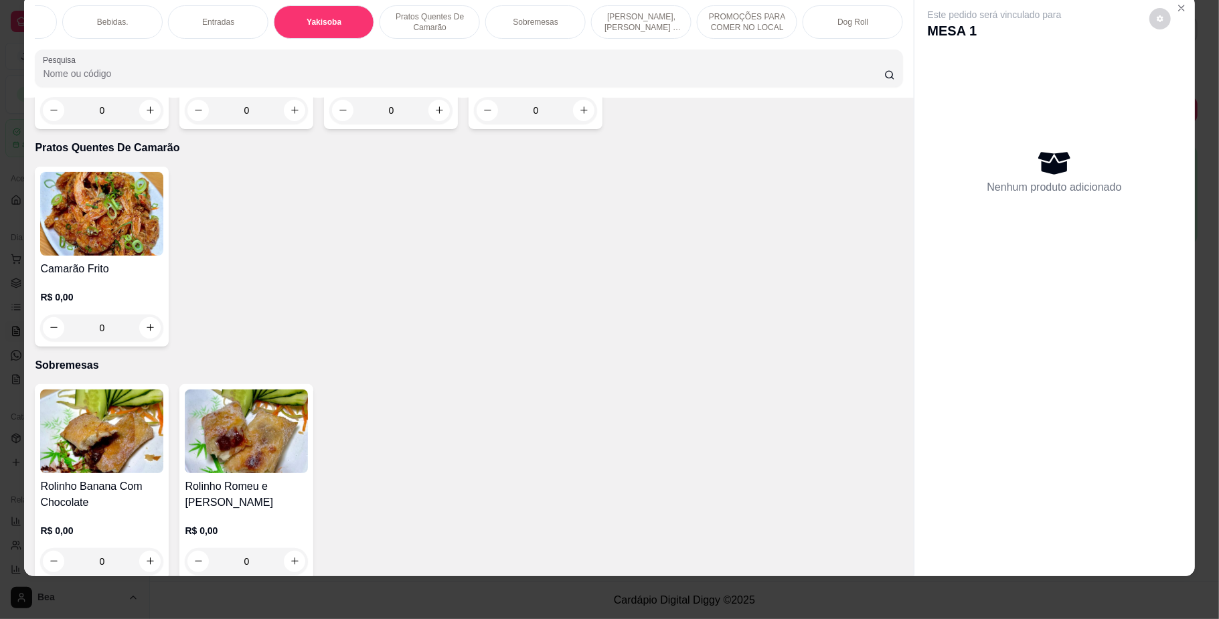
click at [697, 25] on div "PROMOÇÕES PARA COMER NO LOCAL" at bounding box center [747, 21] width 100 height 33
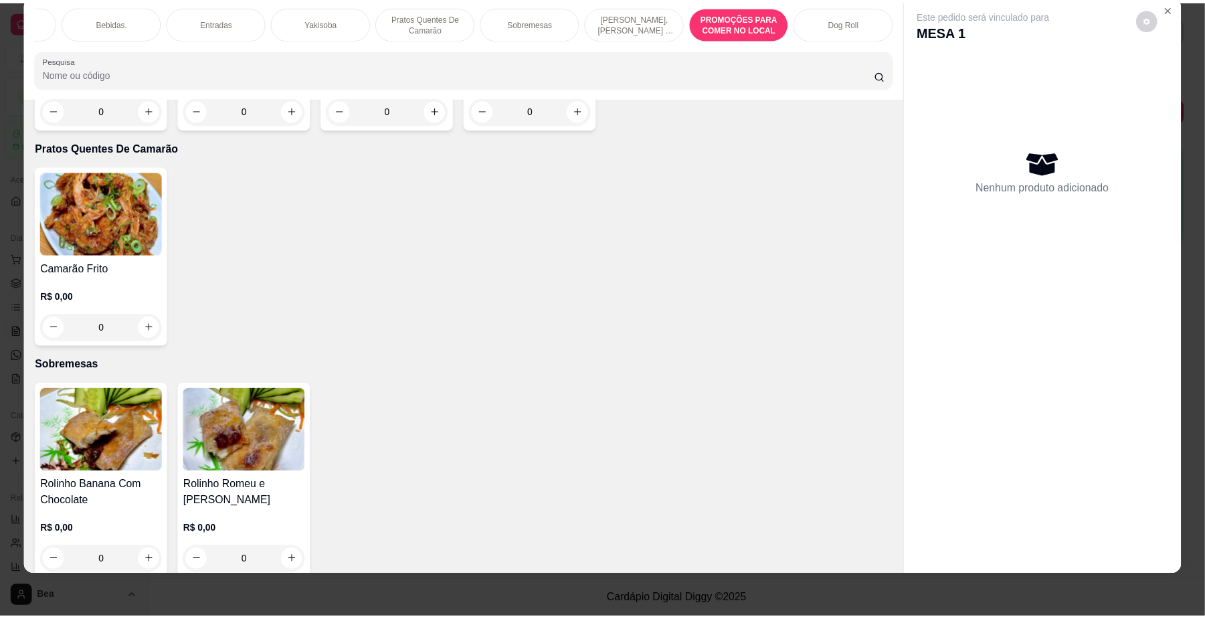
scroll to position [4789, 0]
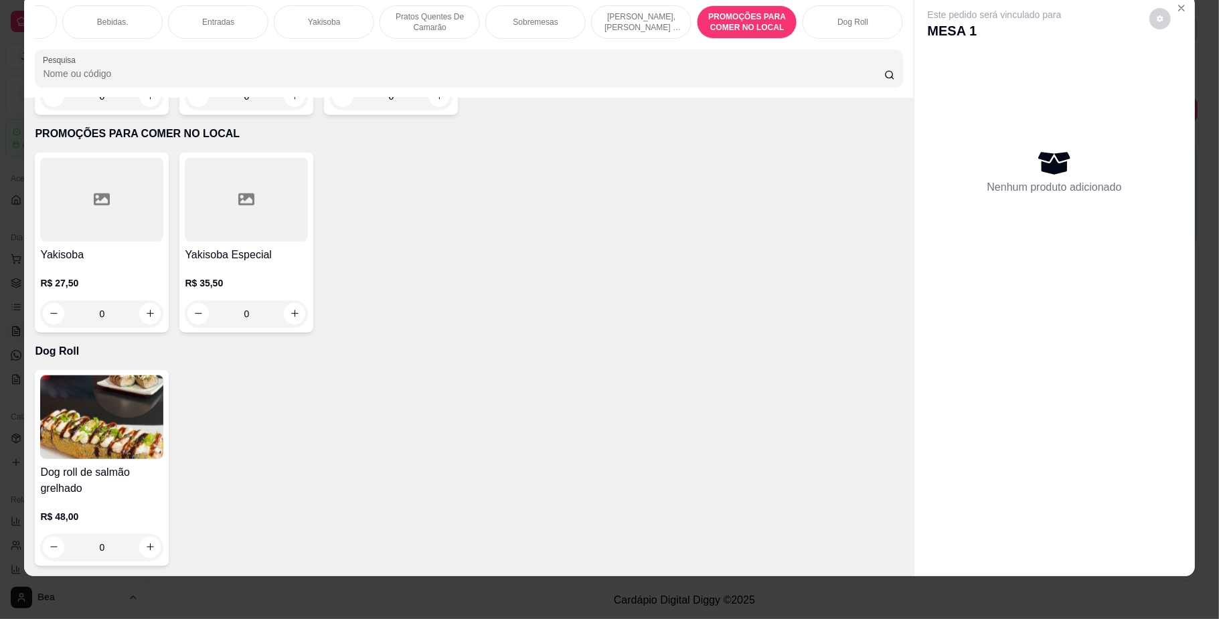
click at [249, 276] on p "R$ 35,50" at bounding box center [246, 282] width 123 height 13
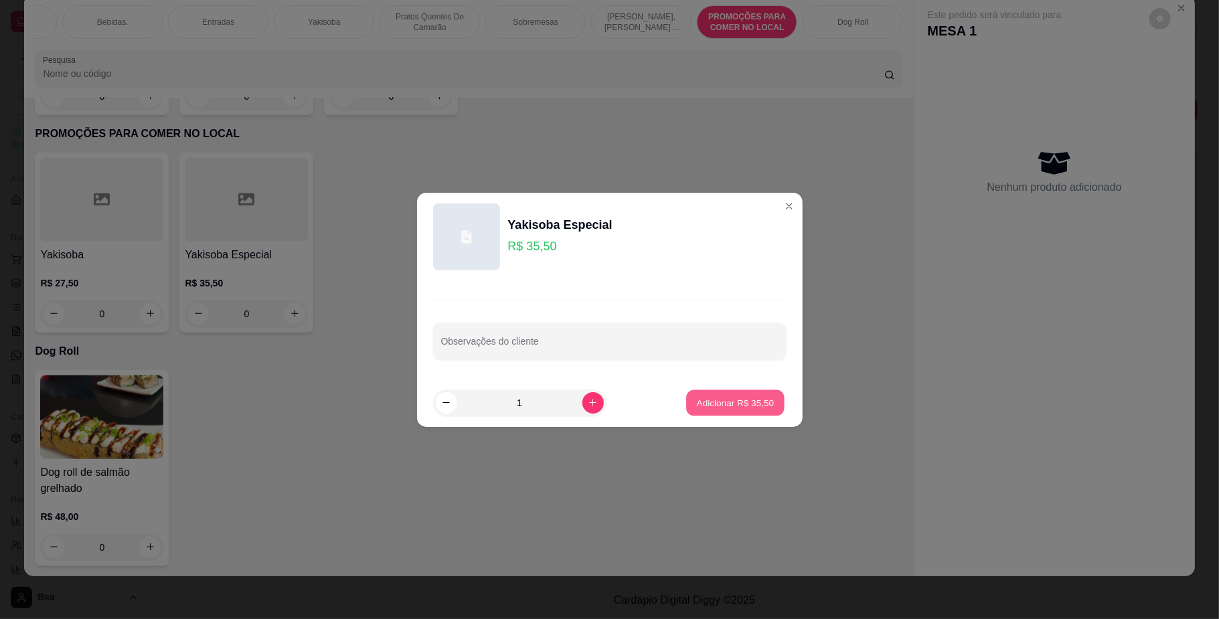
click at [721, 404] on p "Adicionar R$ 35,50" at bounding box center [736, 402] width 78 height 13
type input "1"
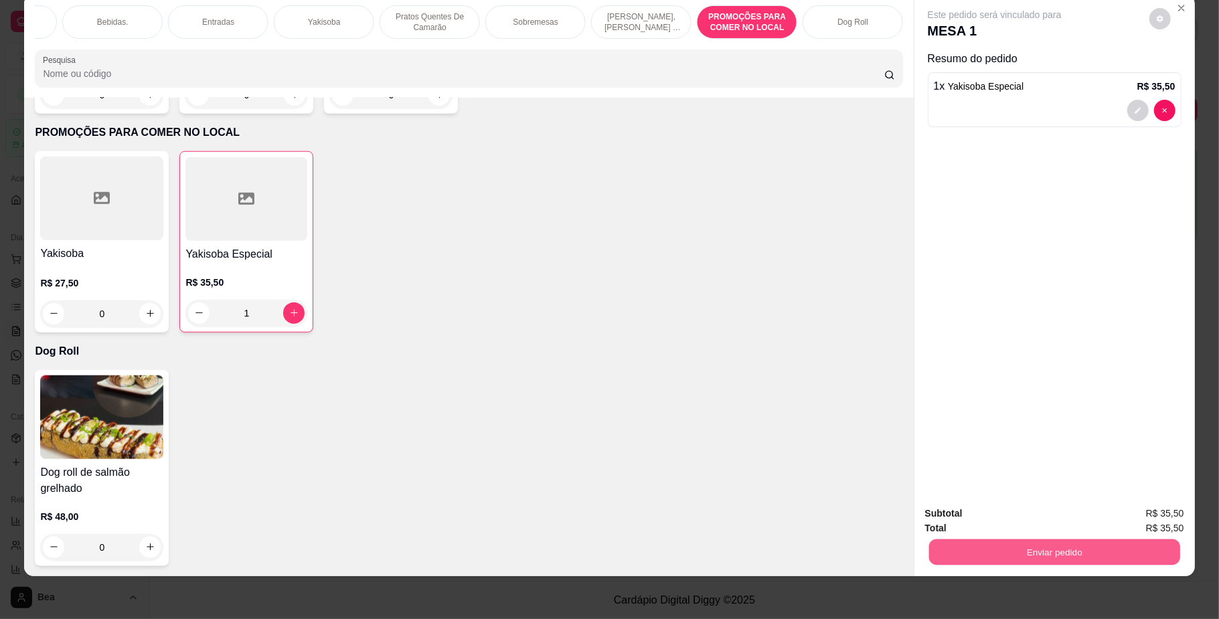
click at [1115, 560] on button "Enviar pedido" at bounding box center [1053, 552] width 251 height 26
click at [1041, 513] on button "Não registrar e enviar pedido" at bounding box center [1008, 519] width 135 height 25
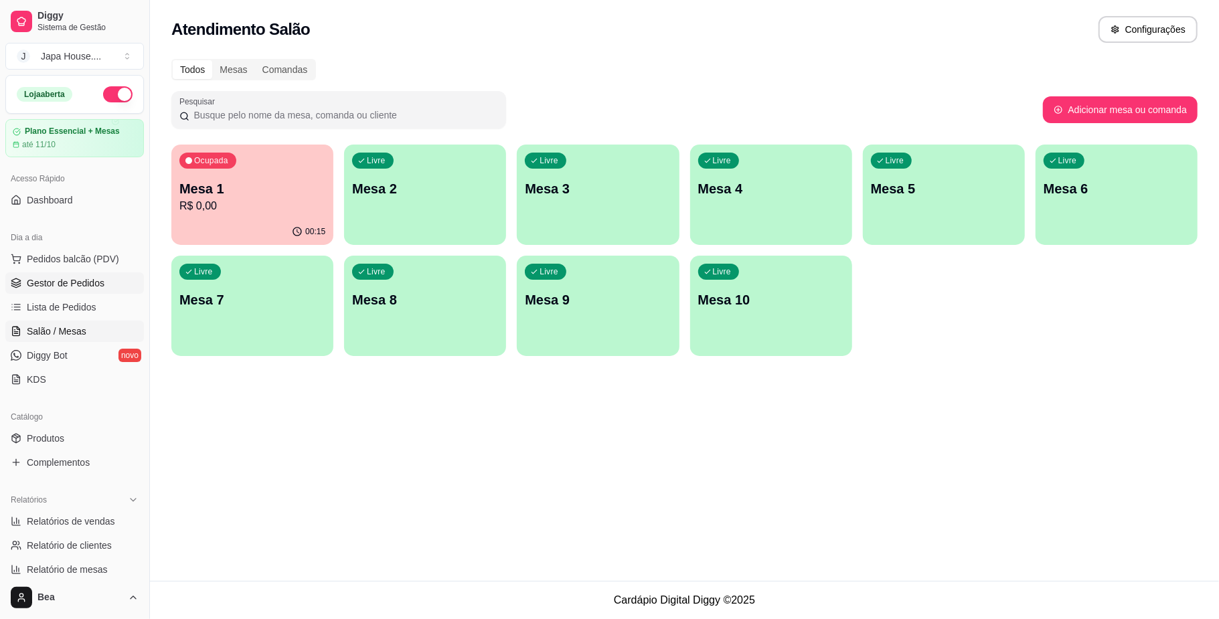
click at [80, 289] on span "Gestor de Pedidos" at bounding box center [66, 282] width 78 height 13
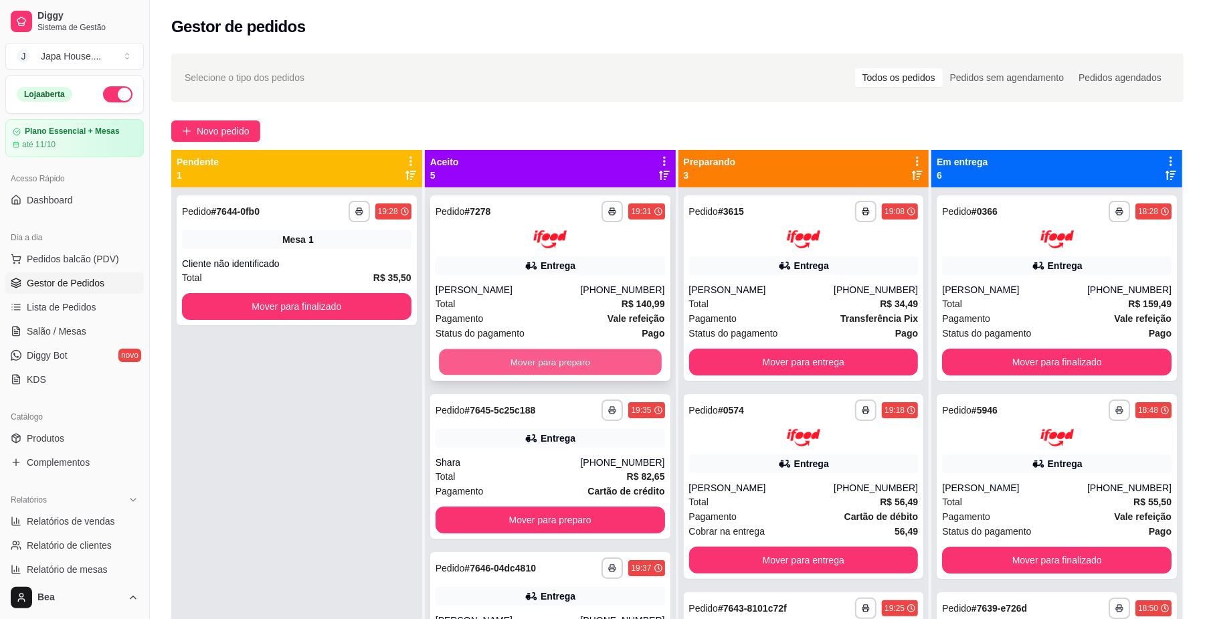
click at [592, 359] on button "Mover para preparo" at bounding box center [550, 362] width 222 height 26
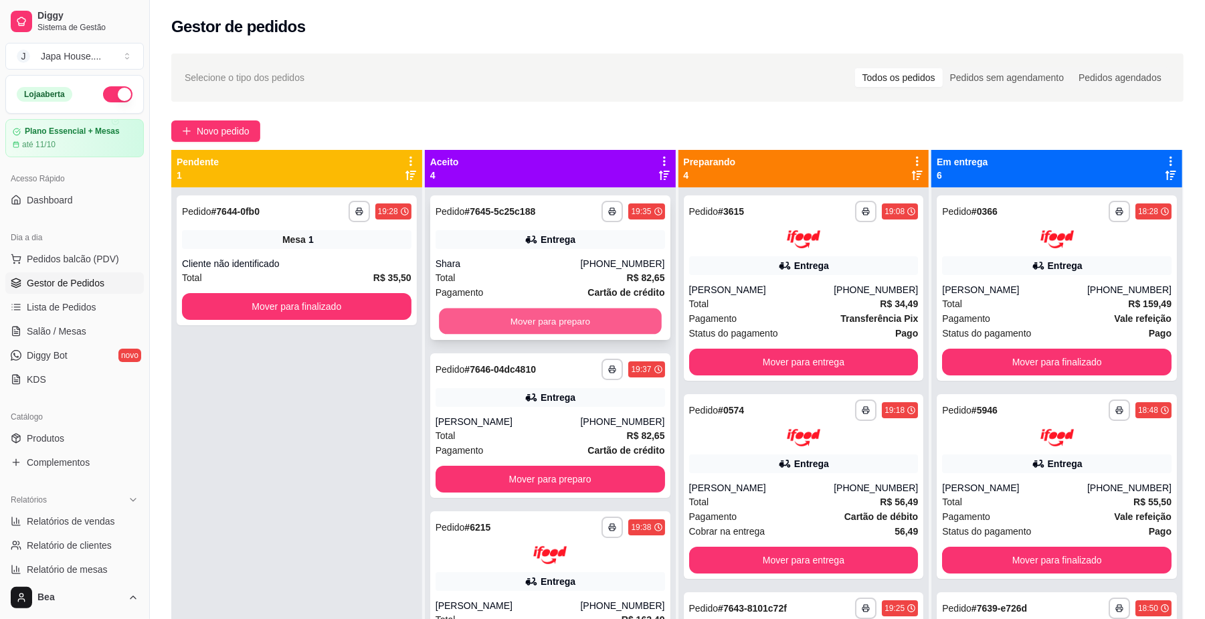
click at [585, 325] on button "Mover para preparo" at bounding box center [550, 322] width 222 height 26
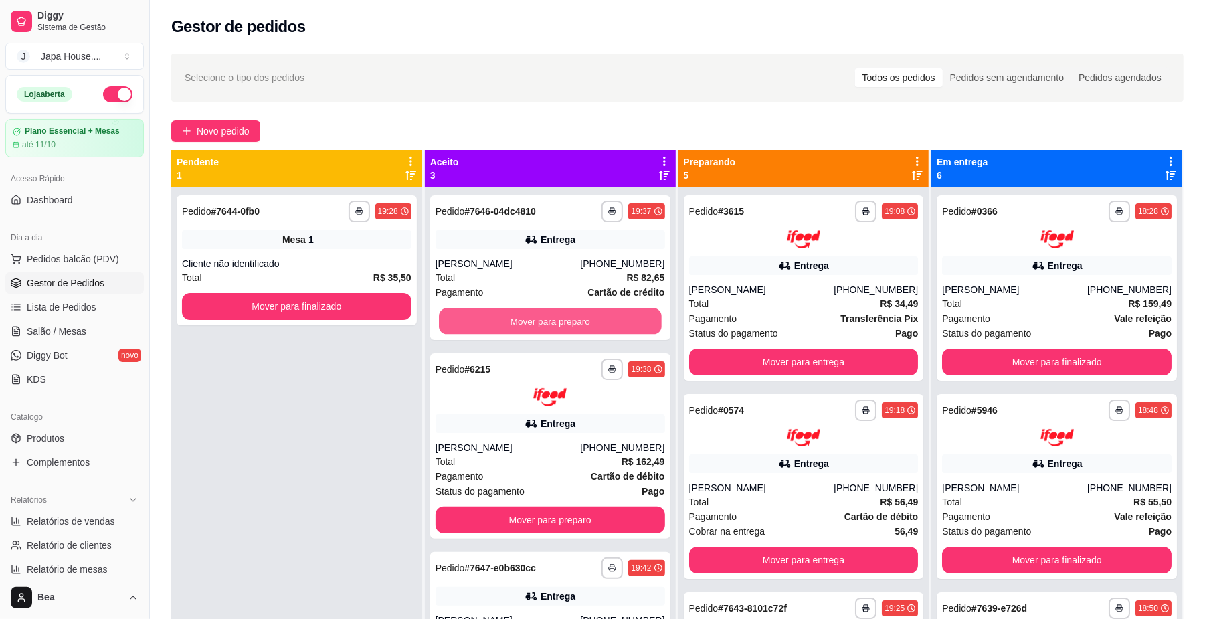
click at [585, 325] on button "Mover para preparo" at bounding box center [550, 322] width 222 height 26
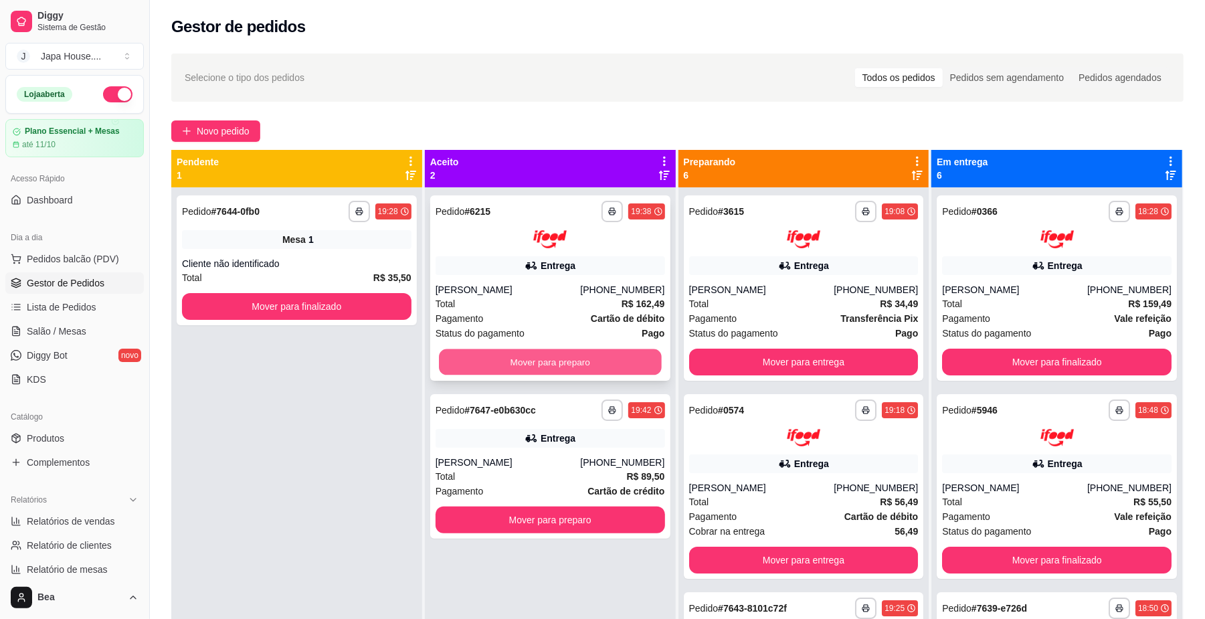
click at [592, 360] on button "Mover para preparo" at bounding box center [550, 362] width 222 height 26
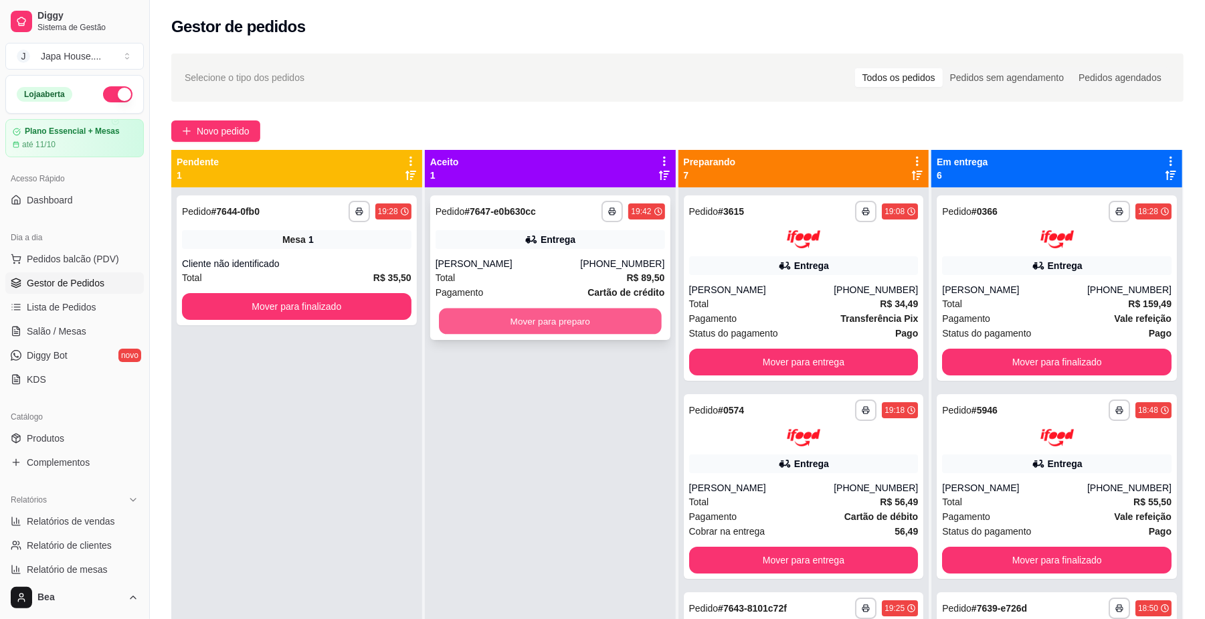
click at [577, 325] on button "Mover para preparo" at bounding box center [550, 322] width 222 height 26
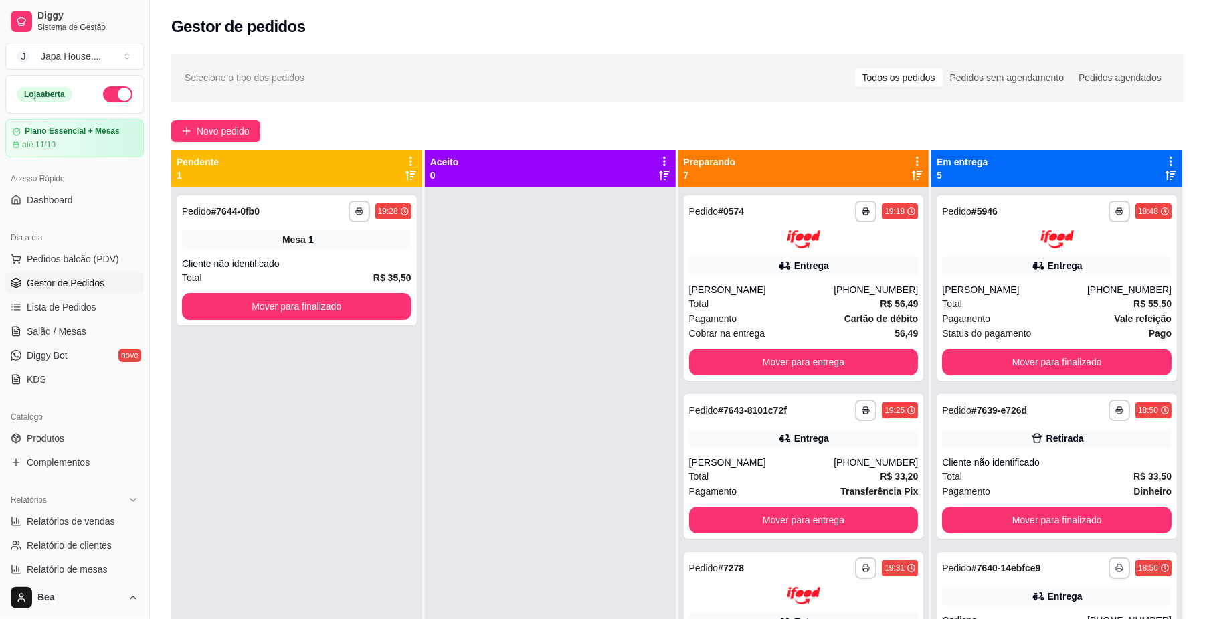
scroll to position [84, 0]
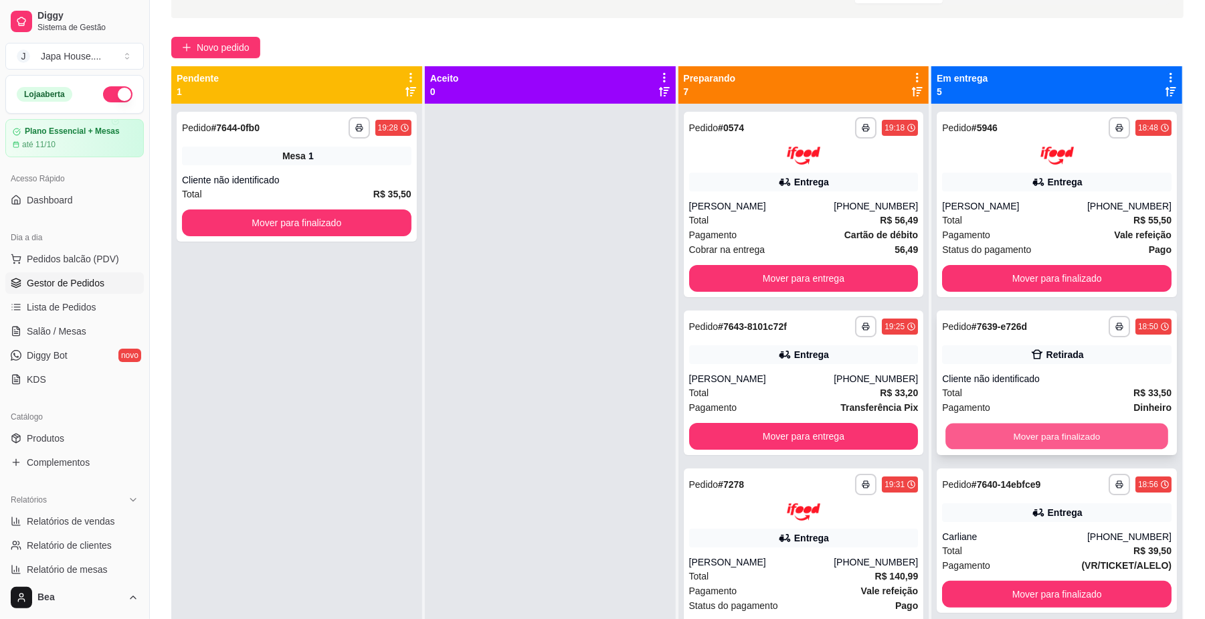
click at [1024, 434] on button "Mover para finalizado" at bounding box center [1057, 436] width 222 height 26
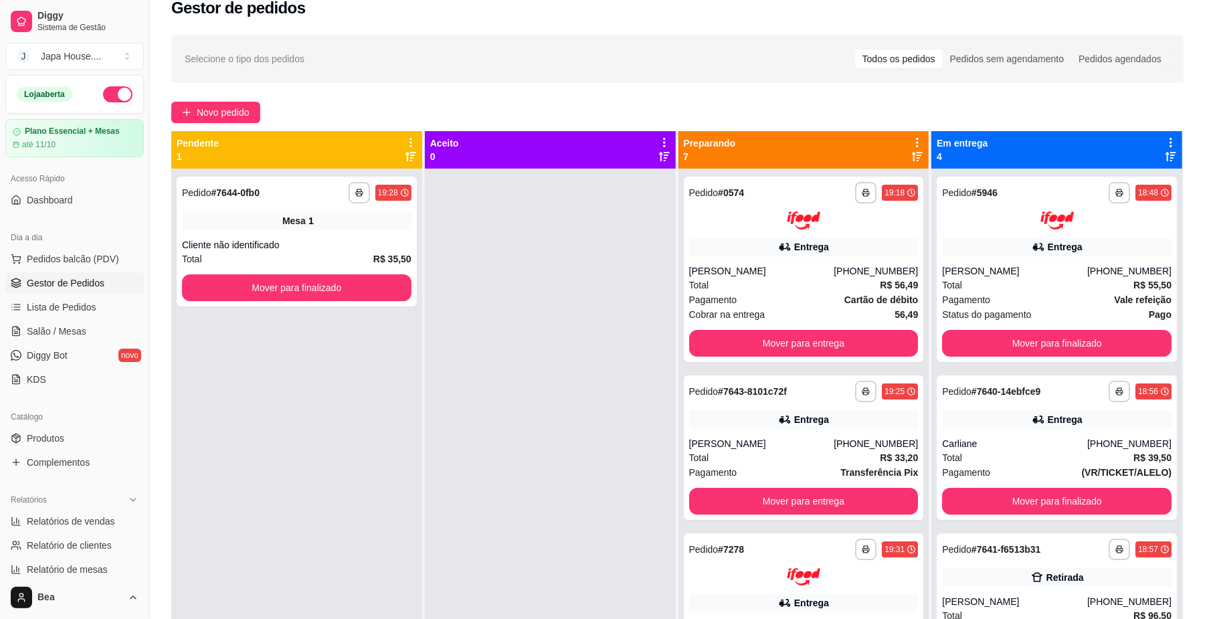
scroll to position [0, 0]
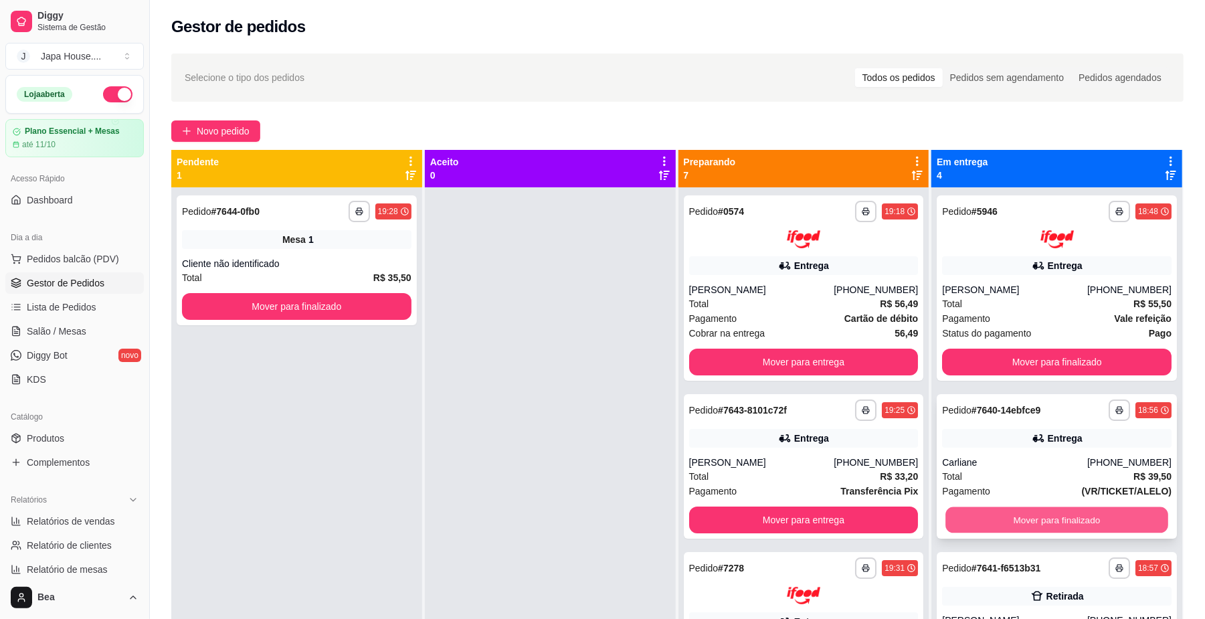
click at [1072, 515] on button "Mover para finalizado" at bounding box center [1057, 520] width 222 height 26
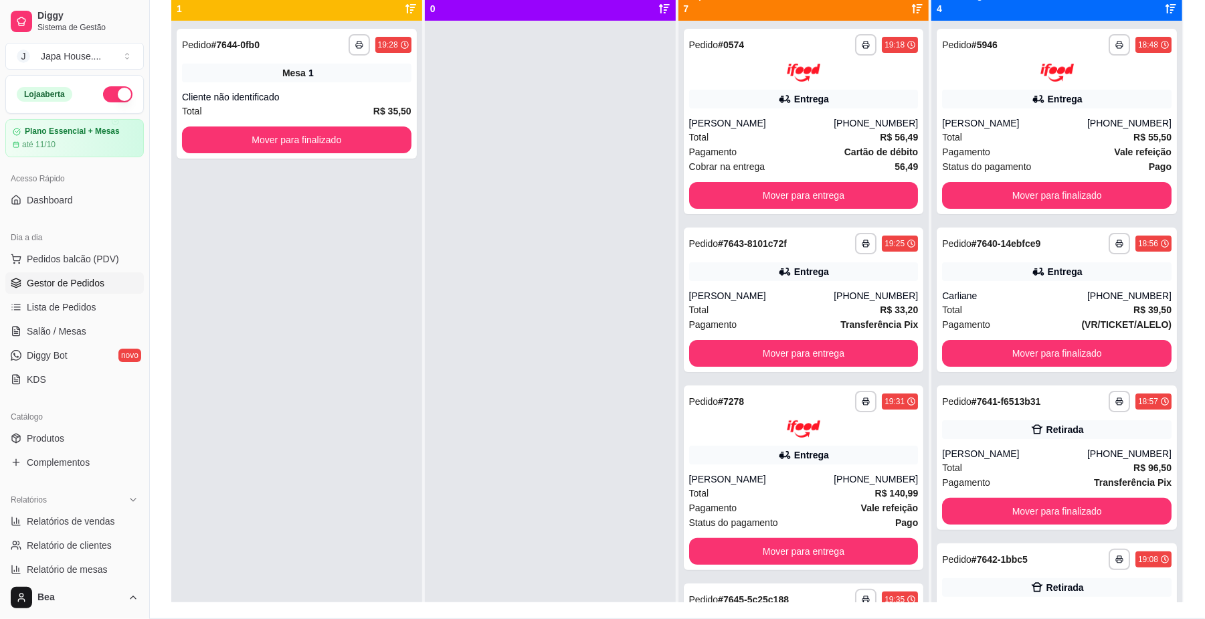
scroll to position [191, 0]
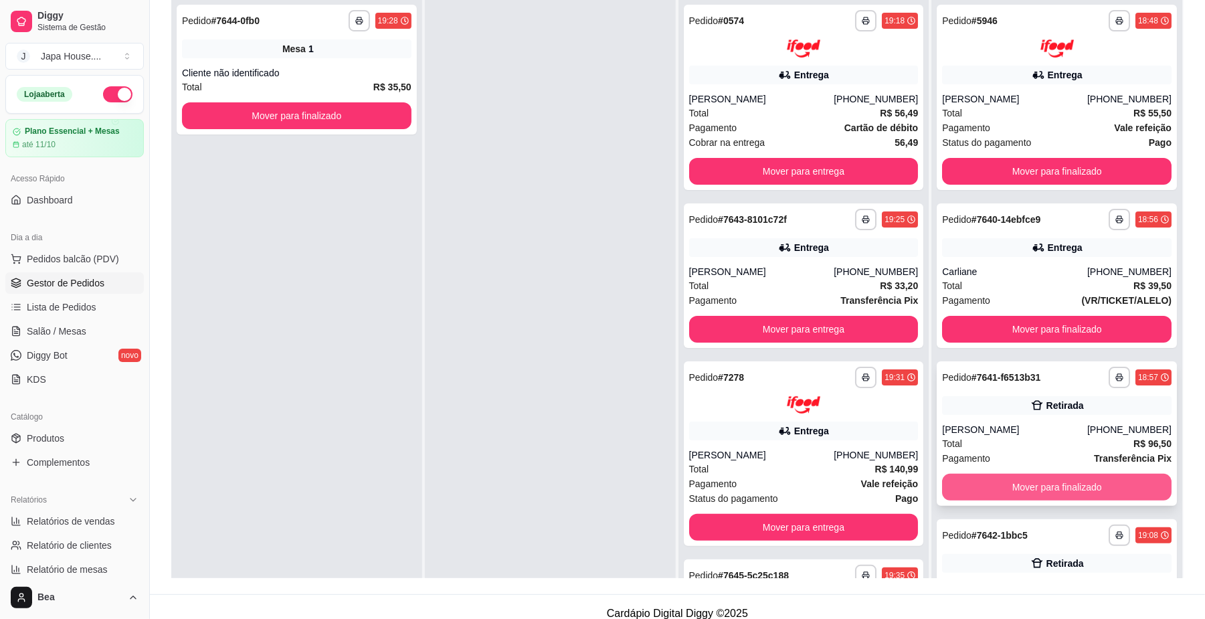
click at [1045, 488] on button "Mover para finalizado" at bounding box center [1057, 487] width 230 height 27
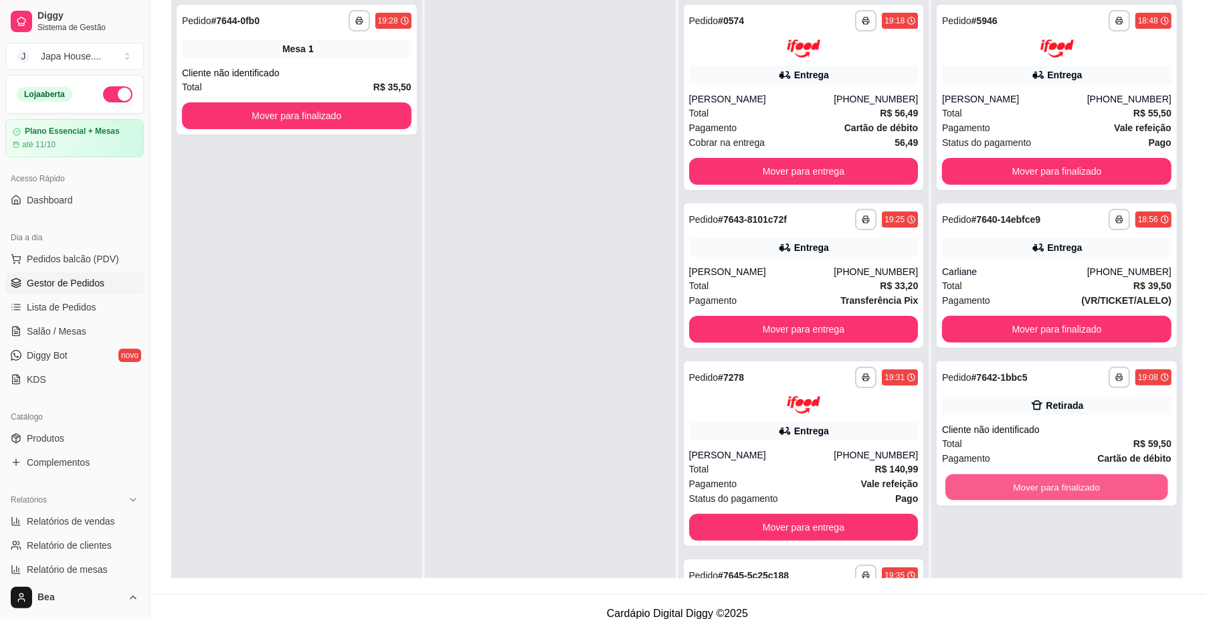
click at [1045, 488] on button "Mover para finalizado" at bounding box center [1057, 487] width 222 height 26
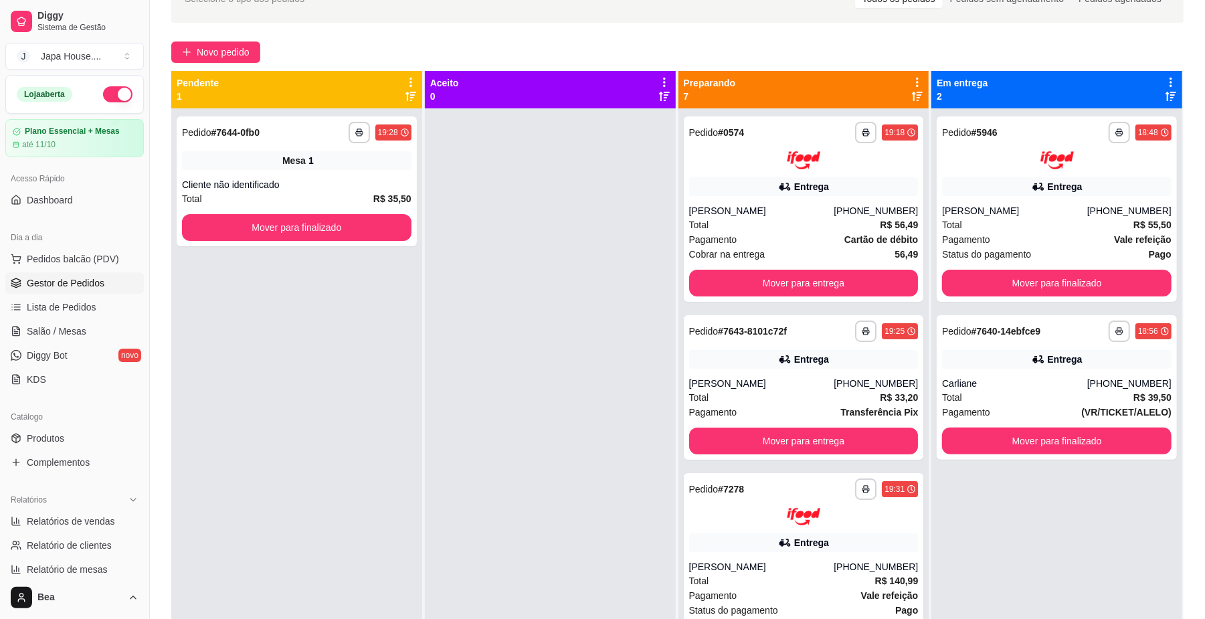
scroll to position [0, 0]
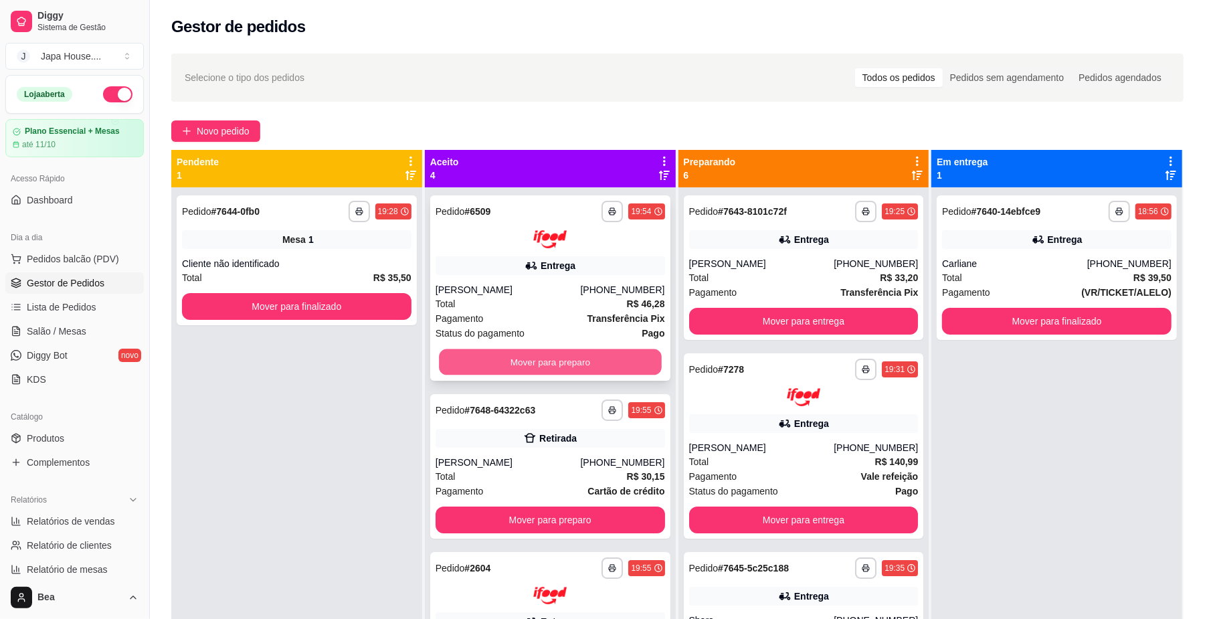
click at [560, 357] on button "Mover para preparo" at bounding box center [550, 362] width 222 height 26
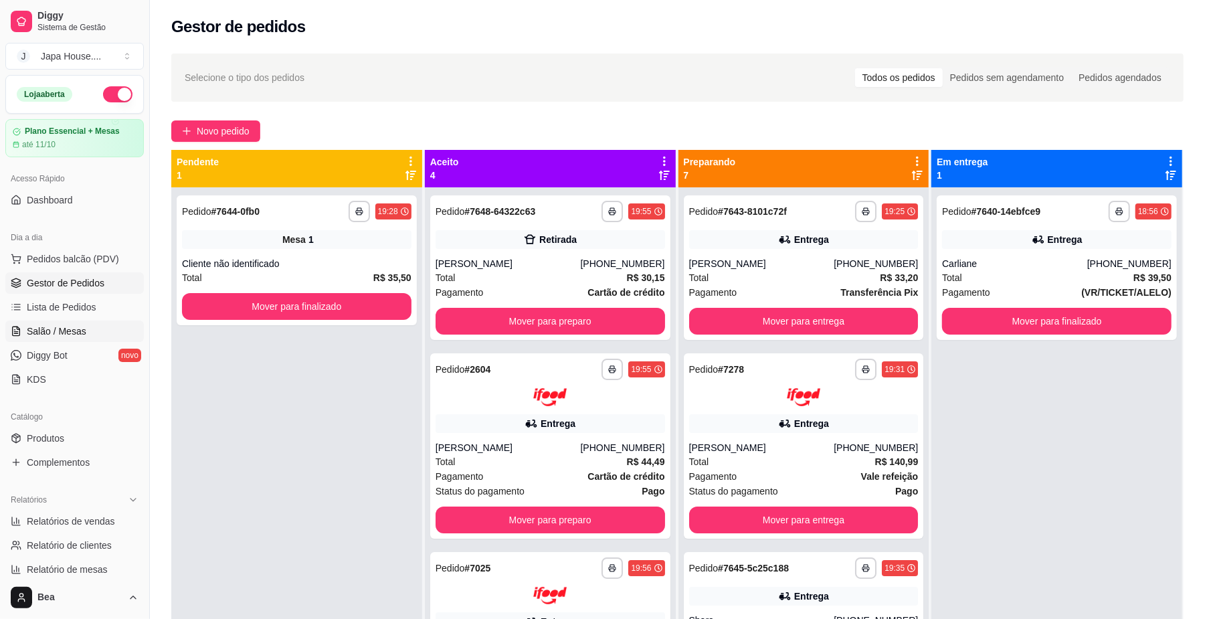
click at [33, 340] on link "Salão / Mesas" at bounding box center [74, 331] width 139 height 21
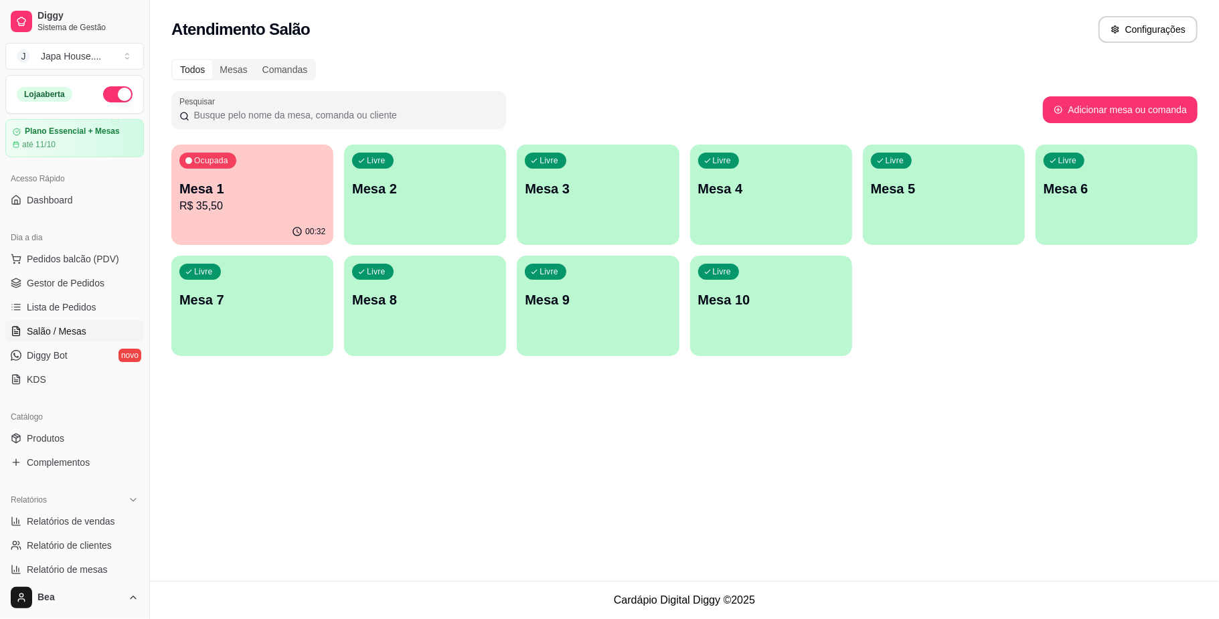
click at [294, 224] on div "00:32" at bounding box center [252, 232] width 162 height 26
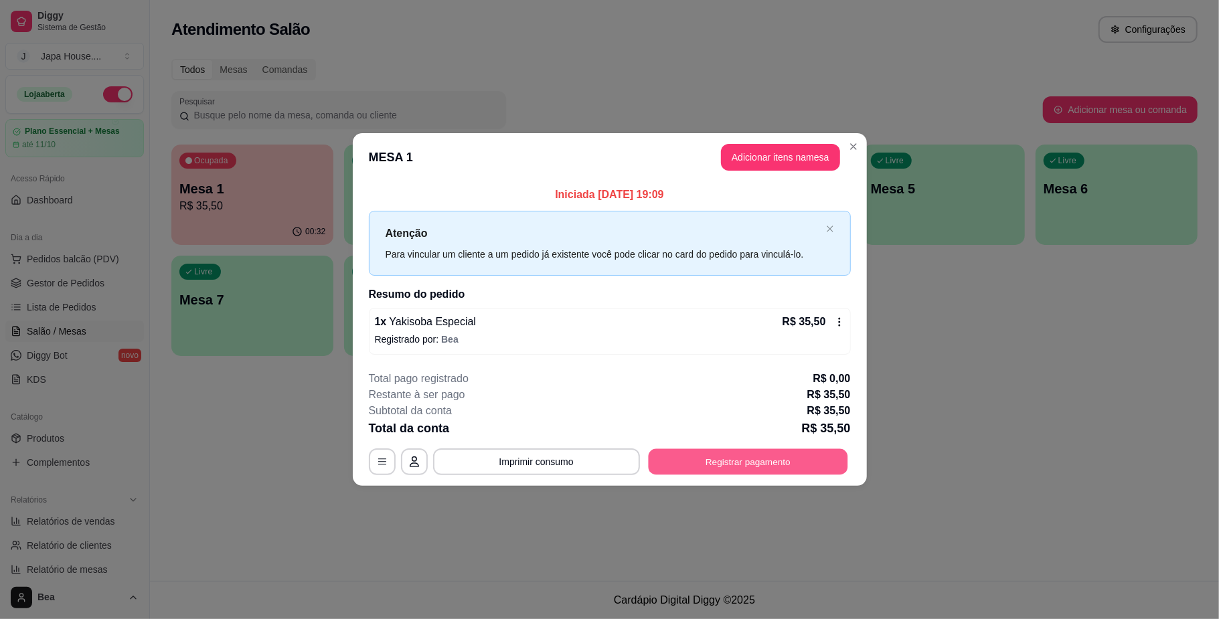
click at [726, 464] on button "Registrar pagamento" at bounding box center [747, 462] width 199 height 26
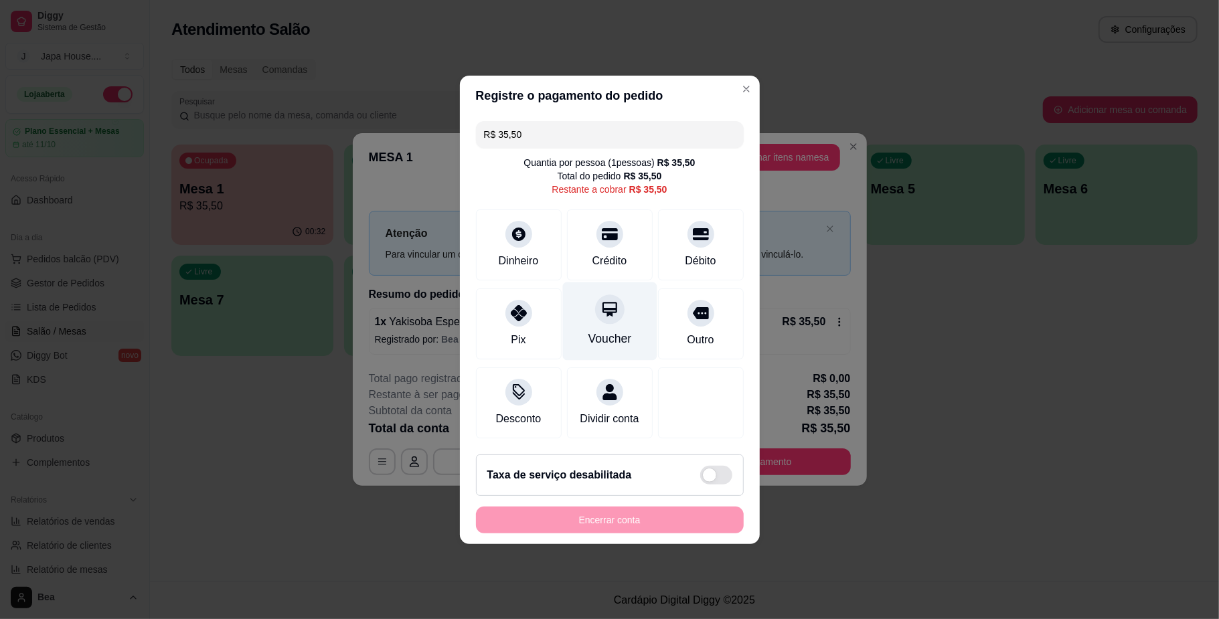
click at [604, 315] on div at bounding box center [609, 308] width 29 height 29
type input "R$ 0,00"
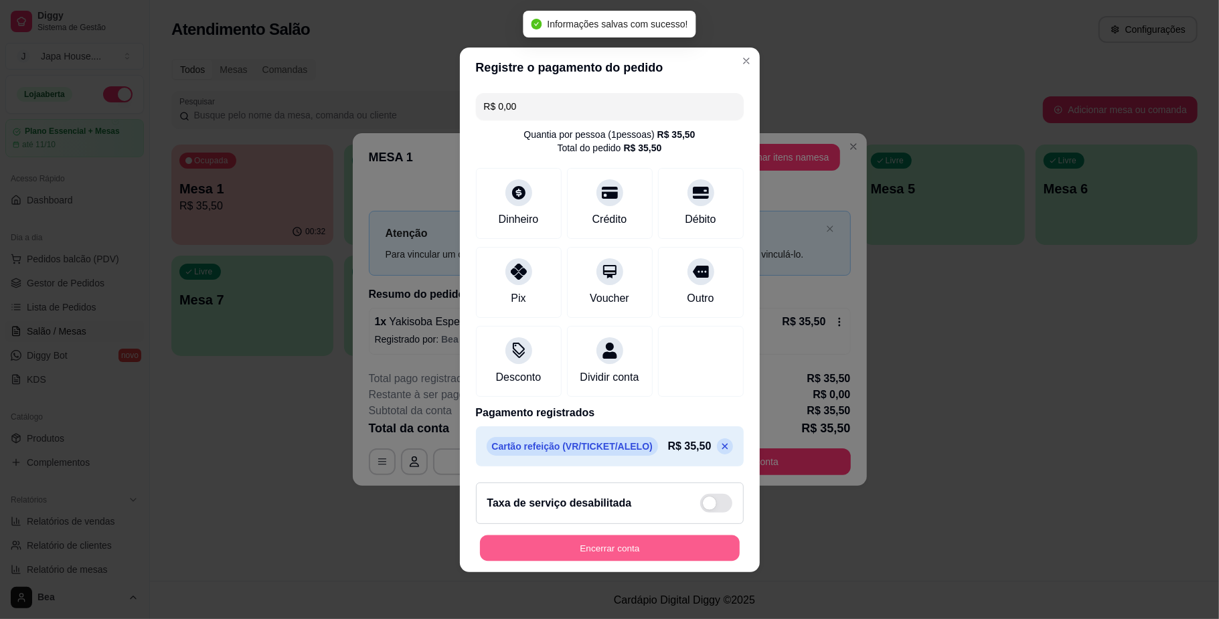
click at [622, 561] on button "Encerrar conta" at bounding box center [610, 548] width 260 height 26
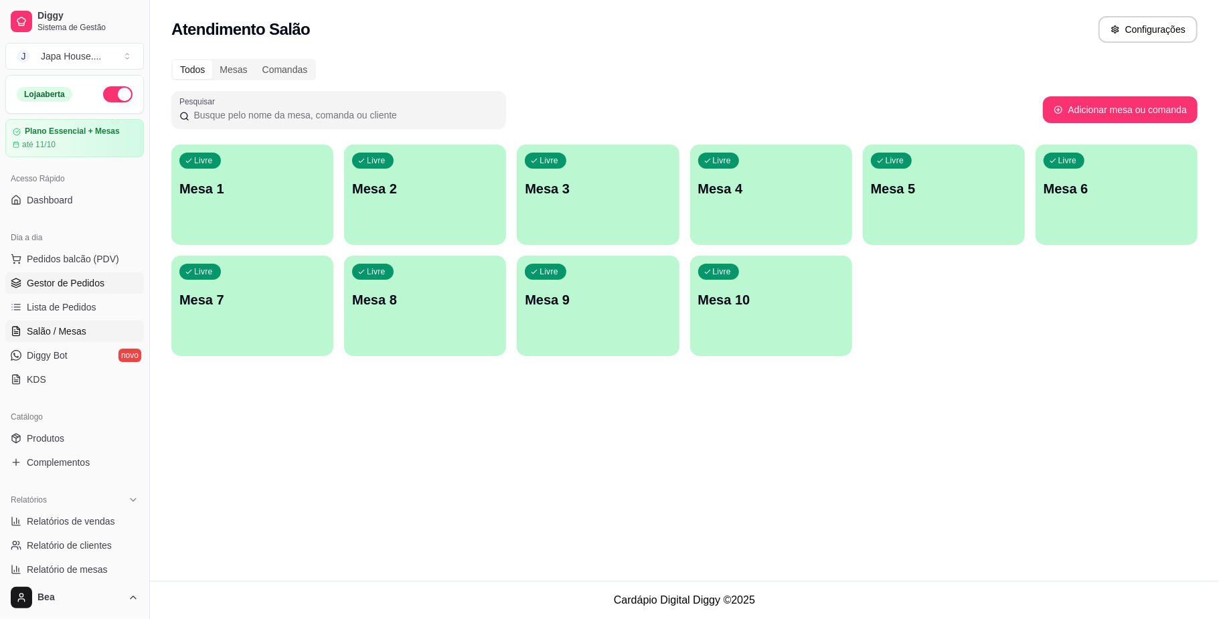
click at [59, 274] on link "Gestor de Pedidos" at bounding box center [74, 282] width 139 height 21
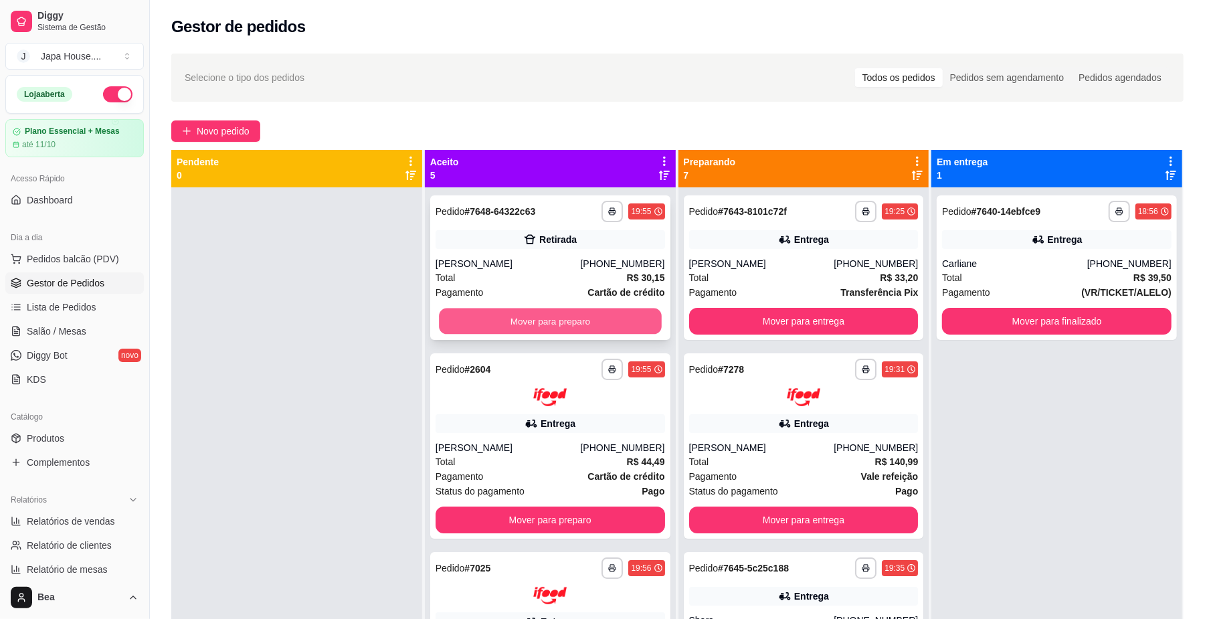
click at [610, 314] on button "Mover para preparo" at bounding box center [550, 322] width 222 height 26
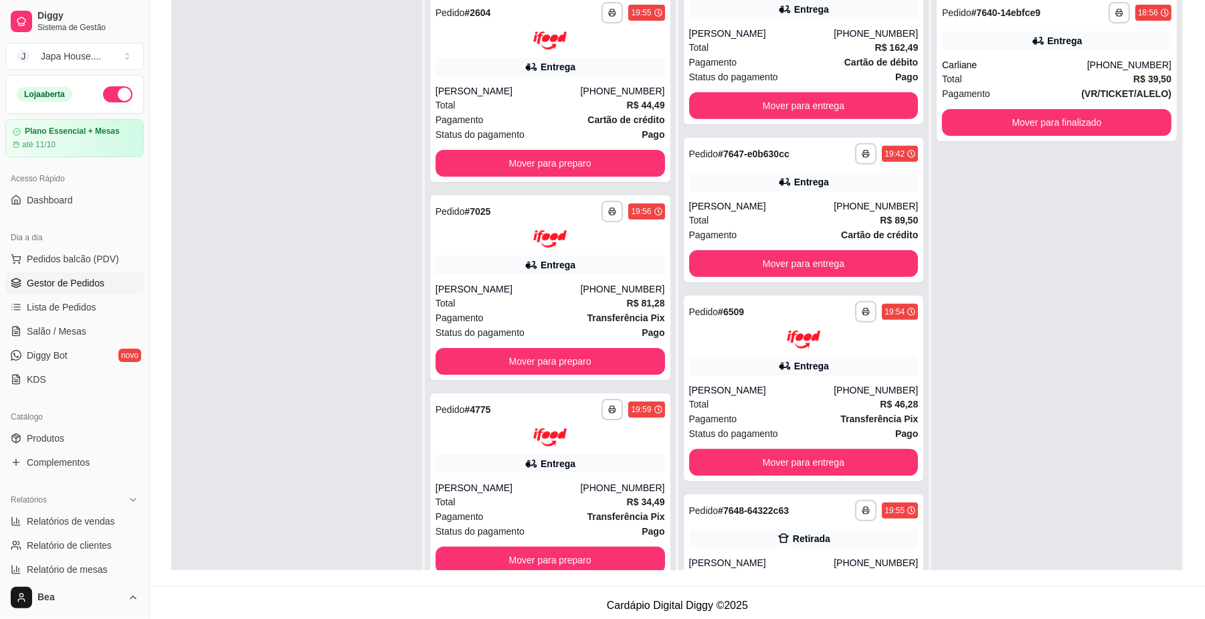
scroll to position [779, 0]
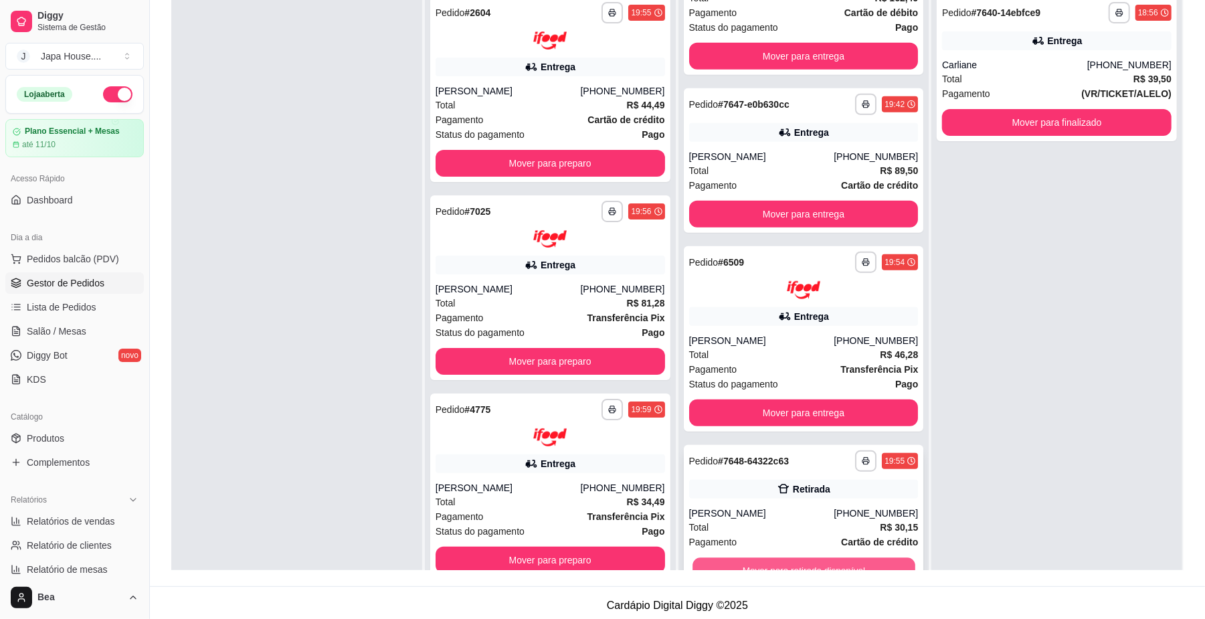
click at [853, 562] on button "Mover para retirada disponível" at bounding box center [804, 571] width 222 height 26
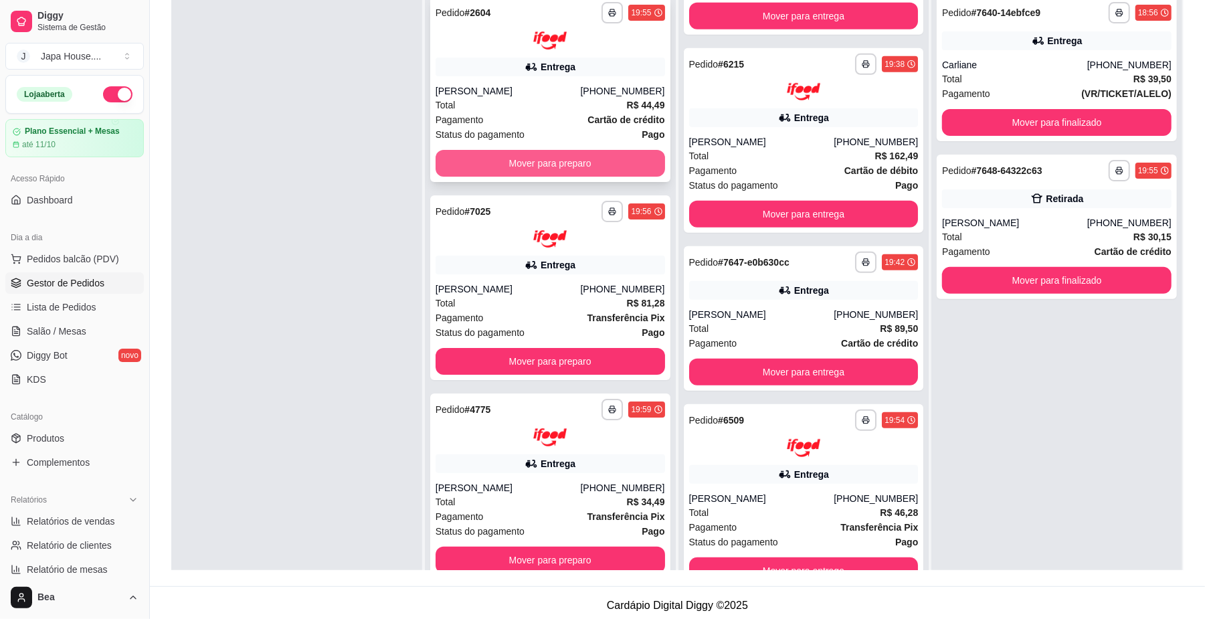
click at [616, 159] on button "Mover para preparo" at bounding box center [551, 163] width 230 height 27
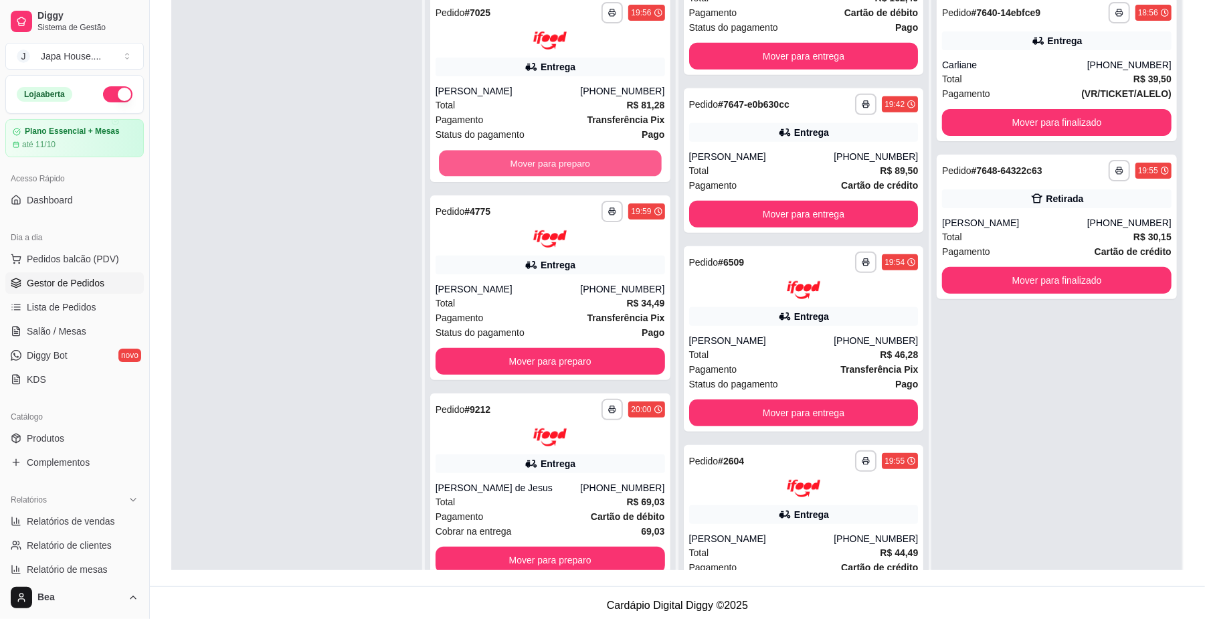
click at [616, 159] on button "Mover para preparo" at bounding box center [550, 163] width 222 height 26
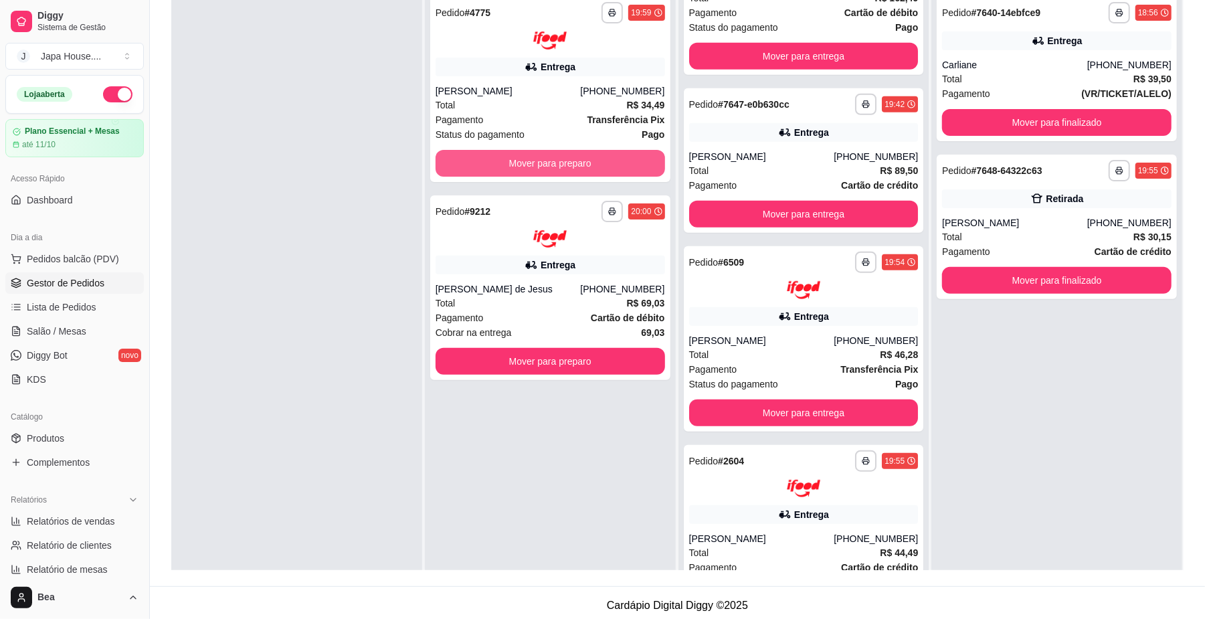
click at [616, 159] on button "Mover para preparo" at bounding box center [551, 163] width 230 height 27
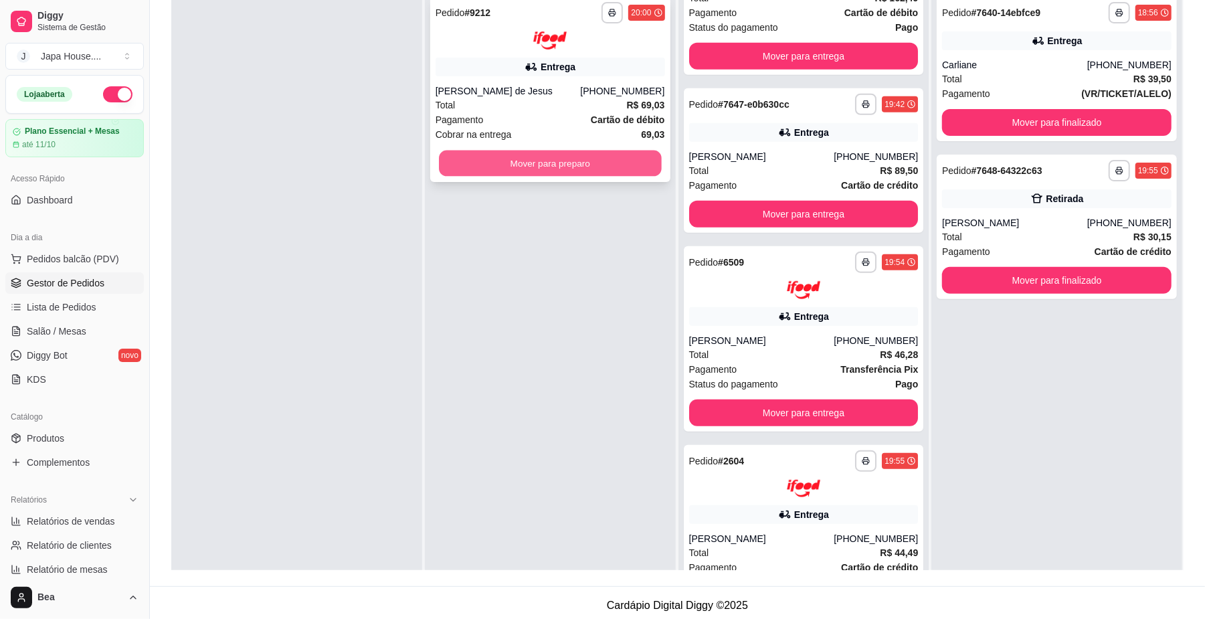
click at [614, 164] on button "Mover para preparo" at bounding box center [550, 163] width 222 height 26
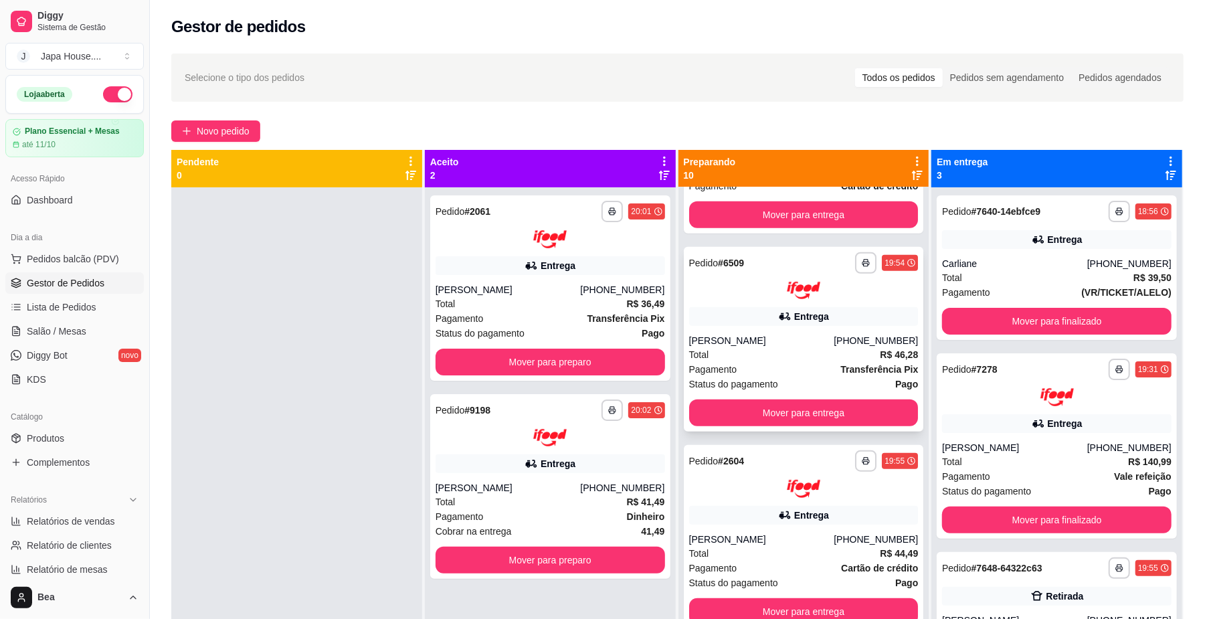
scroll to position [581, 0]
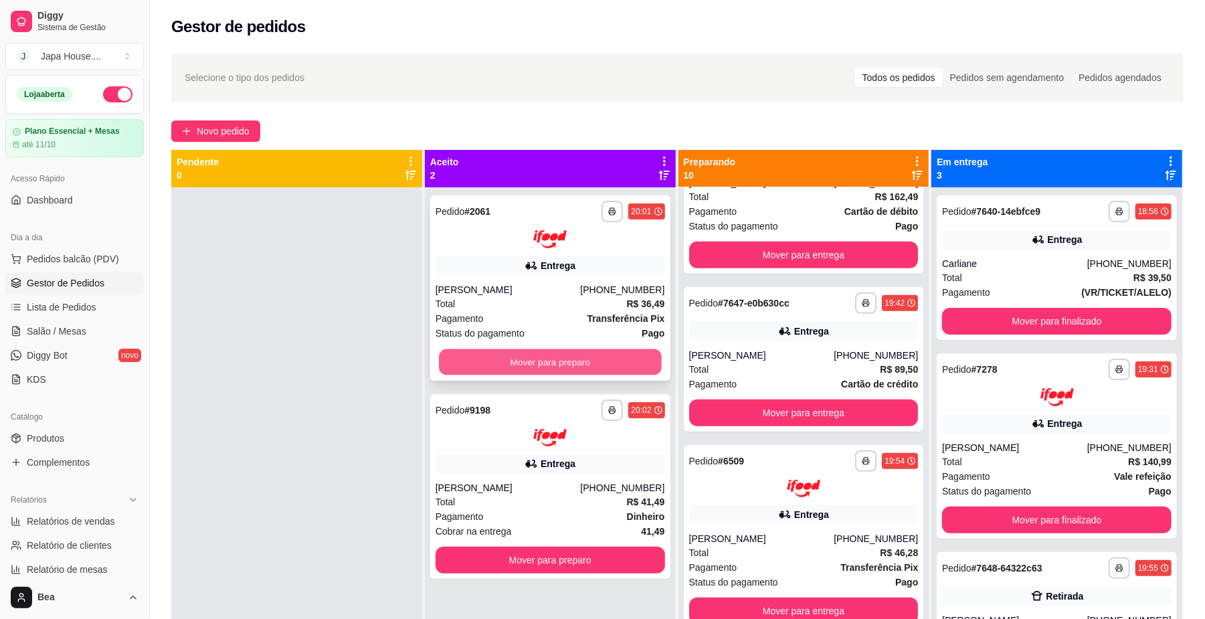
click at [552, 361] on button "Mover para preparo" at bounding box center [550, 362] width 222 height 26
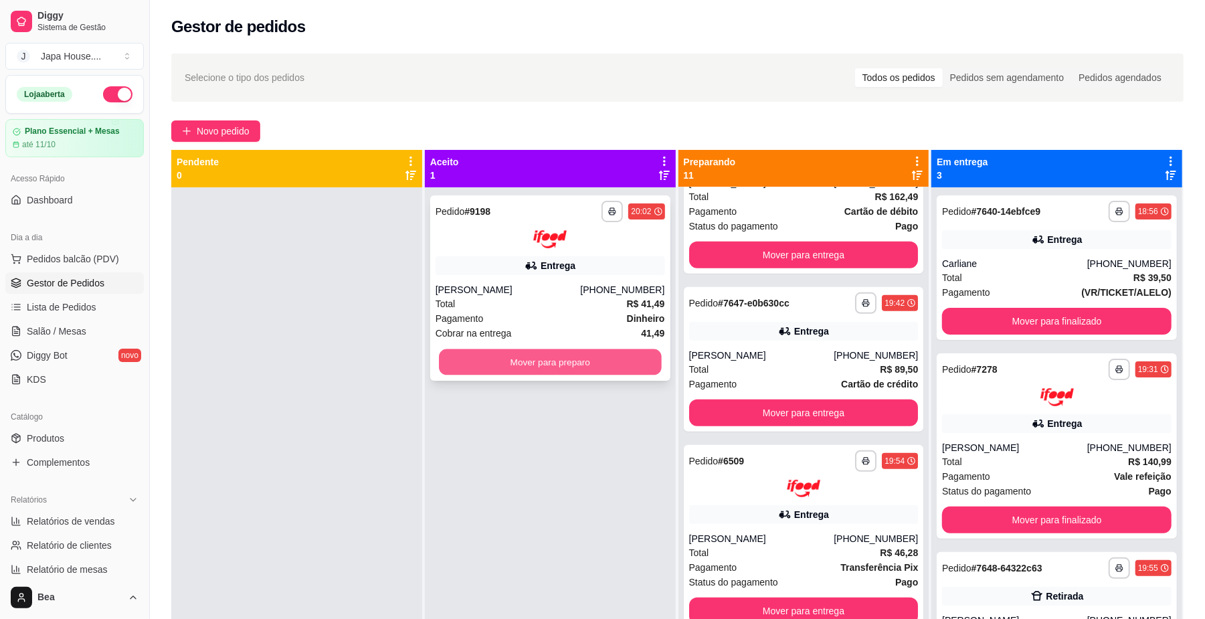
click at [558, 360] on button "Mover para preparo" at bounding box center [550, 362] width 222 height 26
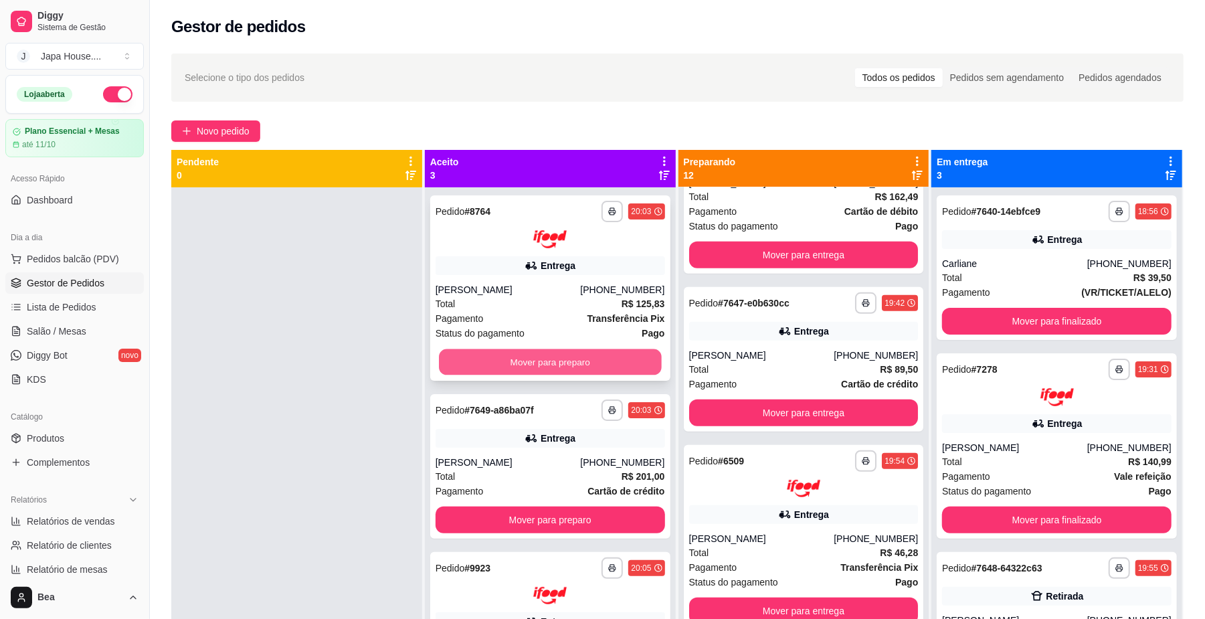
click at [606, 364] on button "Mover para preparo" at bounding box center [550, 362] width 222 height 26
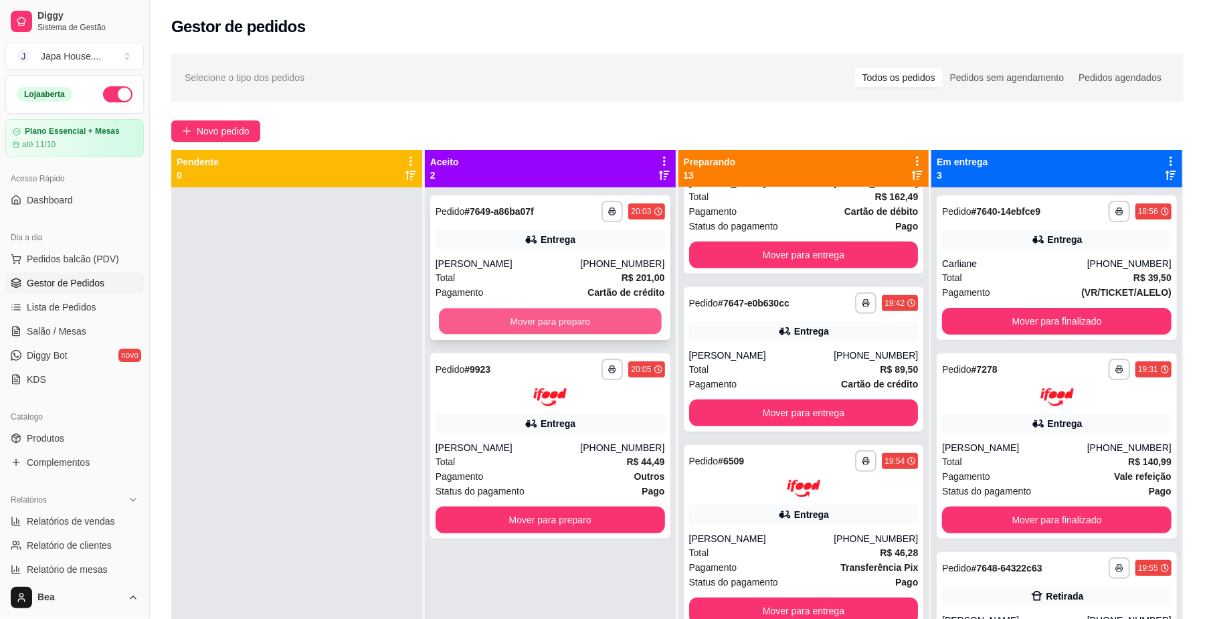
click at [602, 321] on button "Mover para preparo" at bounding box center [550, 322] width 222 height 26
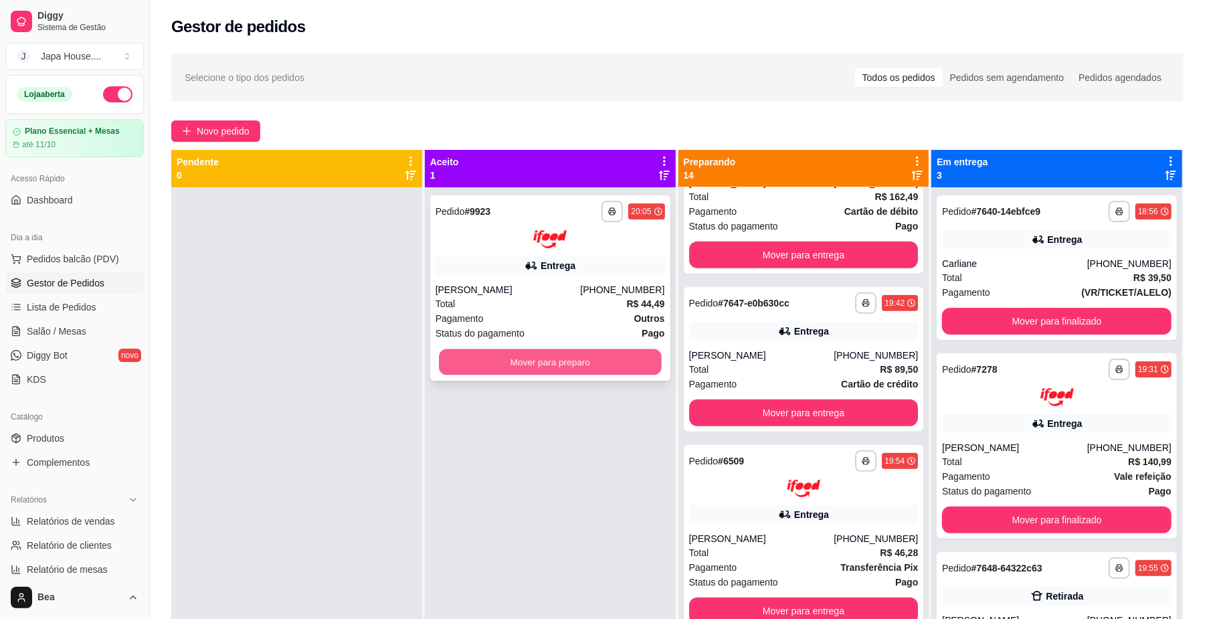
click at [603, 363] on button "Mover para preparo" at bounding box center [550, 362] width 222 height 26
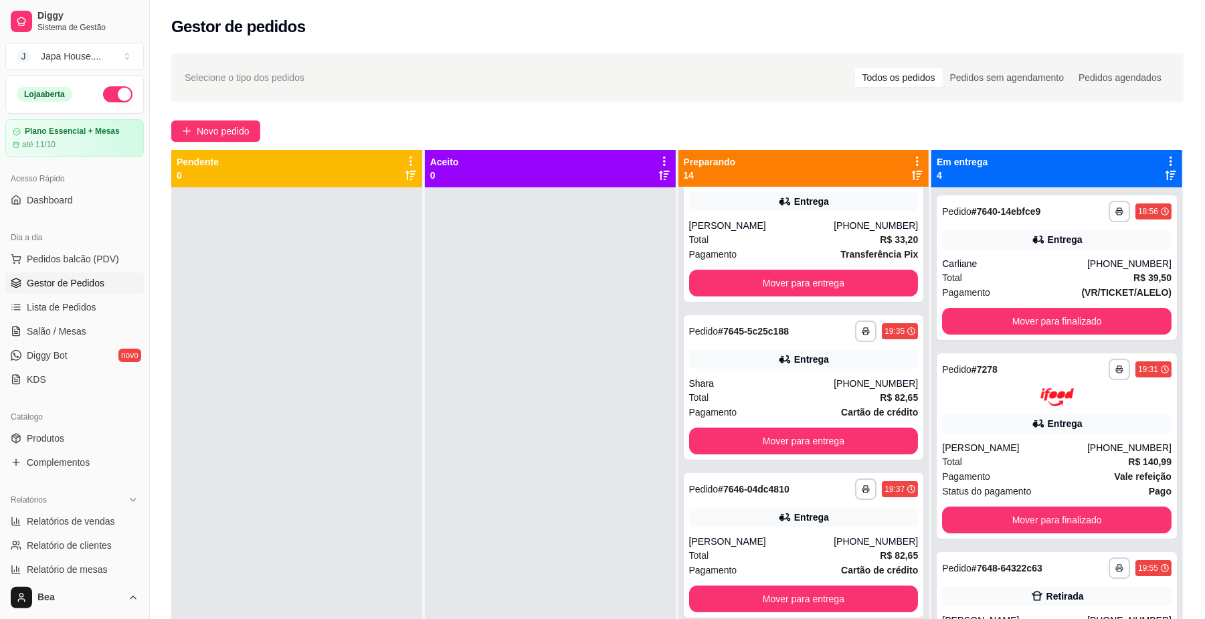
scroll to position [0, 0]
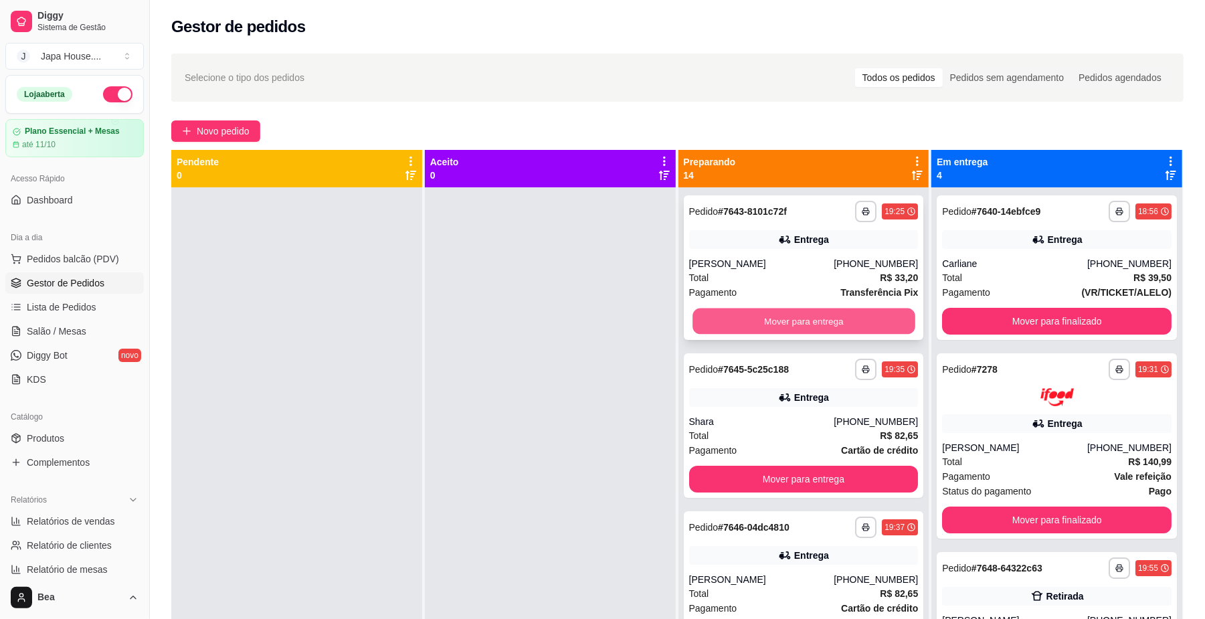
click at [839, 309] on button "Mover para entrega" at bounding box center [804, 322] width 222 height 26
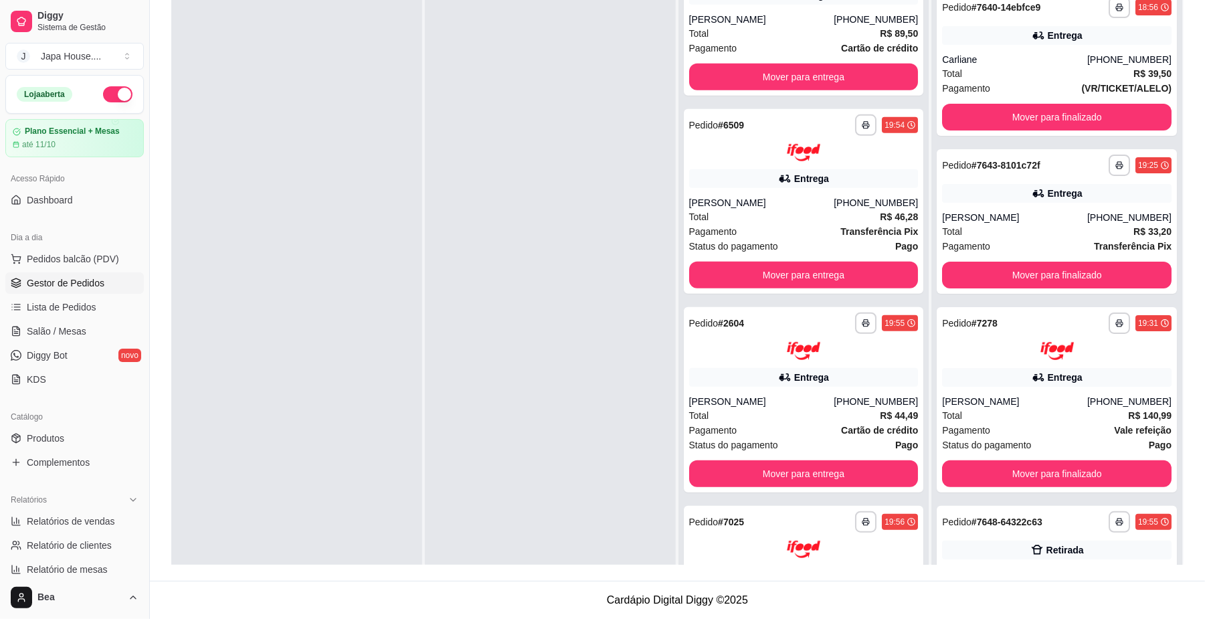
scroll to position [581, 0]
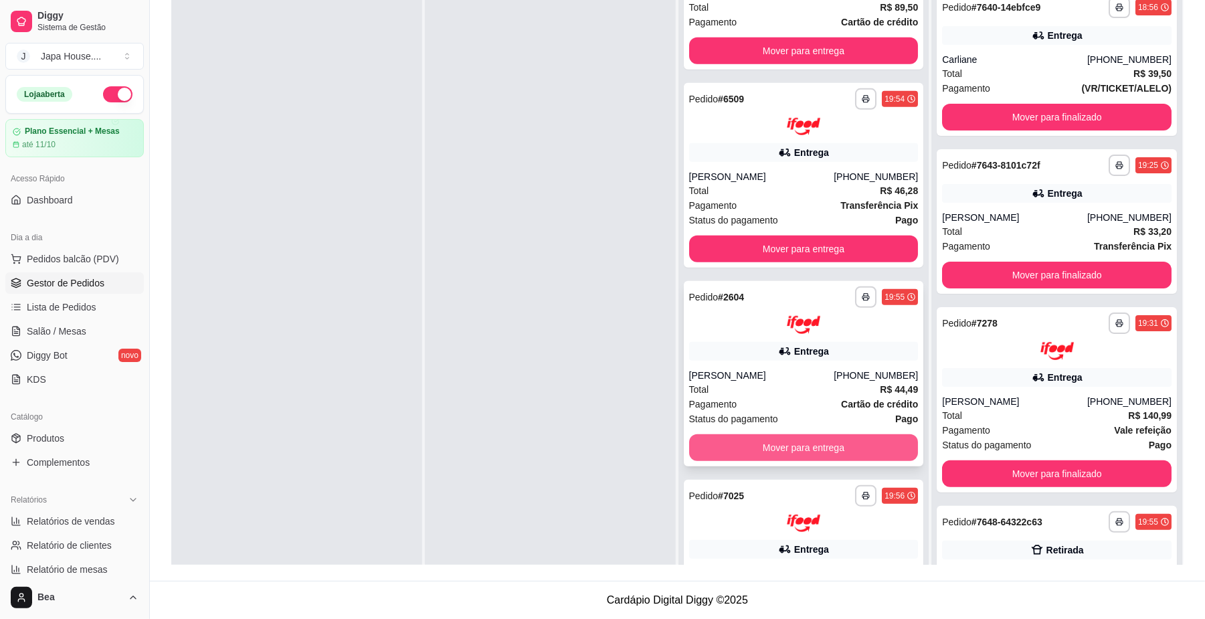
click at [847, 447] on button "Mover para entrega" at bounding box center [804, 447] width 230 height 27
click at [847, 447] on button "Mover para entrega" at bounding box center [804, 447] width 222 height 26
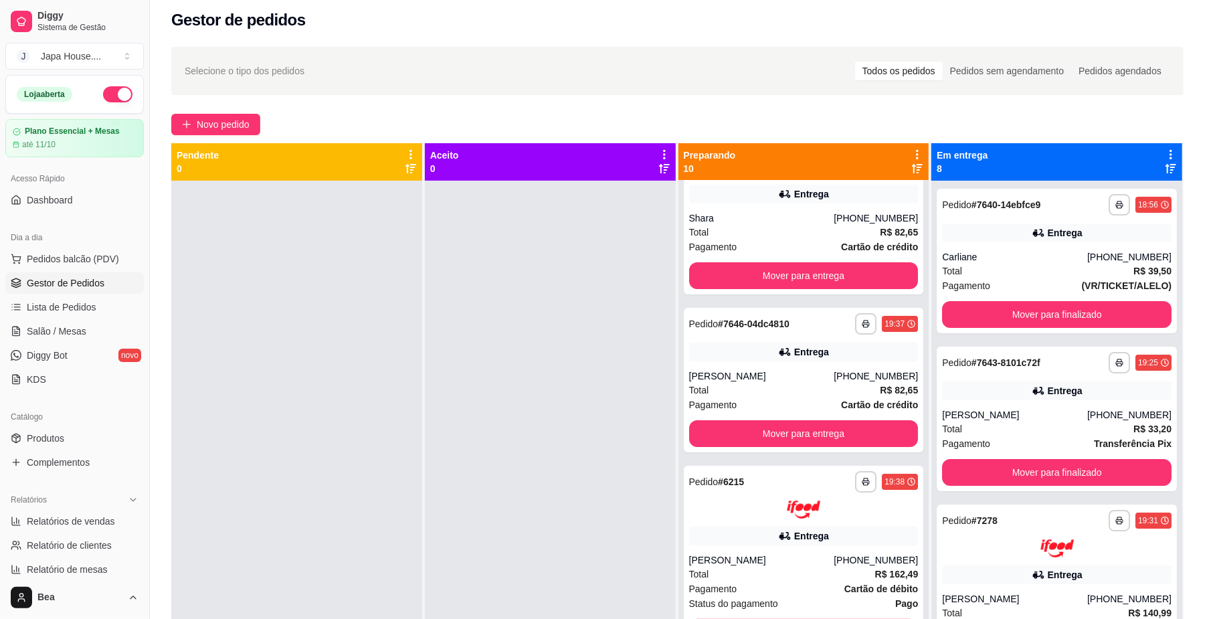
scroll to position [0, 0]
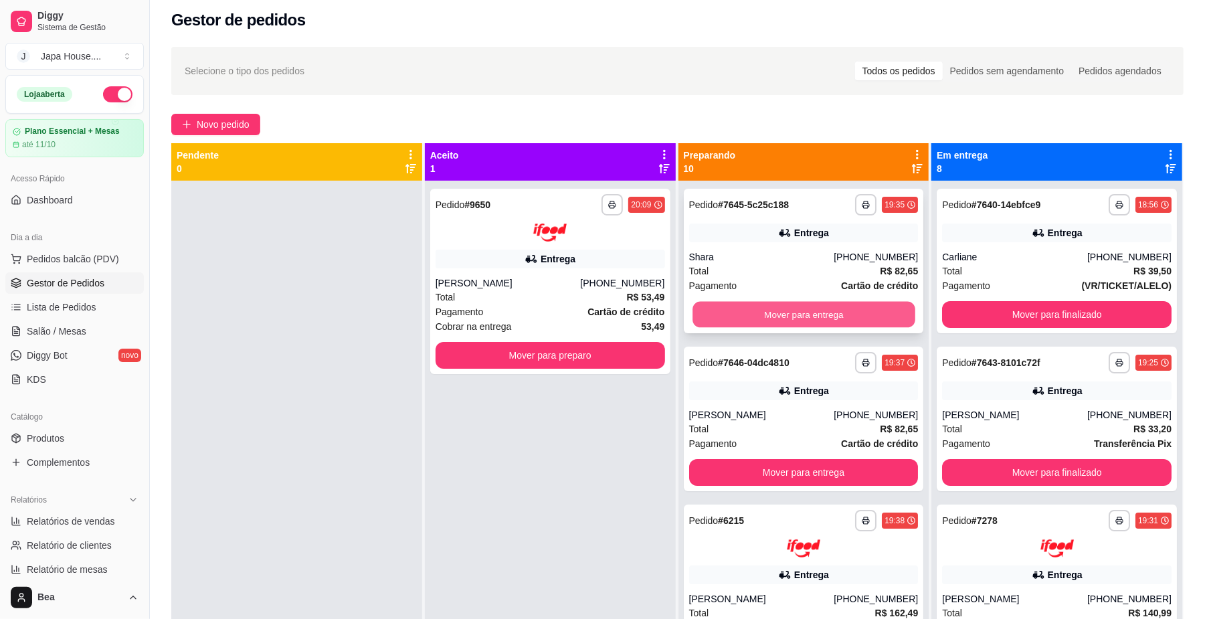
click at [770, 313] on button "Mover para entrega" at bounding box center [804, 315] width 222 height 26
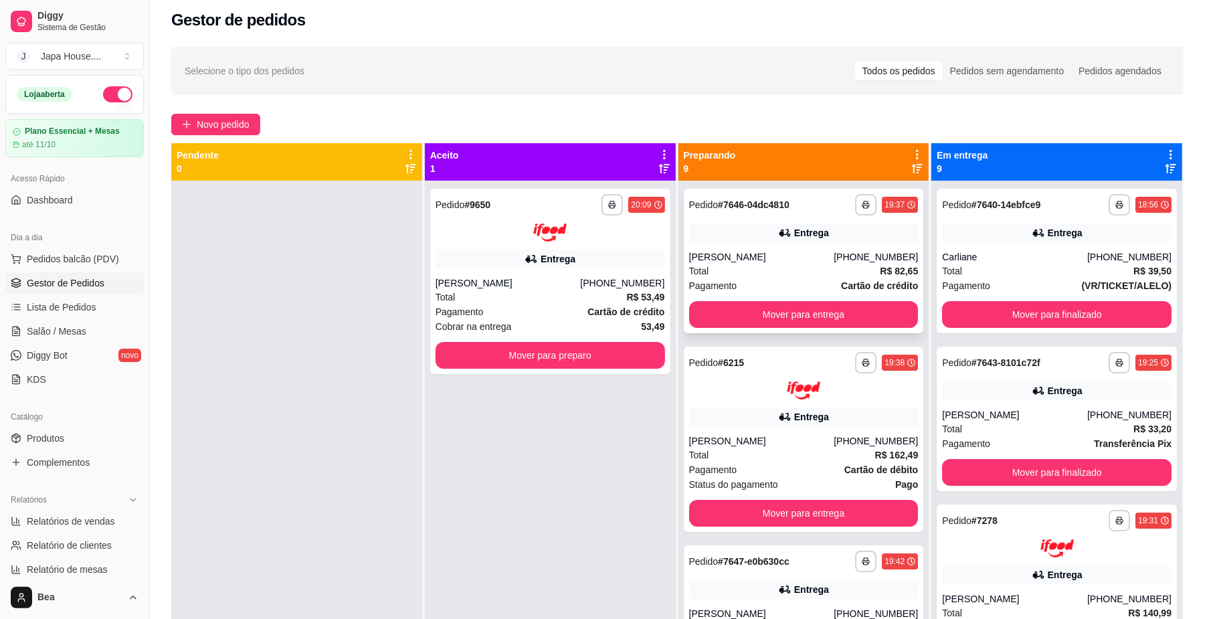
click at [785, 218] on div "**********" at bounding box center [804, 261] width 240 height 145
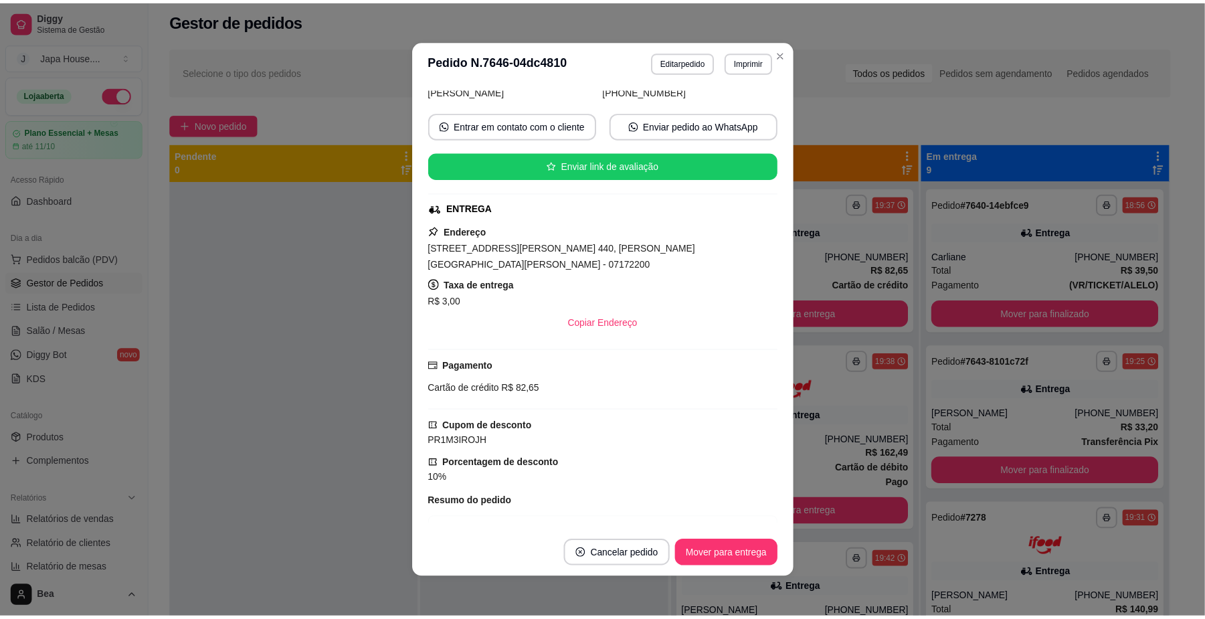
scroll to position [280, 0]
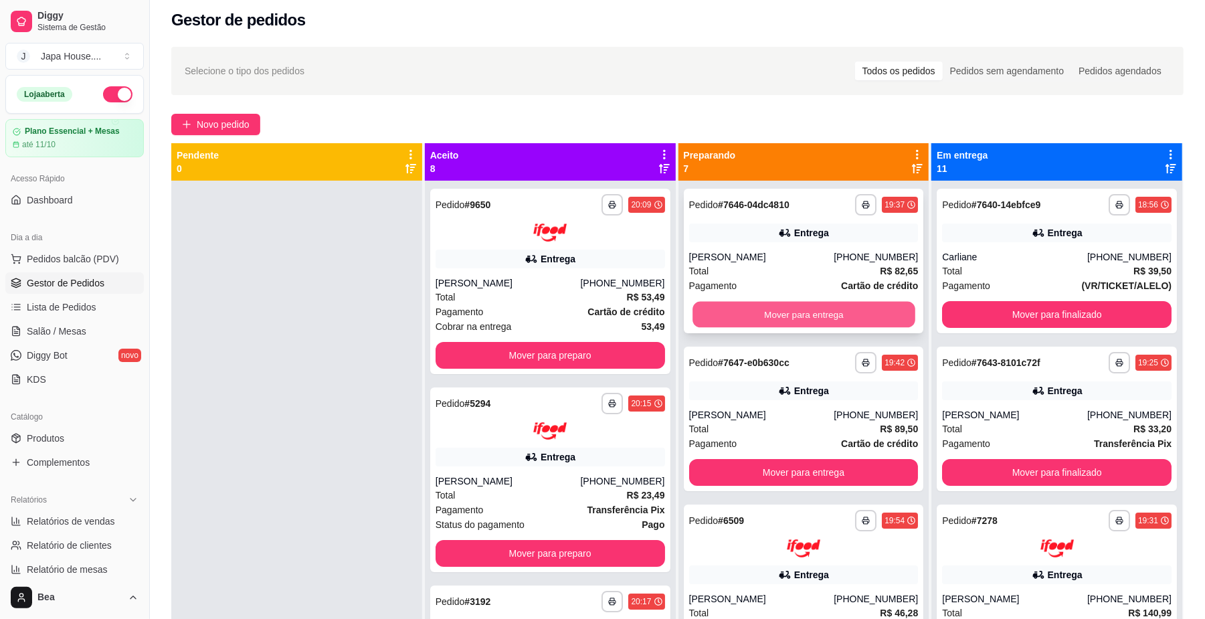
click at [735, 313] on button "Mover para entrega" at bounding box center [804, 315] width 222 height 26
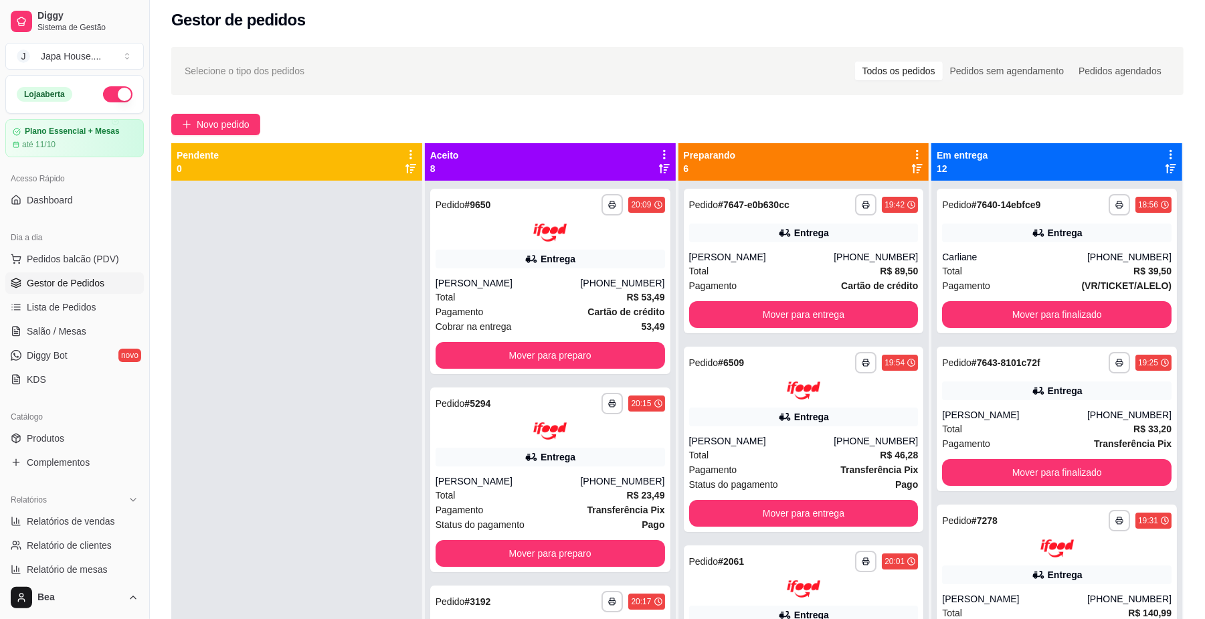
scroll to position [140, 0]
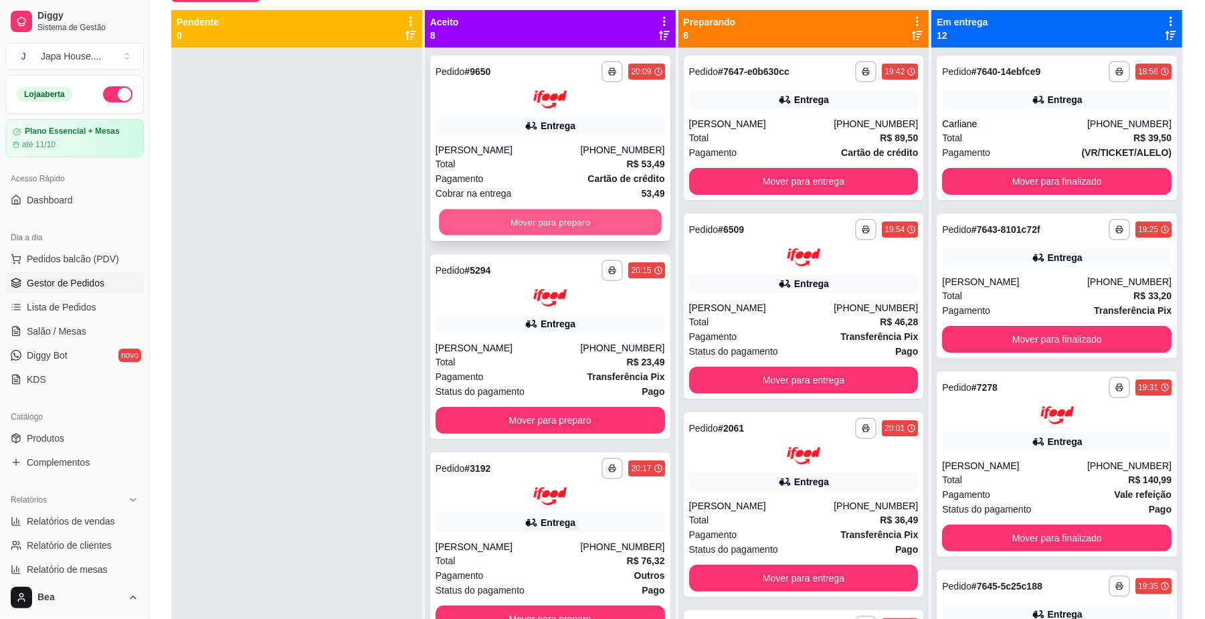
click at [569, 212] on button "Mover para preparo" at bounding box center [550, 222] width 222 height 26
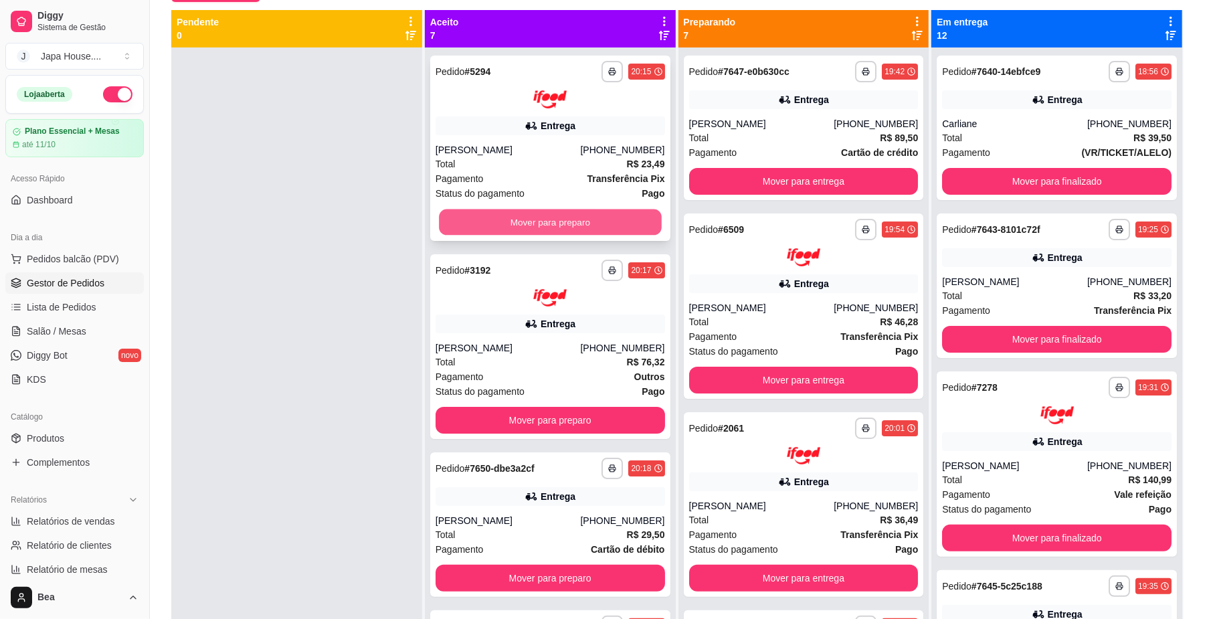
click at [569, 222] on button "Mover para preparo" at bounding box center [550, 222] width 222 height 26
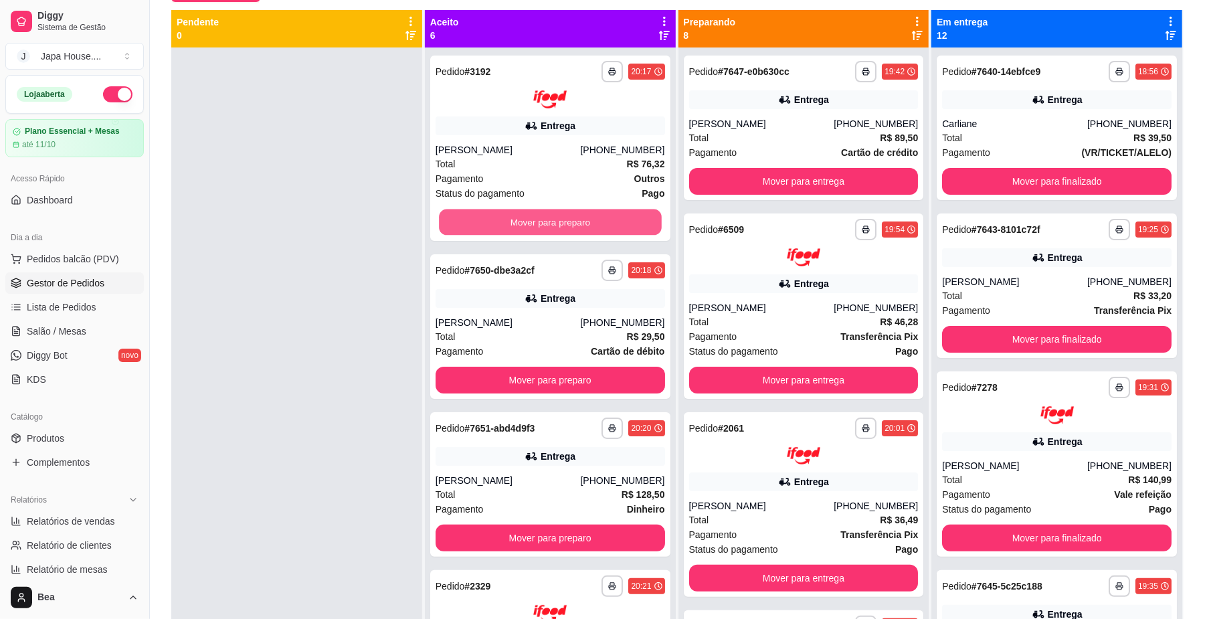
click at [569, 222] on button "Mover para preparo" at bounding box center [550, 222] width 222 height 26
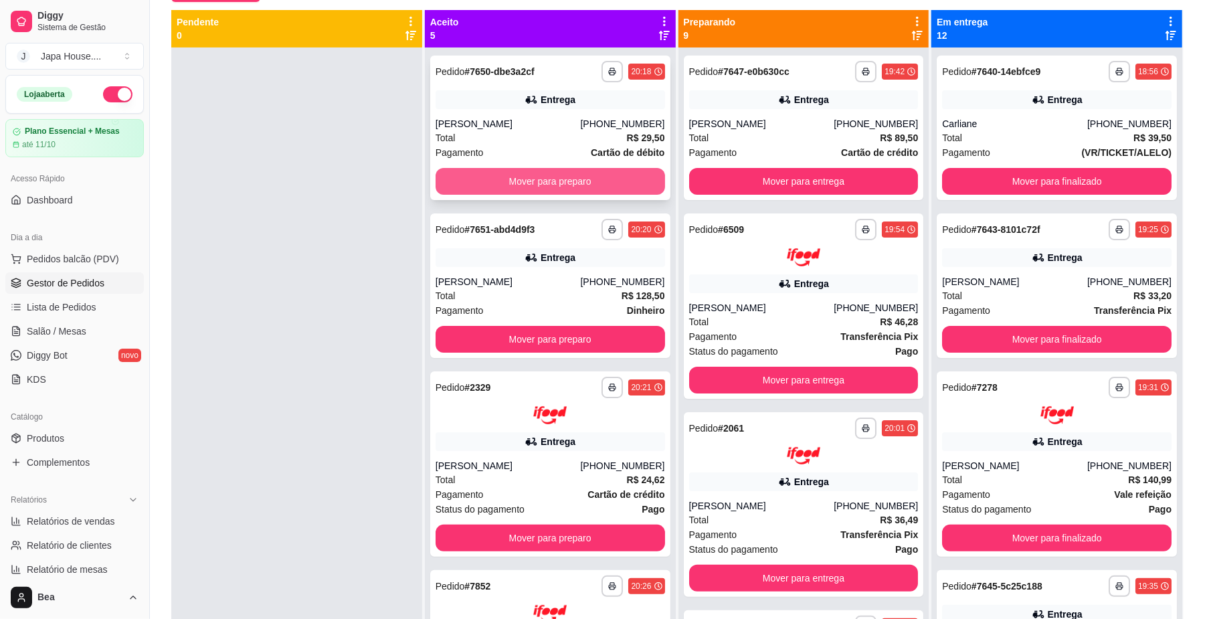
click at [551, 177] on button "Mover para preparo" at bounding box center [551, 181] width 230 height 27
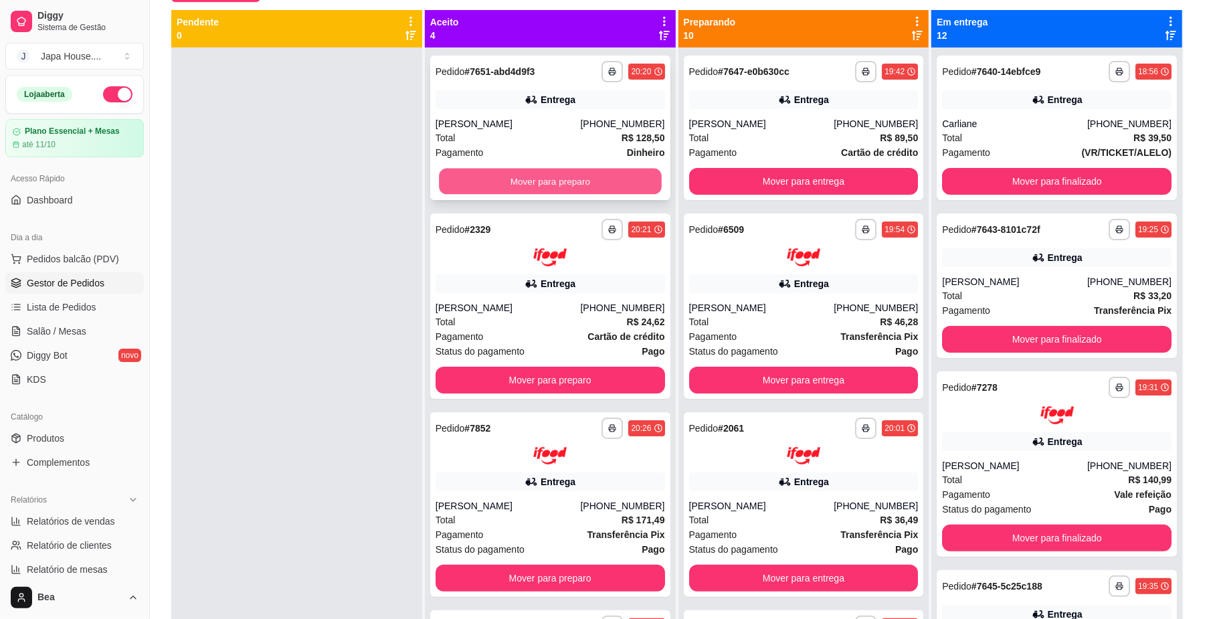
click at [550, 183] on button "Mover para preparo" at bounding box center [550, 182] width 222 height 26
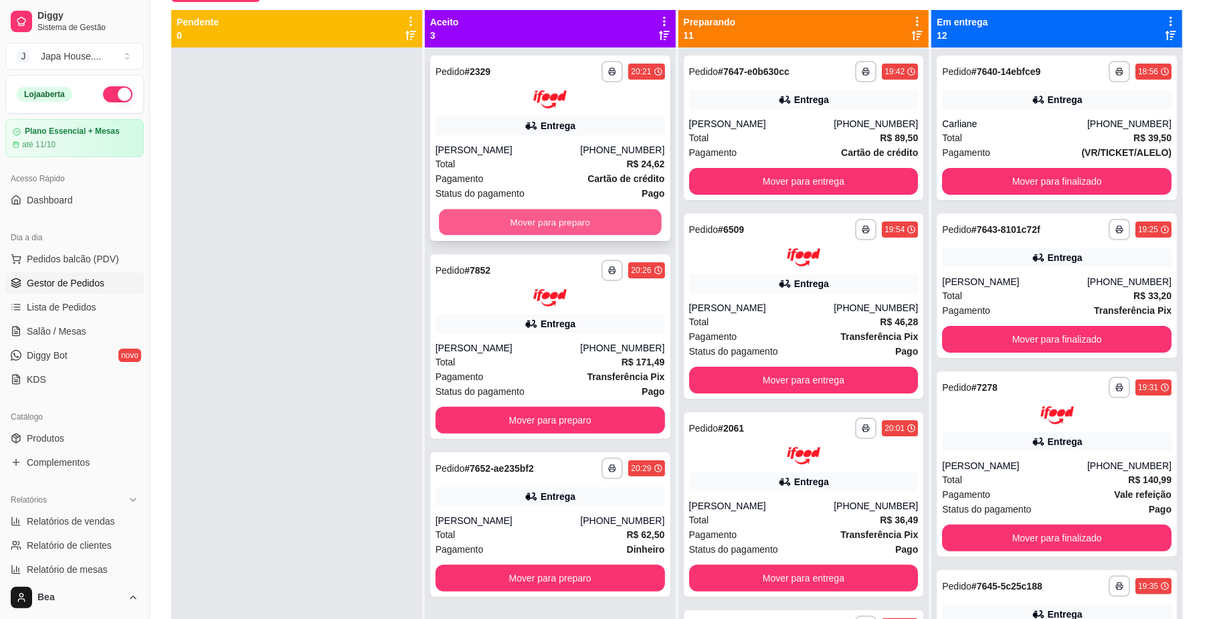
click at [558, 220] on button "Mover para preparo" at bounding box center [550, 222] width 222 height 26
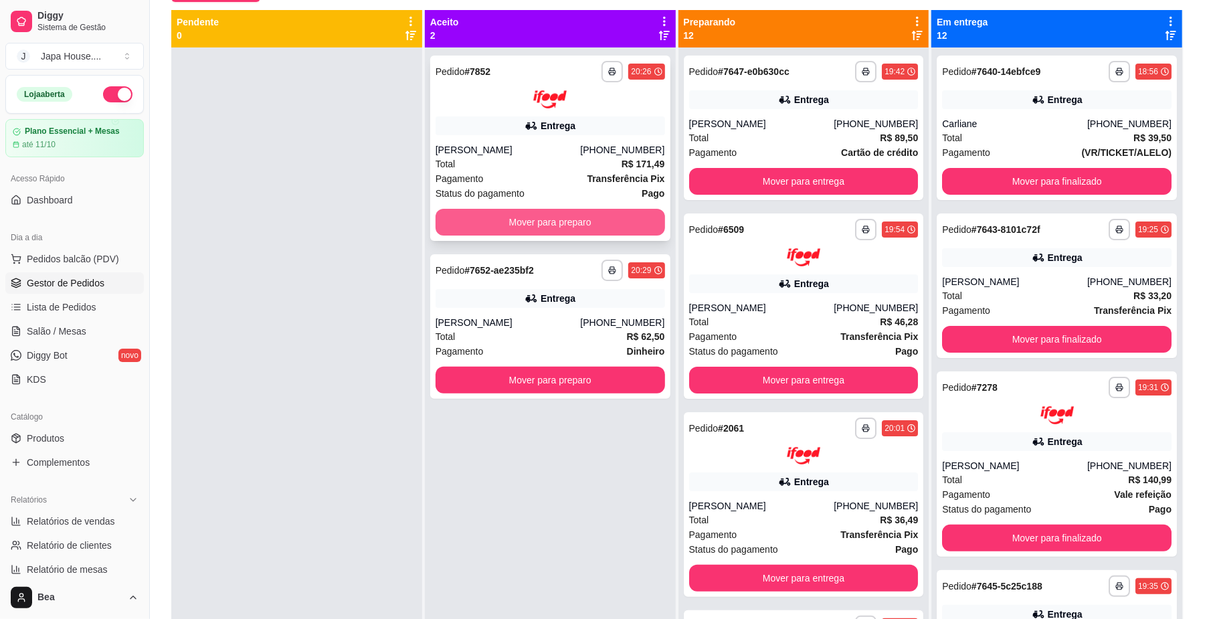
click at [529, 218] on button "Mover para preparo" at bounding box center [551, 222] width 230 height 27
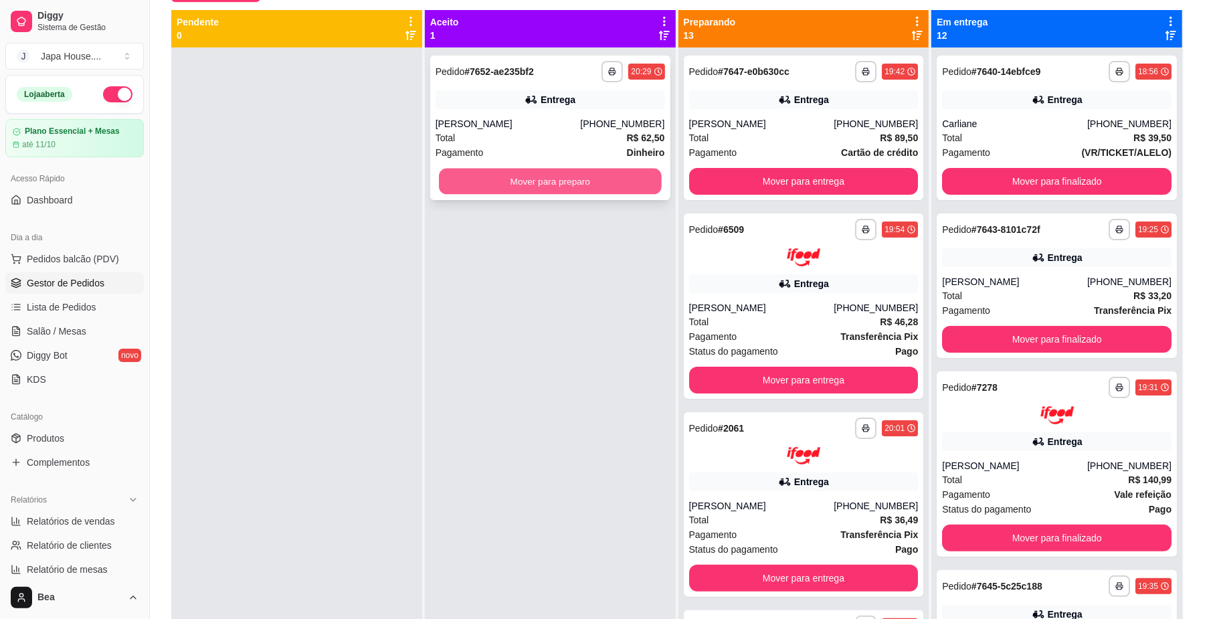
click at [525, 182] on button "Mover para preparo" at bounding box center [550, 182] width 222 height 26
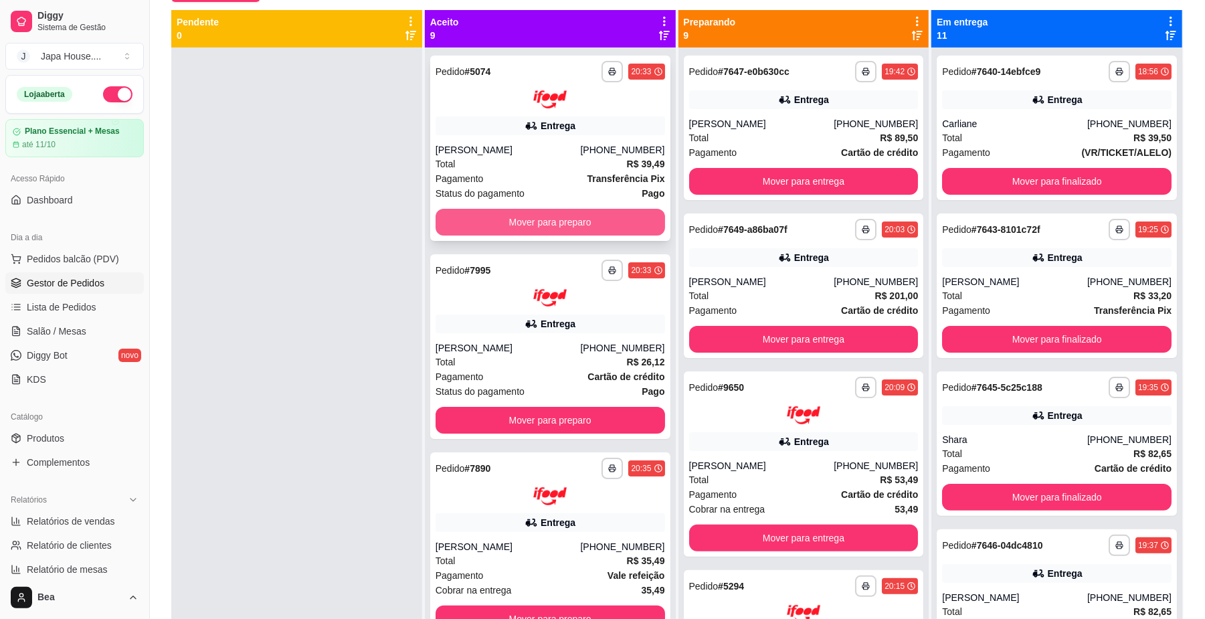
click at [550, 224] on button "Mover para preparo" at bounding box center [551, 222] width 230 height 27
click at [550, 224] on button "Mover para preparo" at bounding box center [550, 222] width 222 height 26
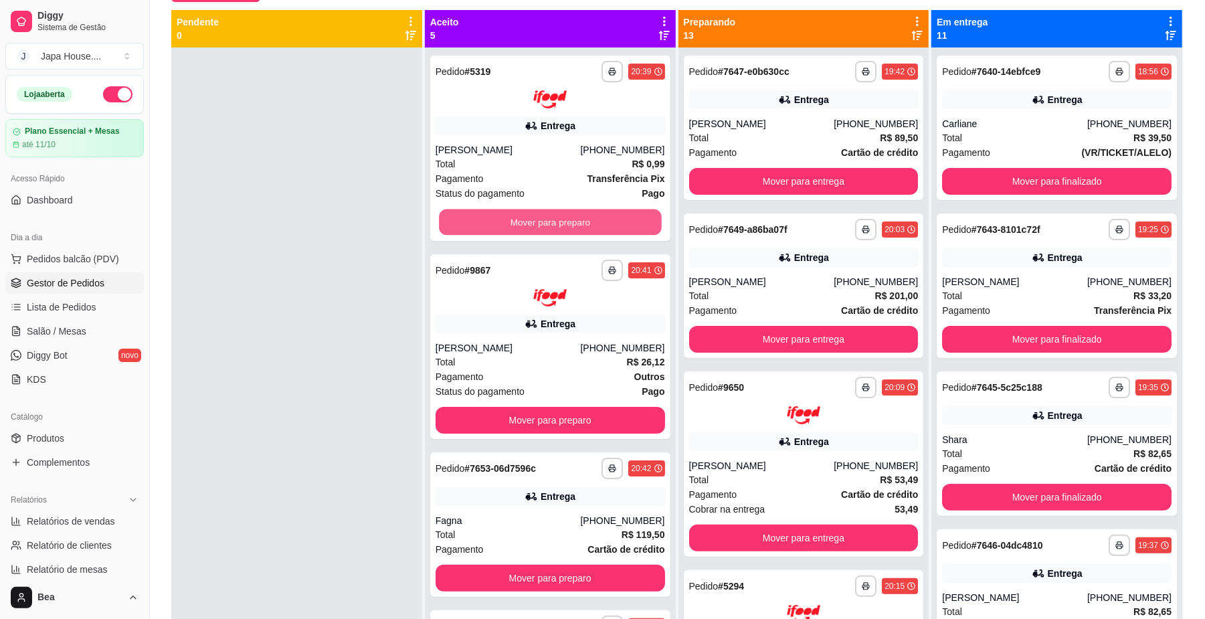
click at [550, 224] on button "Mover para preparo" at bounding box center [550, 222] width 222 height 26
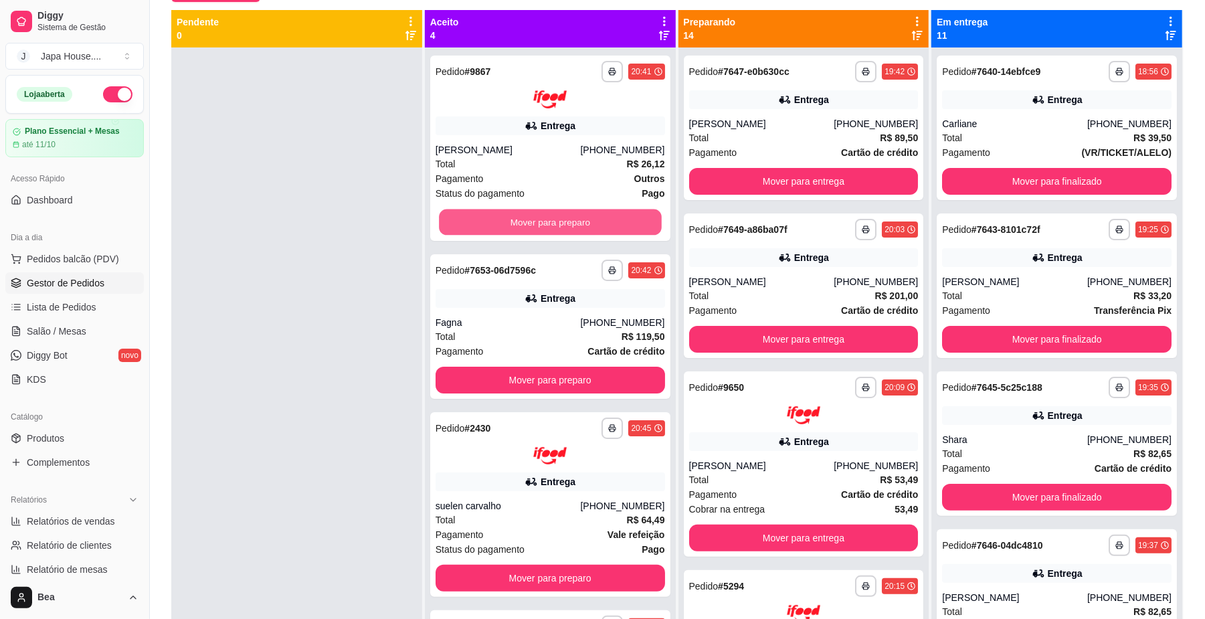
click at [550, 224] on button "Mover para preparo" at bounding box center [550, 222] width 222 height 26
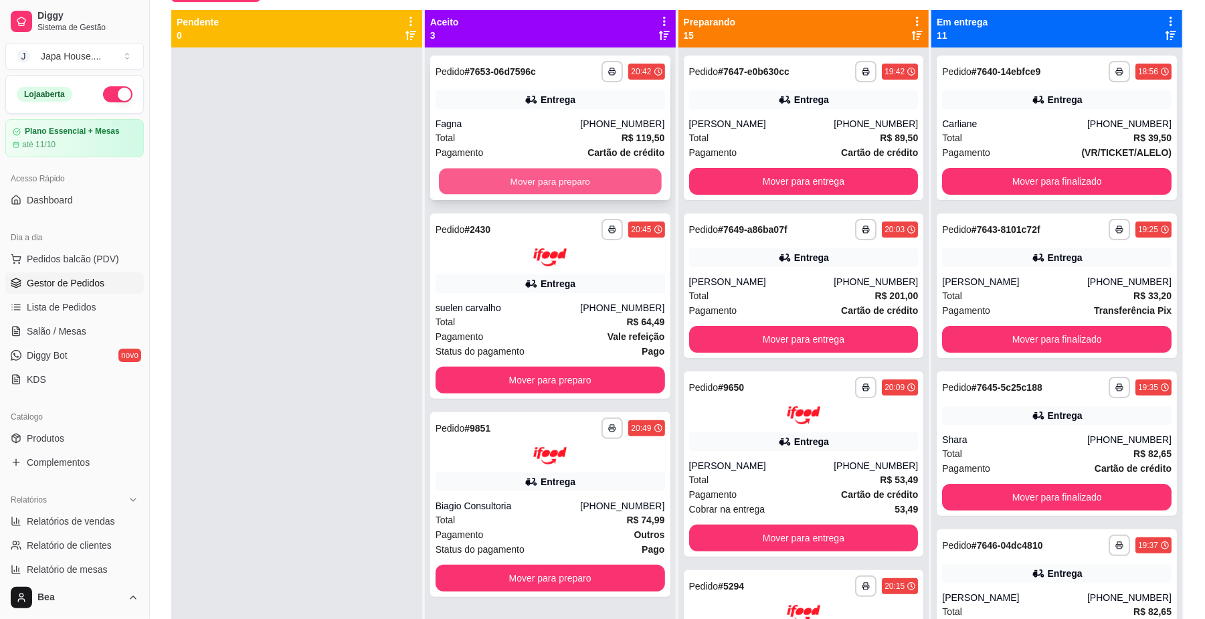
click at [534, 171] on button "Mover para preparo" at bounding box center [550, 182] width 222 height 26
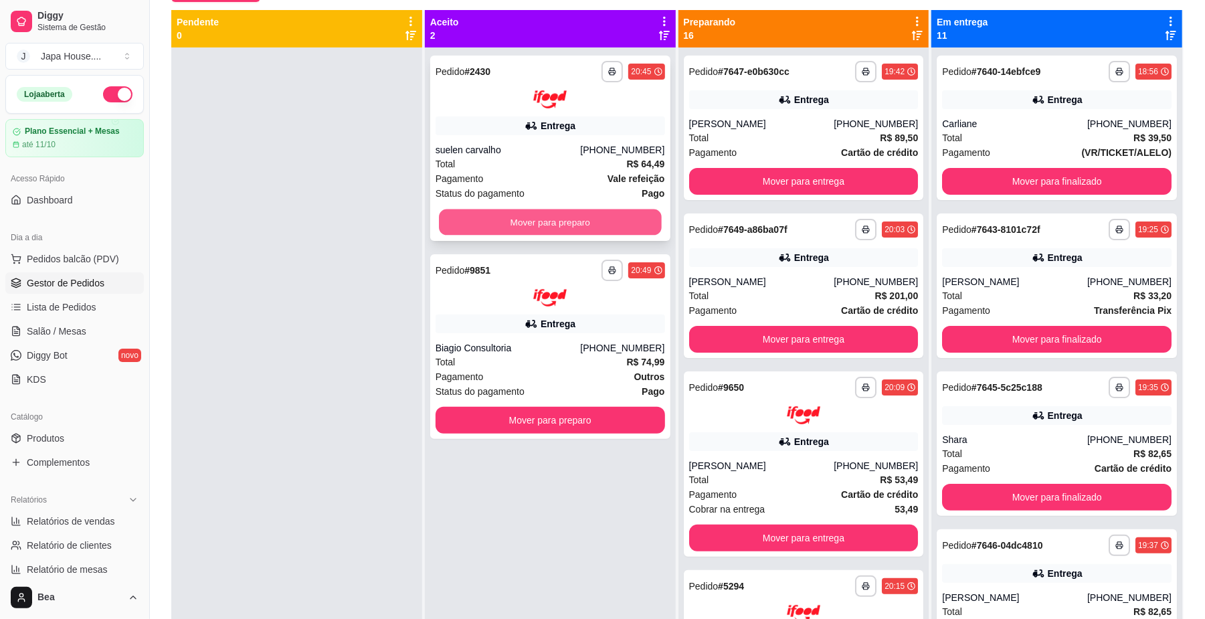
click at [549, 215] on button "Mover para preparo" at bounding box center [550, 222] width 222 height 26
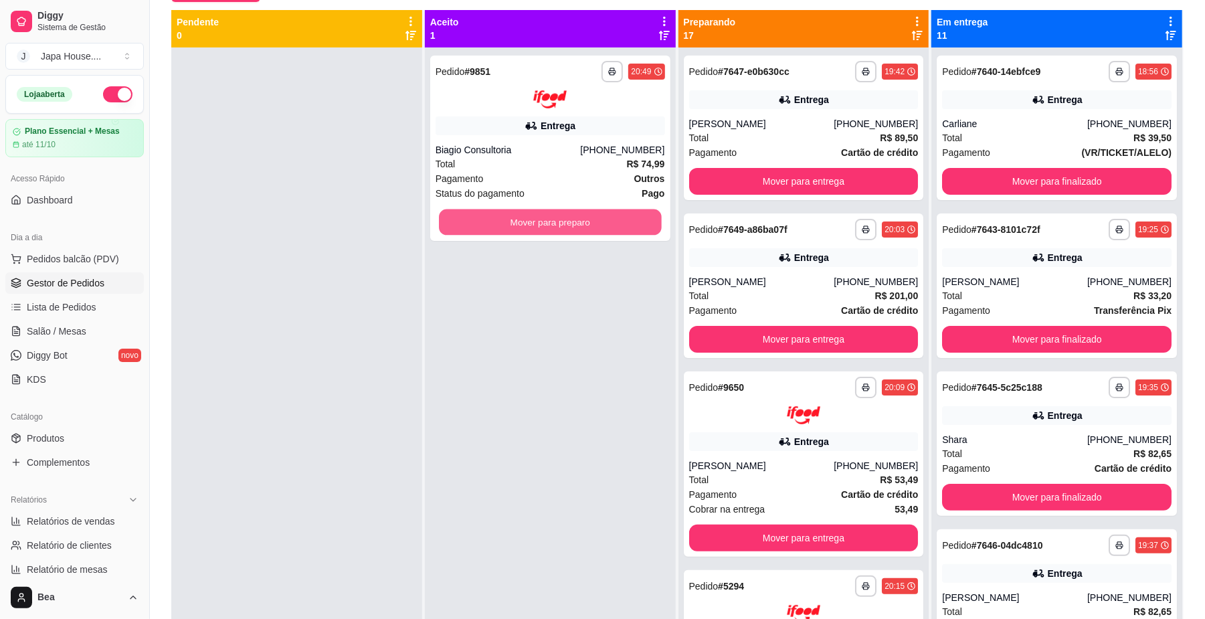
click at [549, 215] on button "Mover para preparo" at bounding box center [550, 222] width 222 height 26
